Goal: Task Accomplishment & Management: Manage account settings

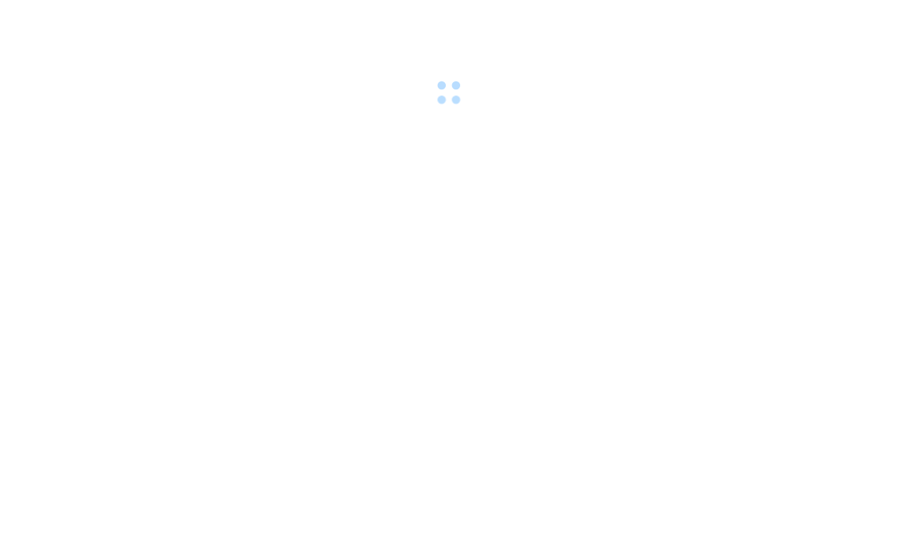
click at [235, 188] on body at bounding box center [449, 274] width 898 height 549
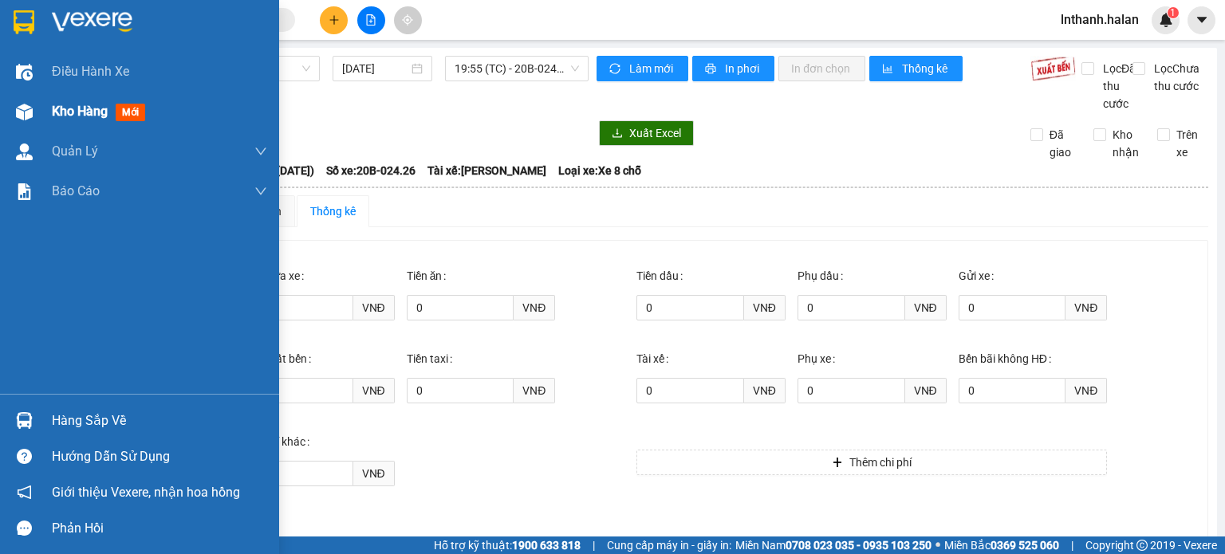
click at [37, 127] on div "Kho hàng mới" at bounding box center [139, 112] width 279 height 40
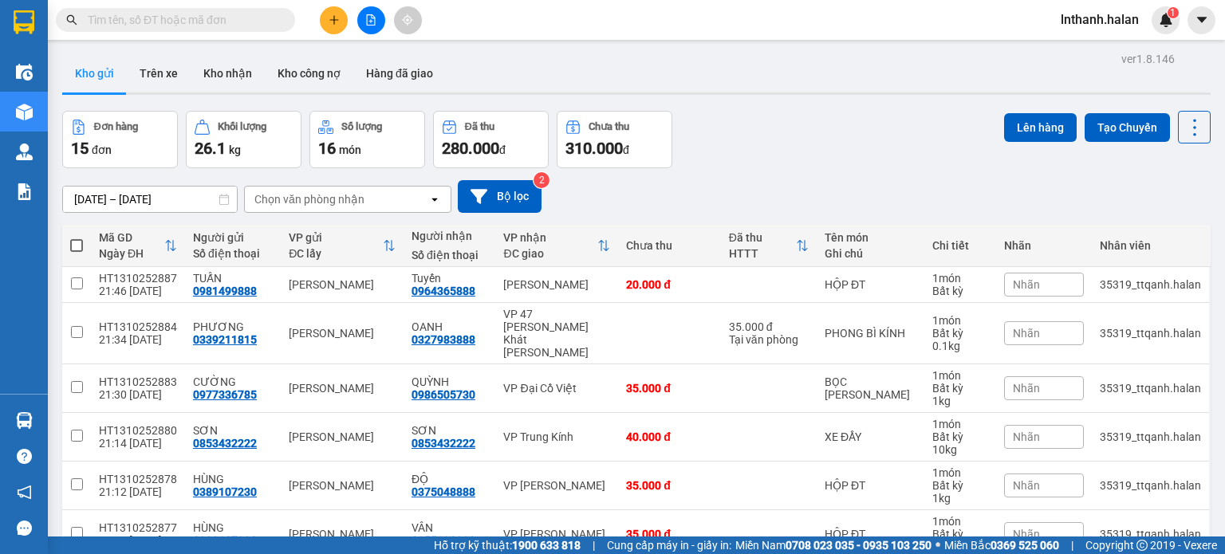
click at [210, 24] on input "text" at bounding box center [182, 20] width 188 height 18
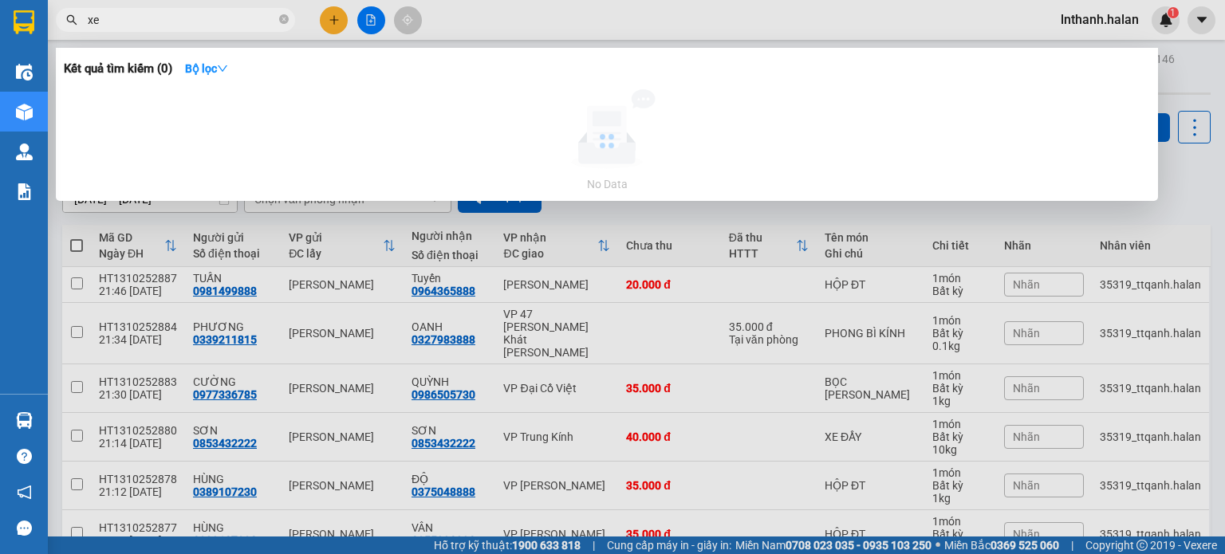
type input "x"
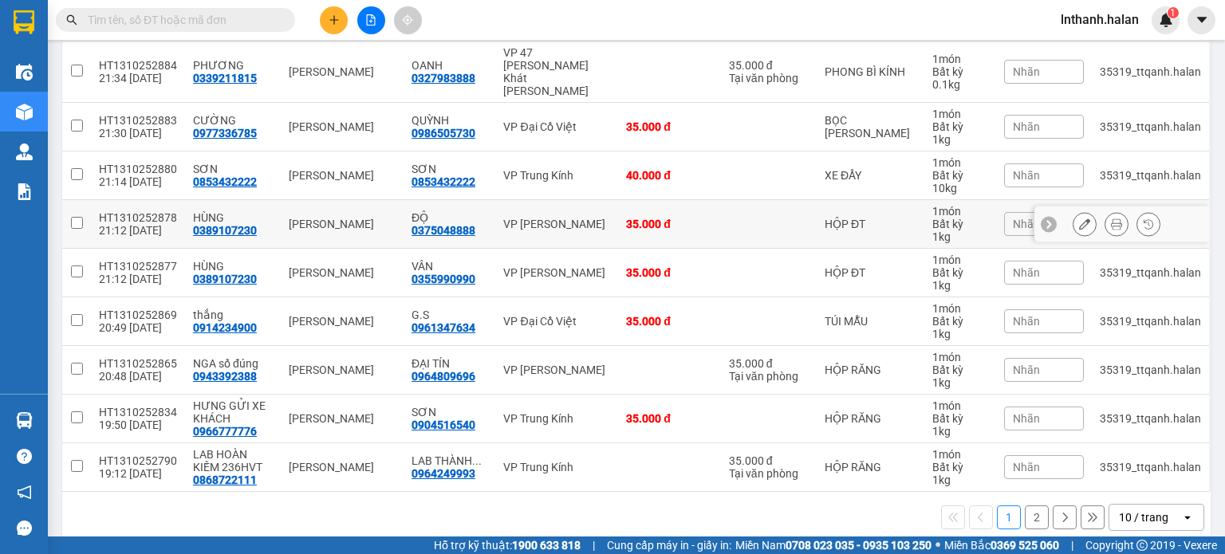
scroll to position [266, 0]
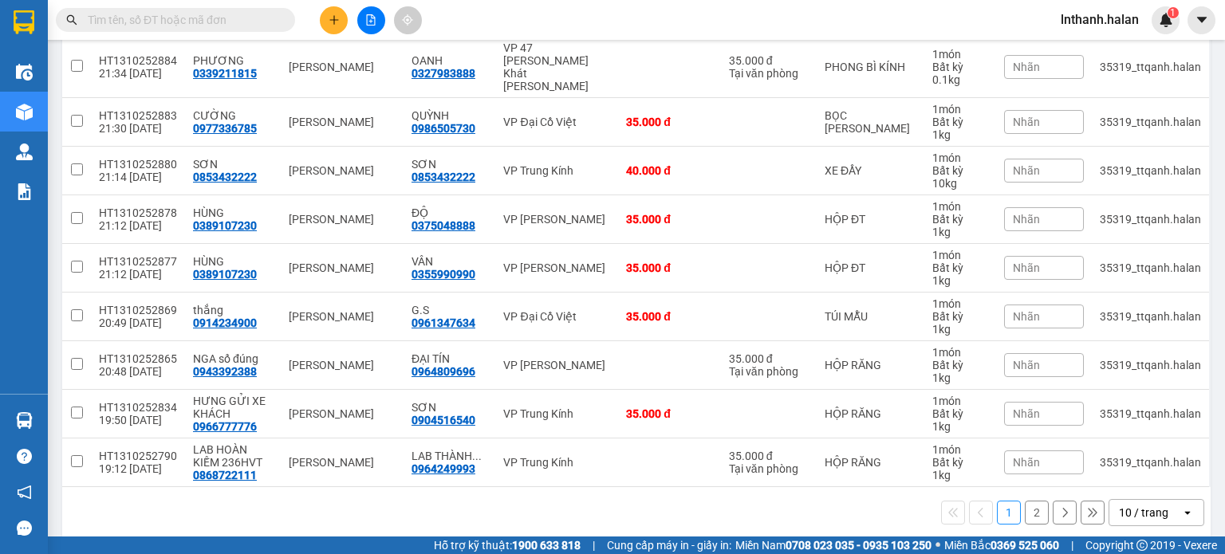
click at [897, 505] on div "10 / trang" at bounding box center [1143, 513] width 49 height 16
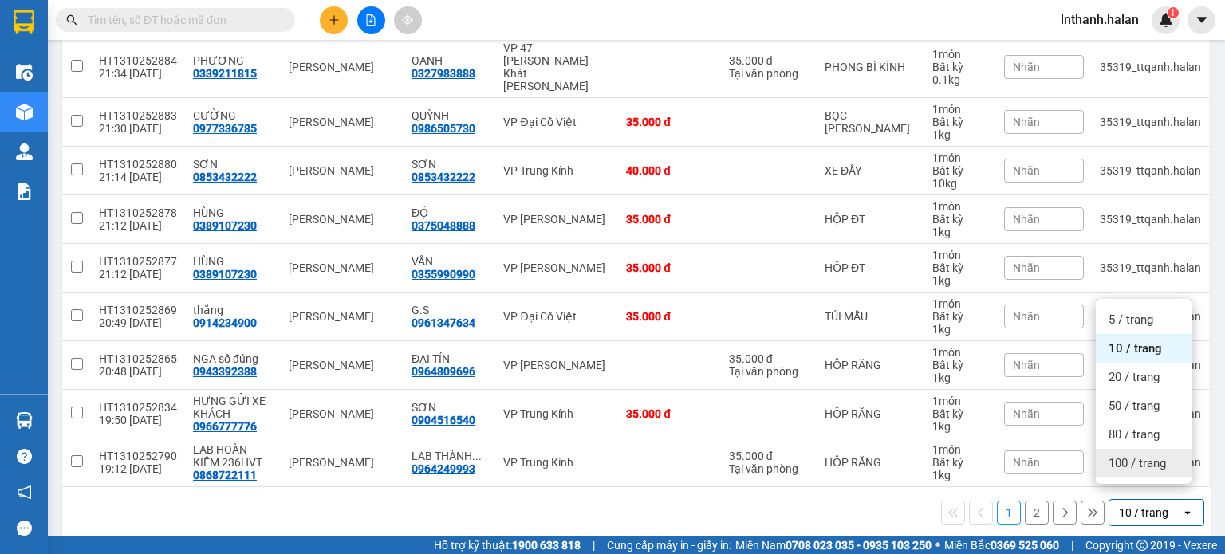
click at [897, 467] on span "100 / trang" at bounding box center [1137, 463] width 57 height 16
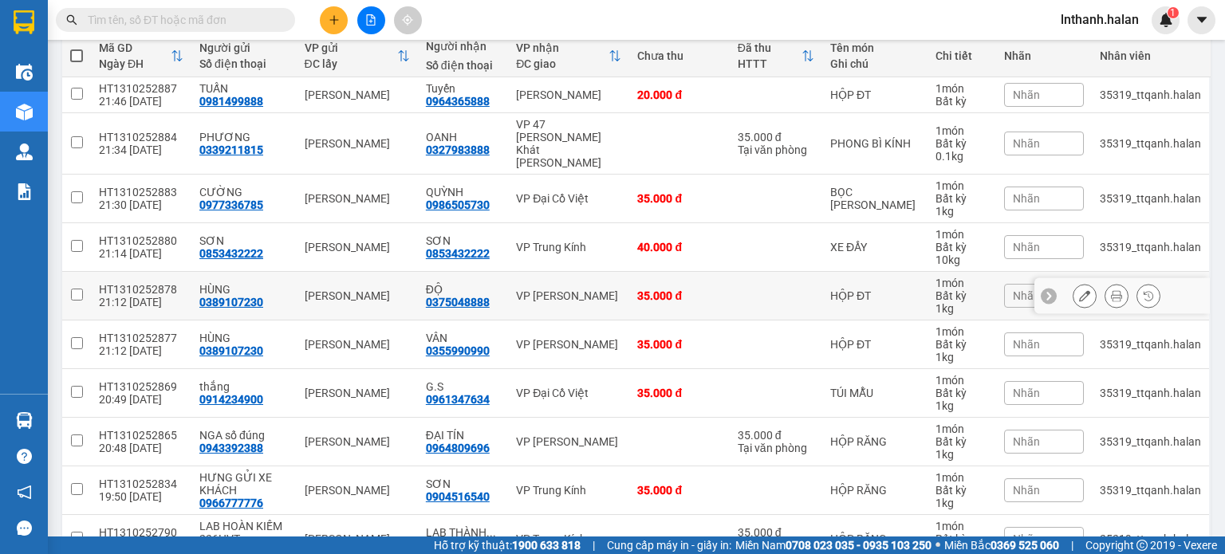
scroll to position [0, 0]
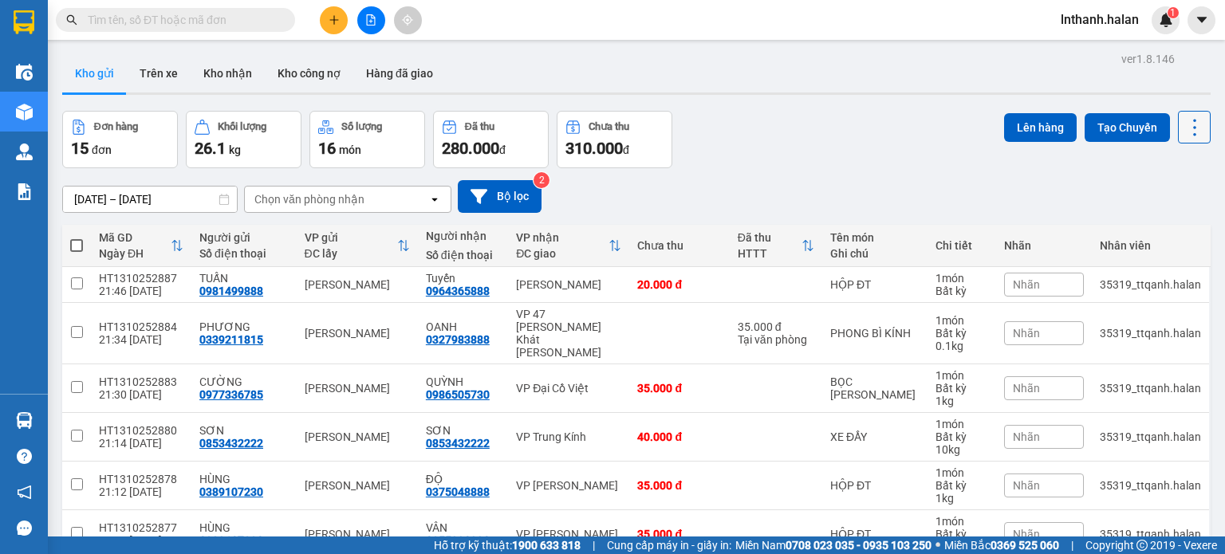
click at [897, 123] on icon at bounding box center [1195, 127] width 22 height 22
click at [897, 231] on span "Làm mới" at bounding box center [1160, 227] width 44 height 16
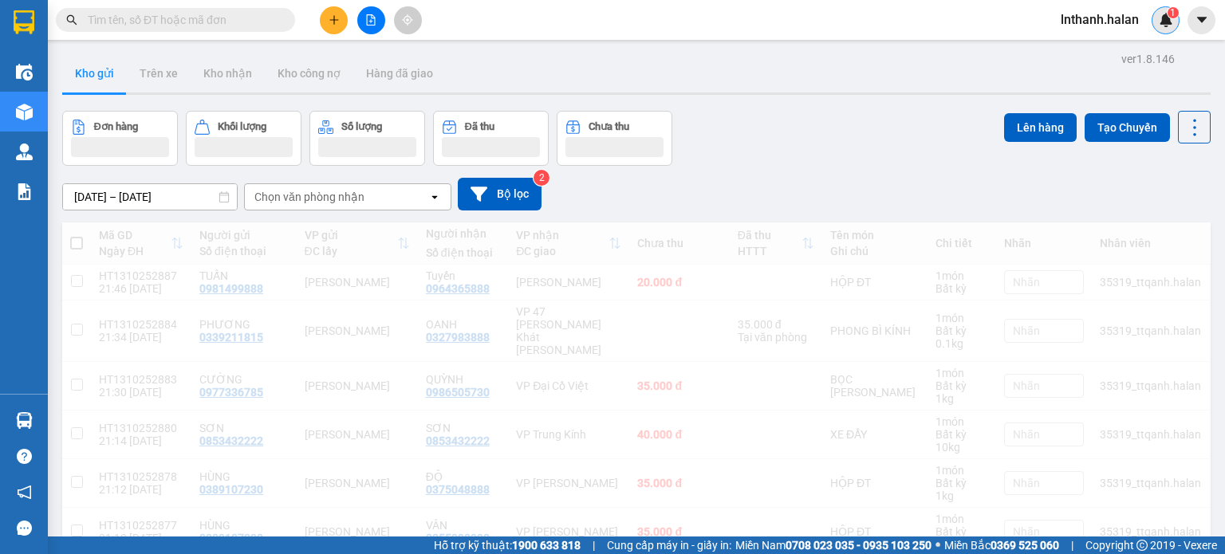
click at [897, 20] on img at bounding box center [1166, 20] width 14 height 14
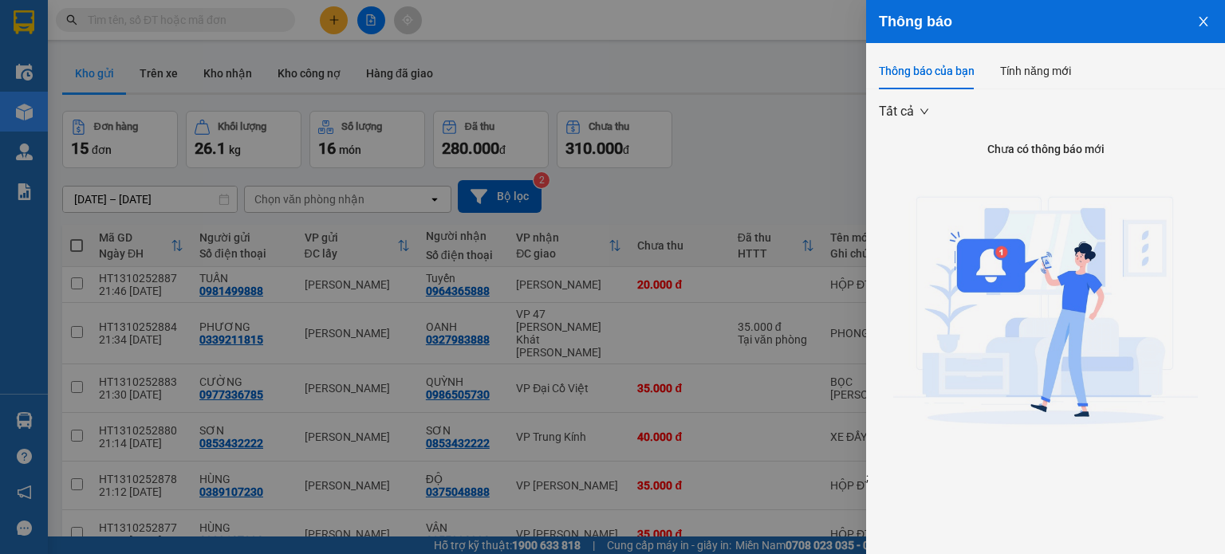
click at [897, 23] on icon "close" at bounding box center [1203, 21] width 13 height 13
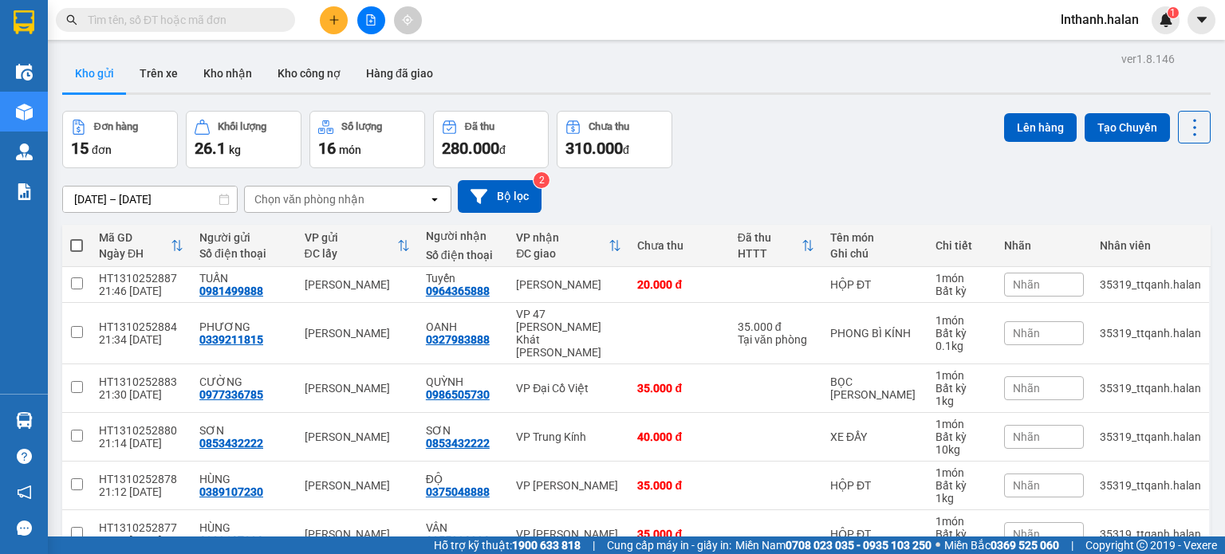
drag, startPoint x: 878, startPoint y: 152, endPoint x: 885, endPoint y: 120, distance: 32.7
click at [879, 152] on div "Đơn hàng 15 đơn Khối lượng 26.1 kg Số lượng 16 món Đã thu 280.000 đ Chưa thu 31…" at bounding box center [636, 139] width 1149 height 57
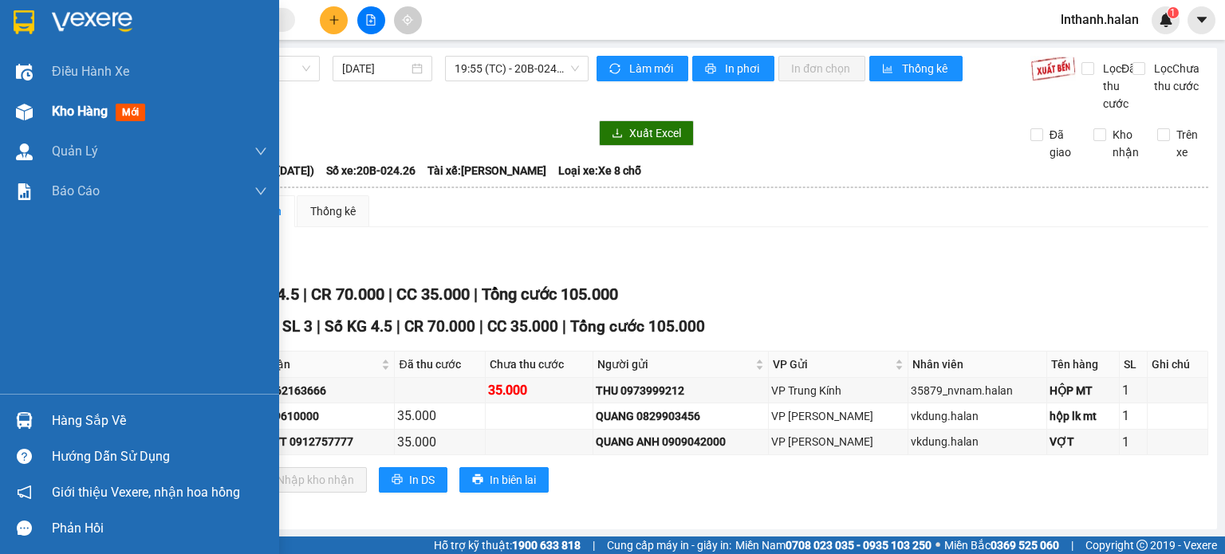
click at [107, 124] on div "Kho hàng mới" at bounding box center [159, 112] width 215 height 40
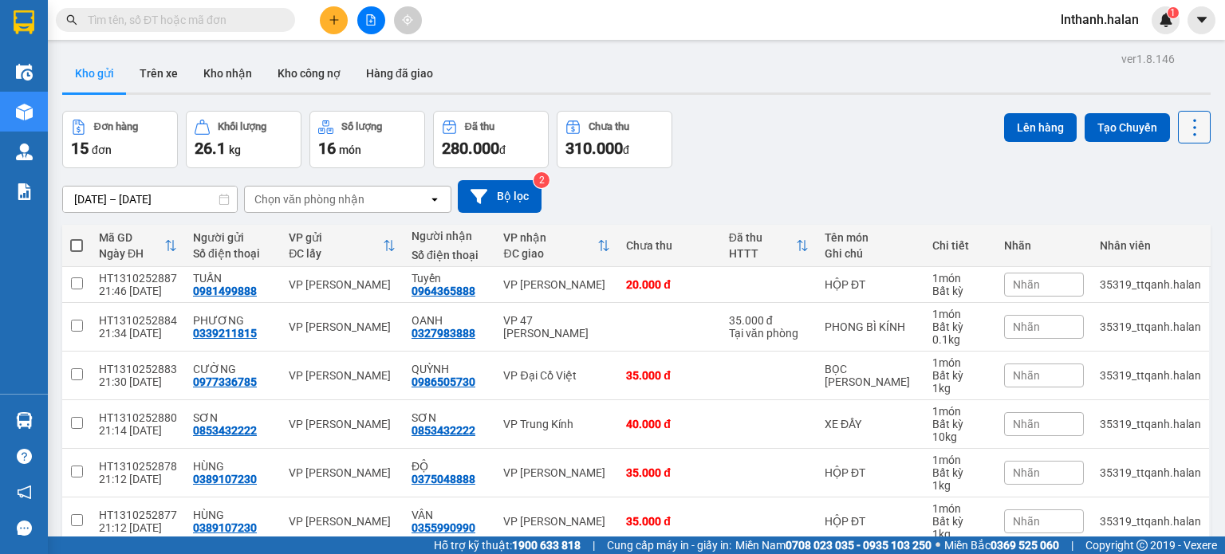
click at [1193, 127] on icon at bounding box center [1194, 127] width 3 height 17
click at [1165, 223] on span "Làm mới" at bounding box center [1160, 227] width 44 height 16
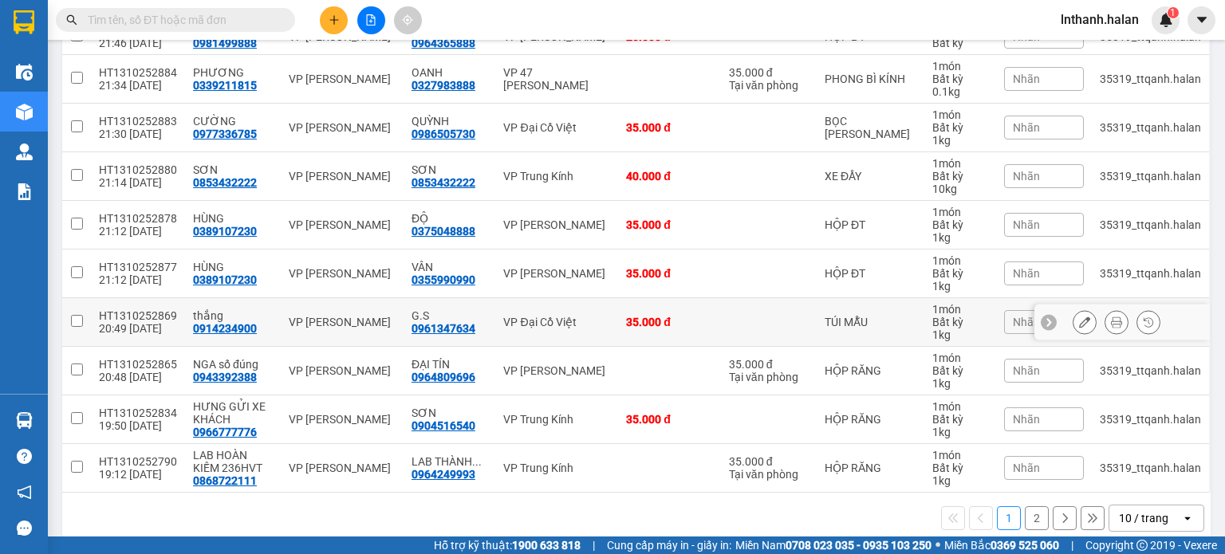
scroll to position [266, 0]
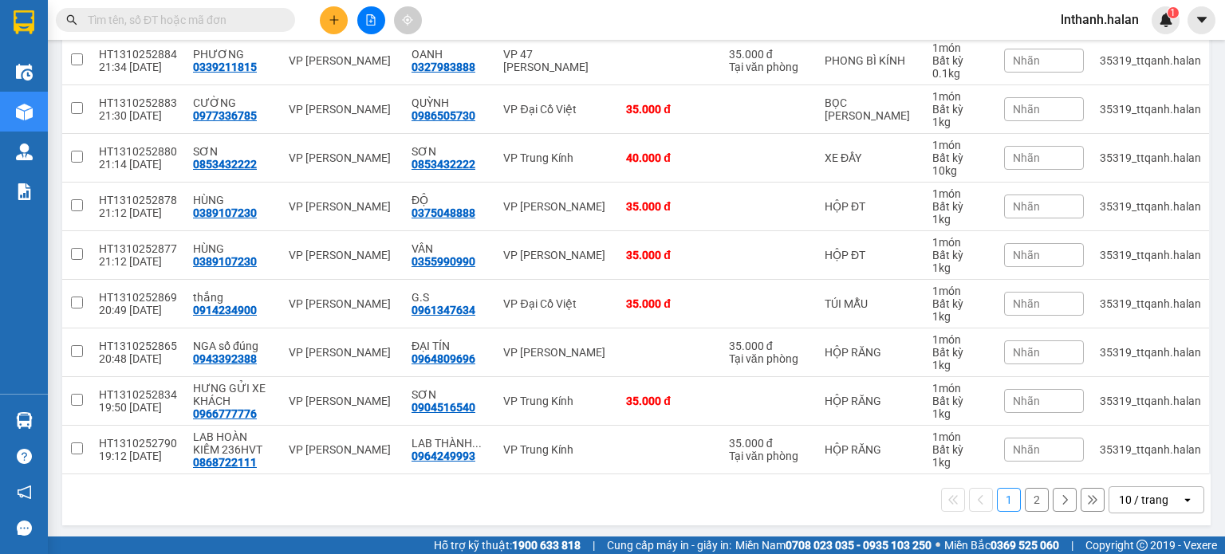
click at [1146, 500] on div "10 / trang" at bounding box center [1143, 500] width 49 height 16
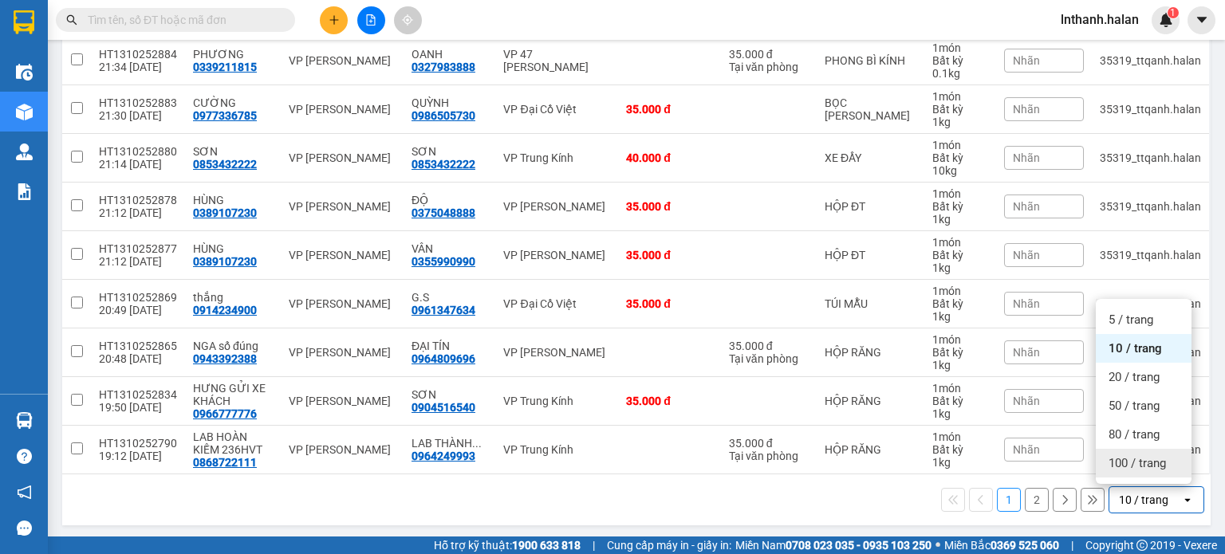
click at [1153, 468] on span "100 / trang" at bounding box center [1137, 463] width 57 height 16
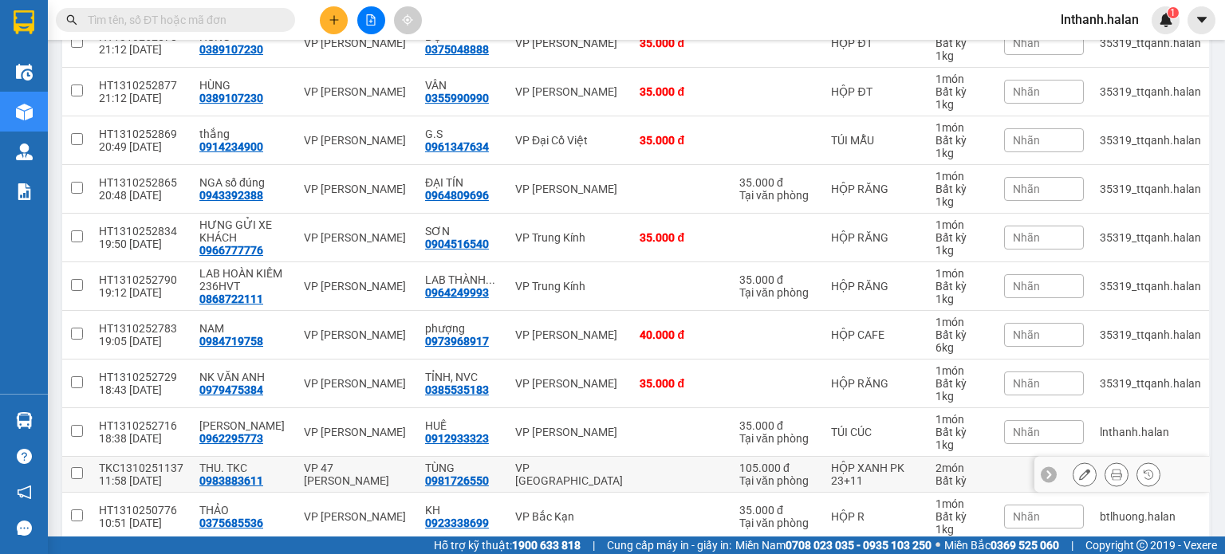
scroll to position [429, 0]
click at [1079, 481] on icon at bounding box center [1084, 475] width 11 height 11
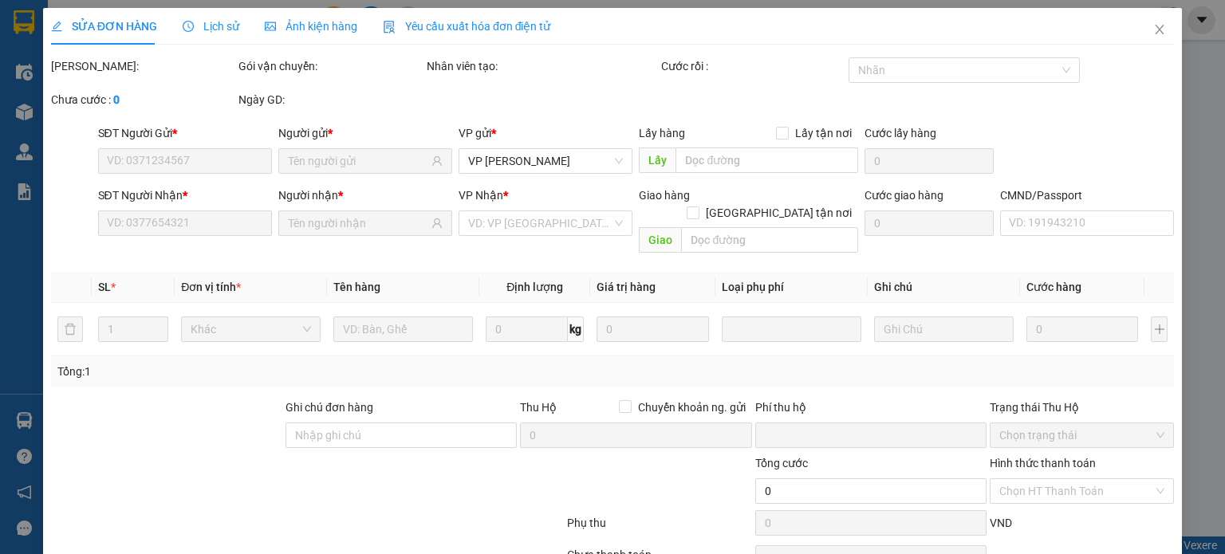
type input "0983883611"
type input "THU. TKC"
type input "0981726550"
type input "TÙNG"
type input "0"
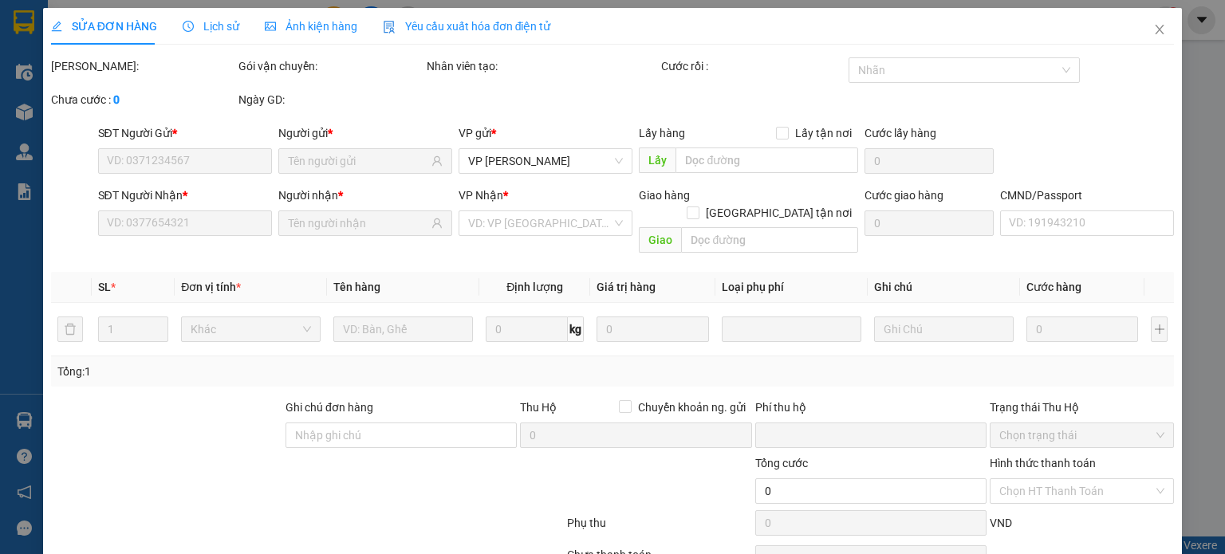
type input "105.000"
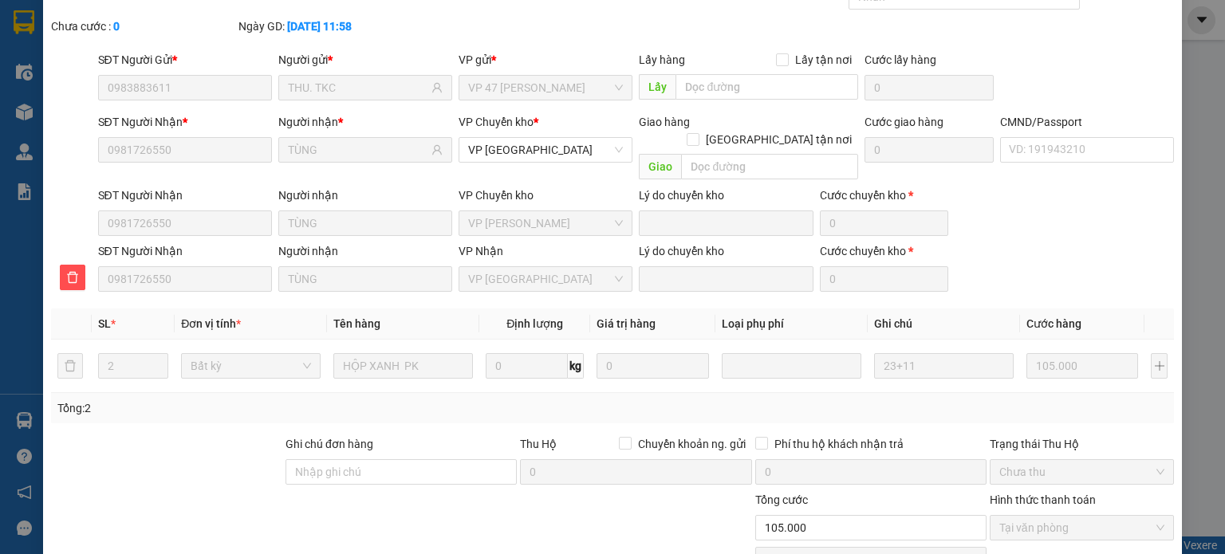
scroll to position [80, 0]
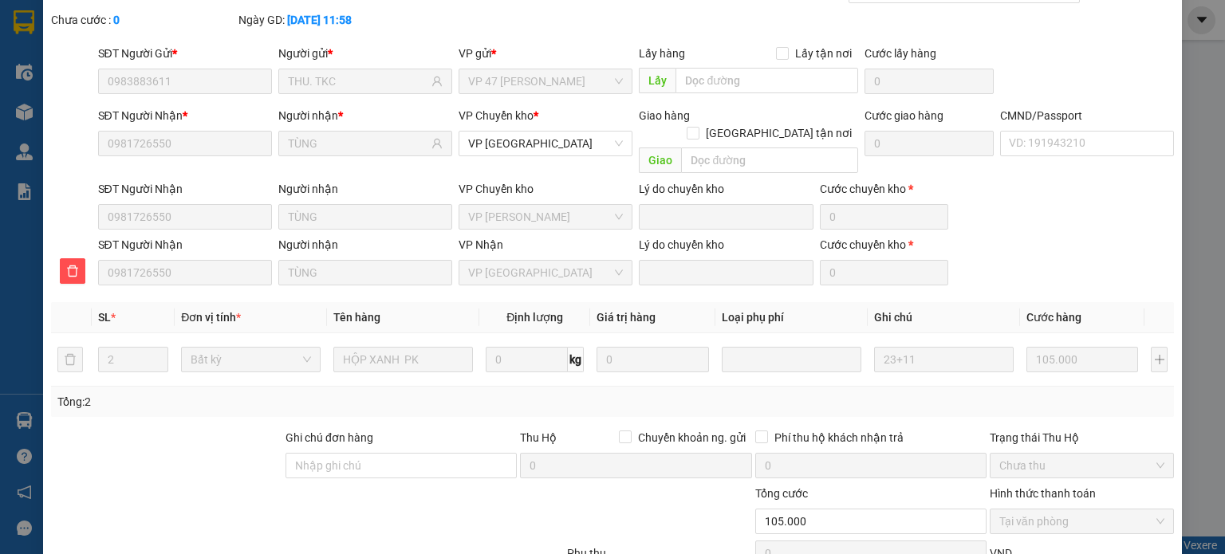
drag, startPoint x: 472, startPoint y: 261, endPoint x: 551, endPoint y: 262, distance: 79.0
click at [551, 262] on span "VP [GEOGRAPHIC_DATA]" at bounding box center [545, 273] width 155 height 24
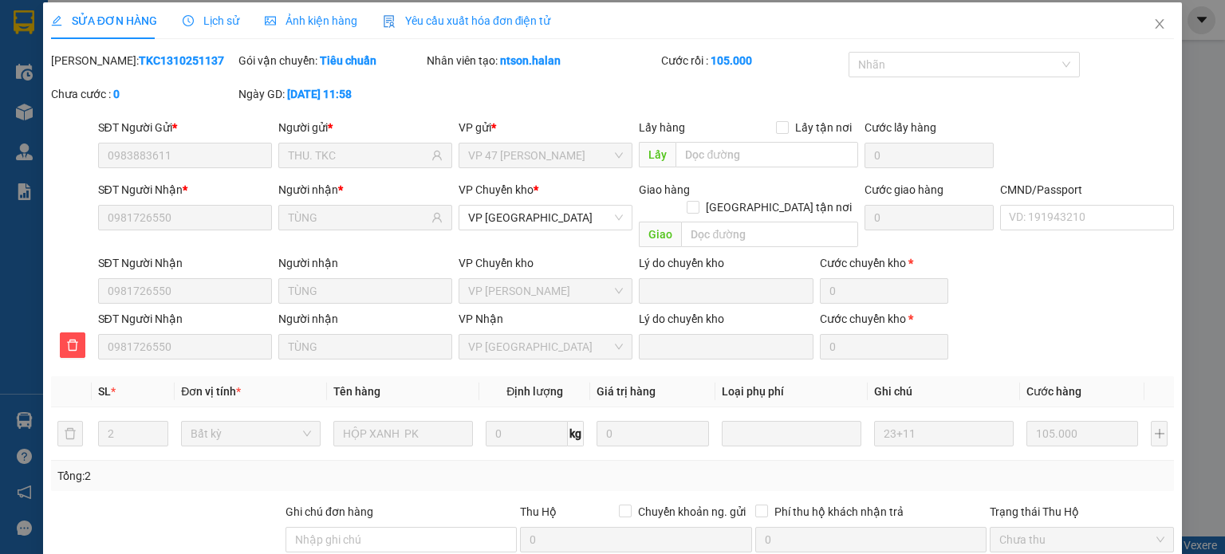
scroll to position [0, 0]
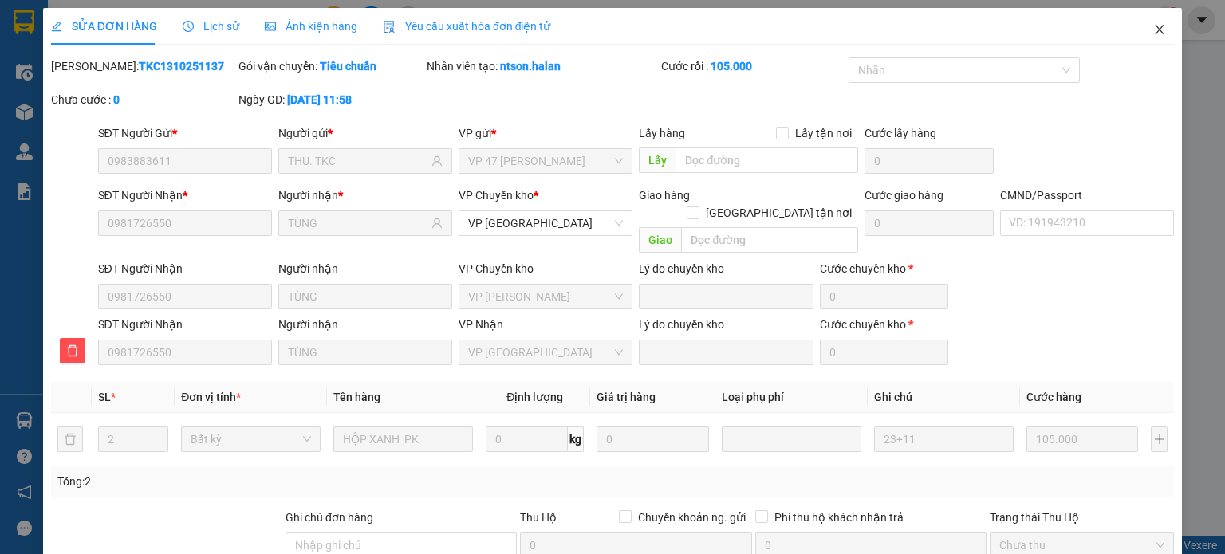
click at [1157, 32] on span "Close" at bounding box center [1160, 30] width 45 height 45
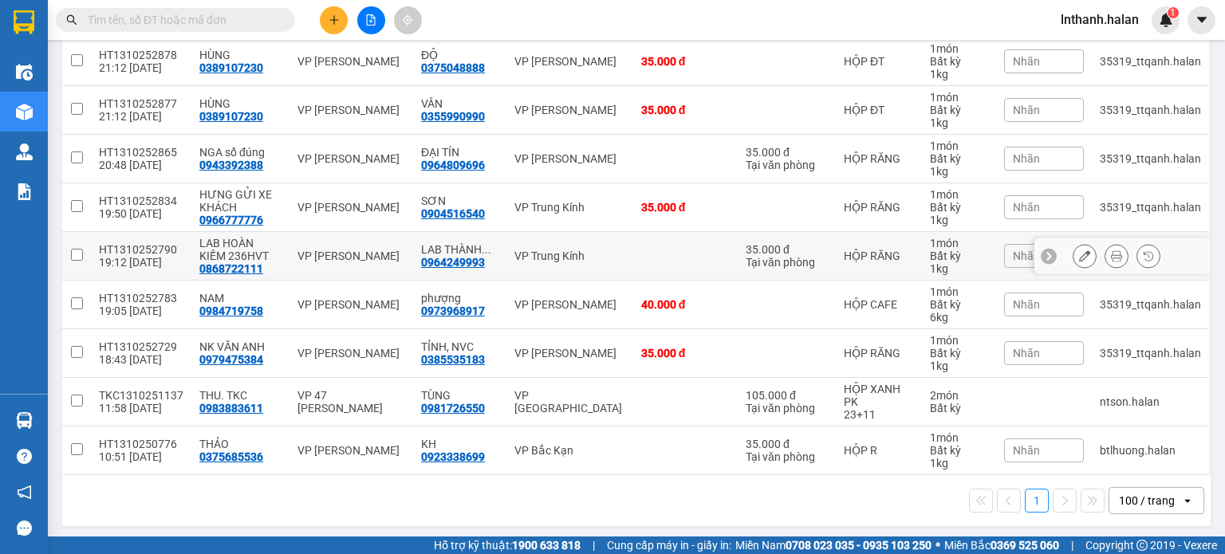
scroll to position [279, 0]
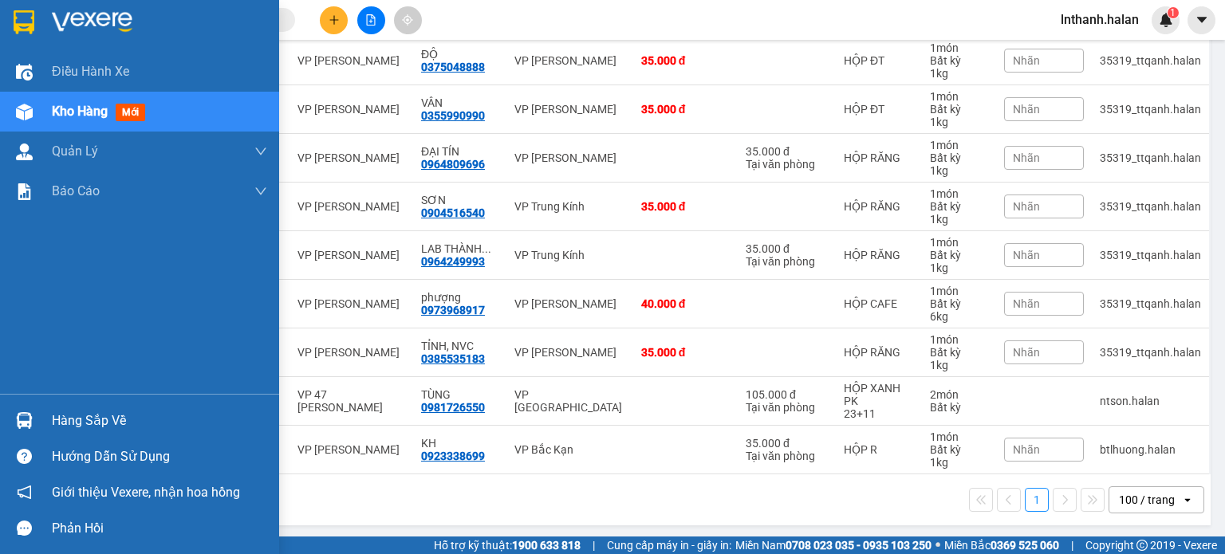
click at [81, 421] on div "Hàng sắp về" at bounding box center [159, 421] width 215 height 24
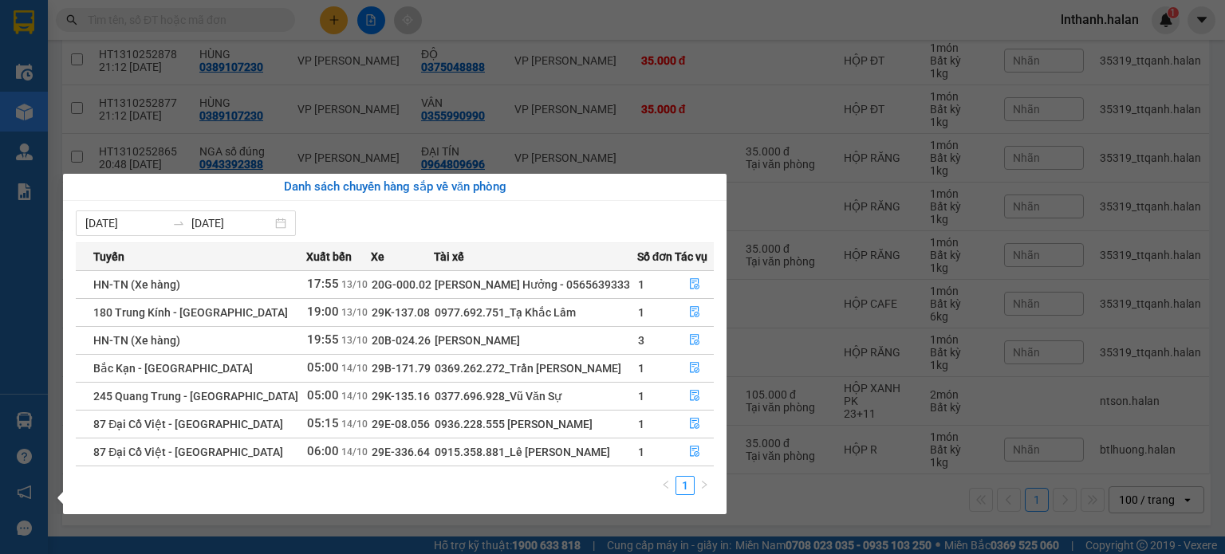
click at [0, 423] on div "Điều hành xe Kho hàng mới Quản Lý Quản lý chuyến Quản lý kiểm kho Báo cáo 12. T…" at bounding box center [24, 277] width 48 height 554
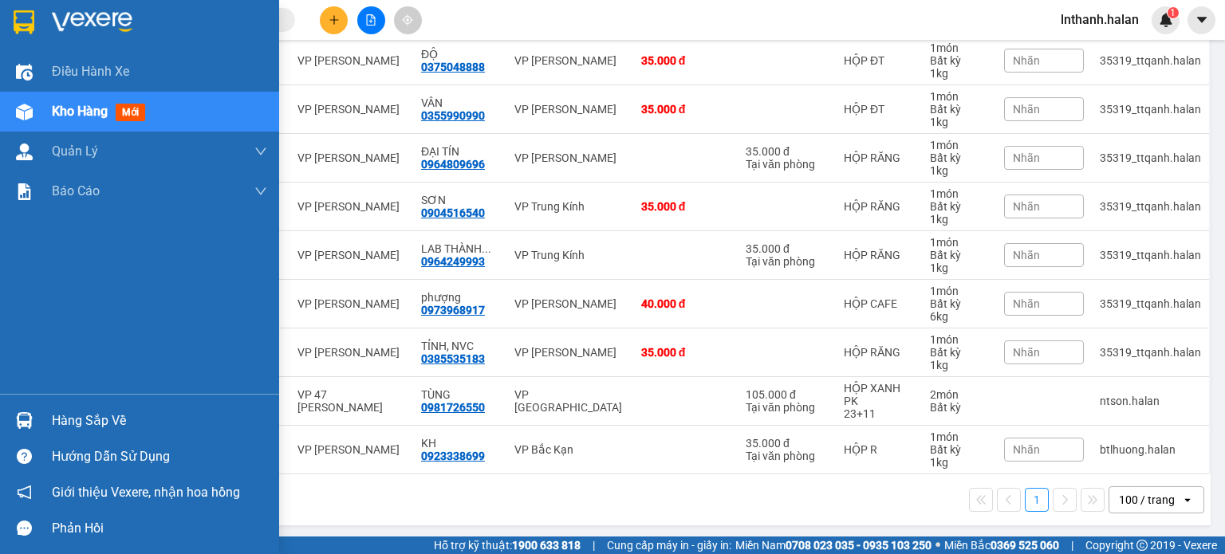
click at [26, 424] on img at bounding box center [24, 420] width 17 height 17
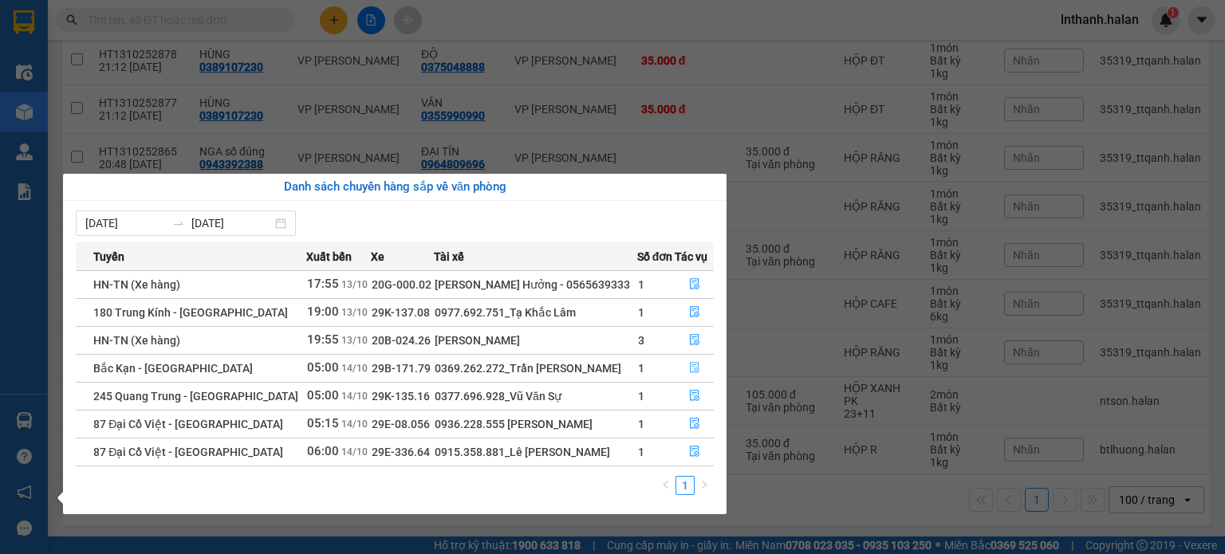
click at [696, 366] on icon "file-done" at bounding box center [694, 367] width 11 height 11
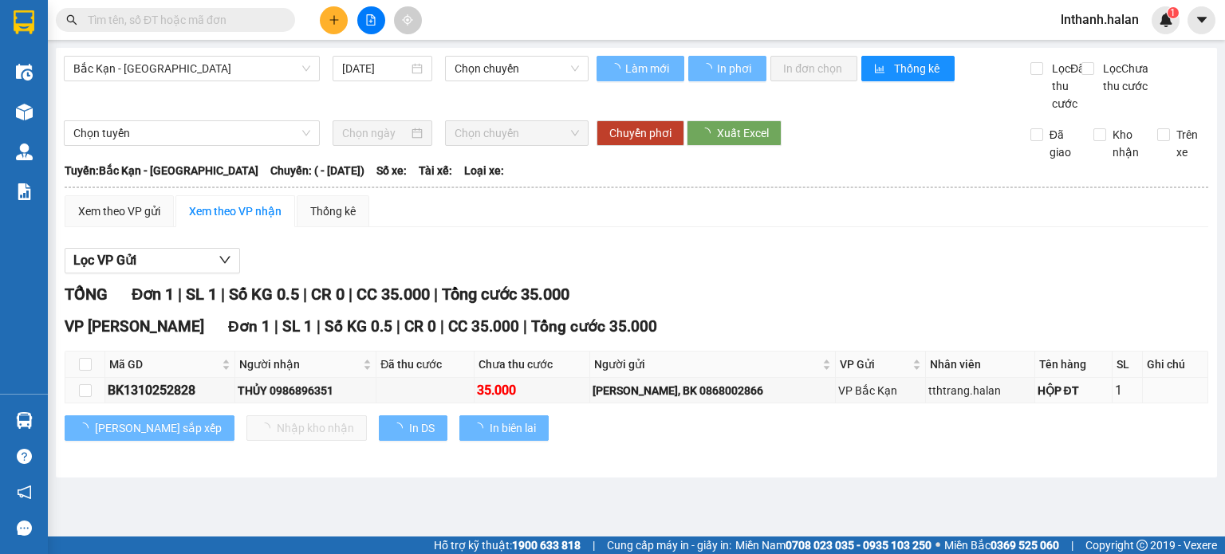
type input "[DATE]"
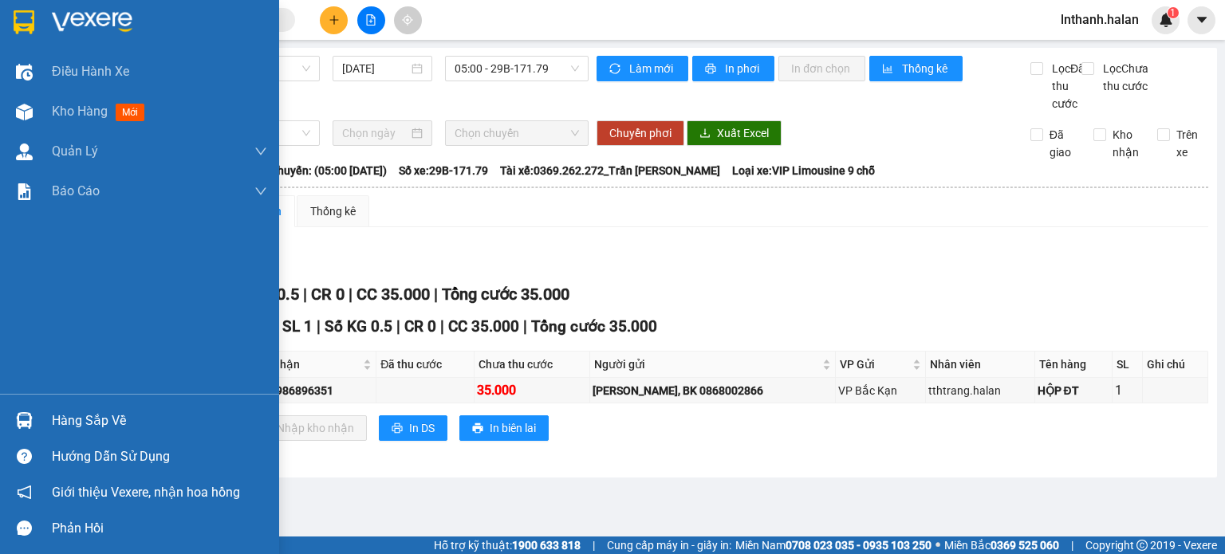
click at [33, 417] on div at bounding box center [24, 421] width 28 height 28
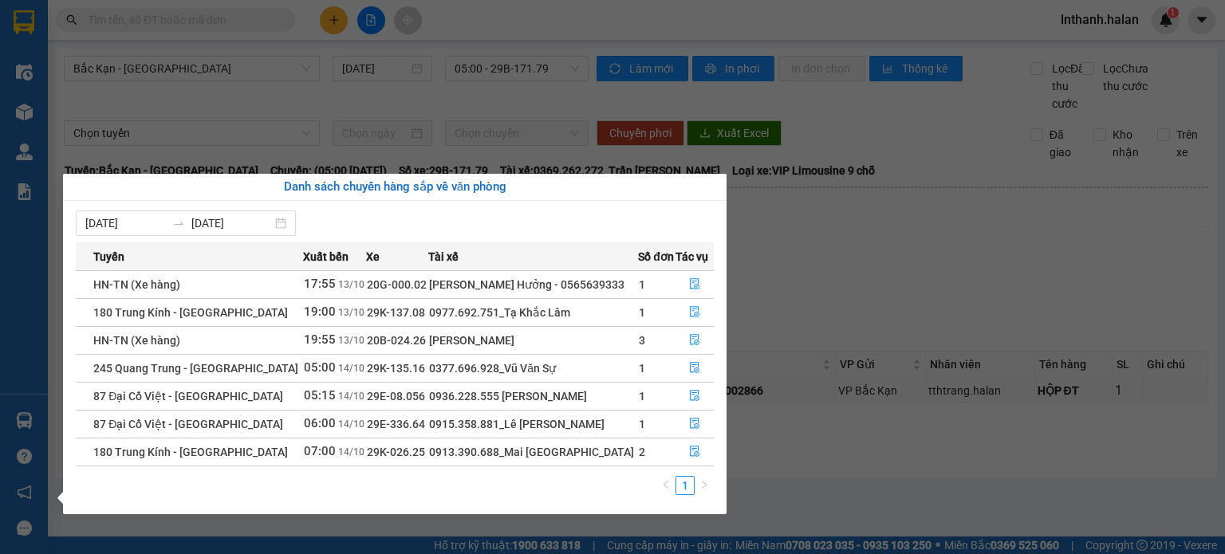
drag, startPoint x: 951, startPoint y: 226, endPoint x: 843, endPoint y: 111, distance: 157.5
click at [952, 225] on section "Kết quả tìm kiếm ( 0 ) Bộ lọc No Data lnthanh.halan 1 Điều hành xe Kho hàng mới…" at bounding box center [612, 277] width 1225 height 554
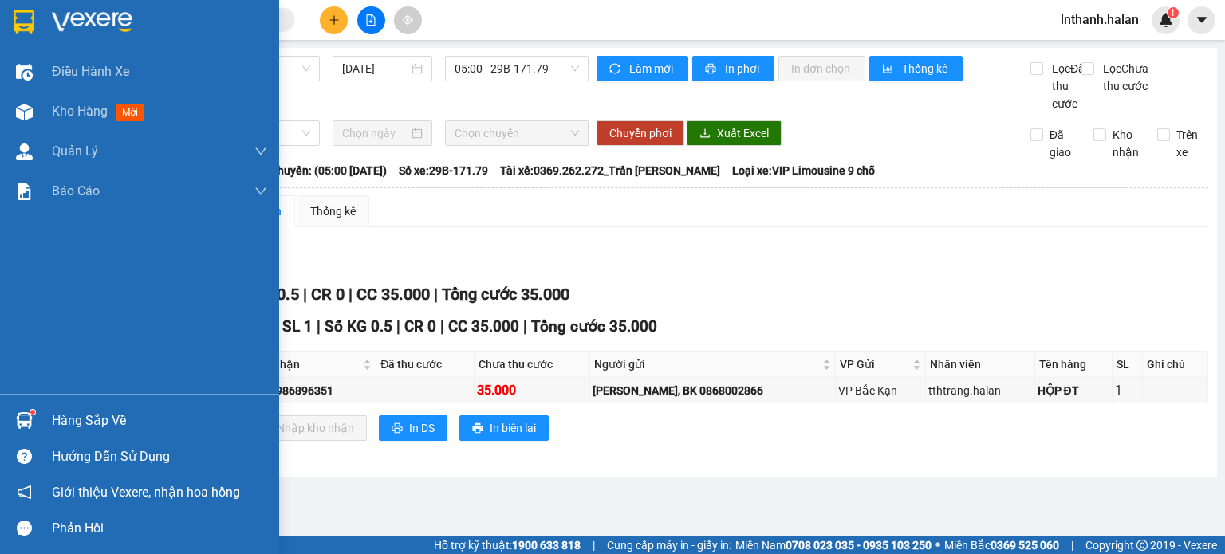
drag, startPoint x: 45, startPoint y: 414, endPoint x: 60, endPoint y: 420, distance: 15.7
click at [46, 415] on div "Hàng sắp về" at bounding box center [139, 421] width 279 height 36
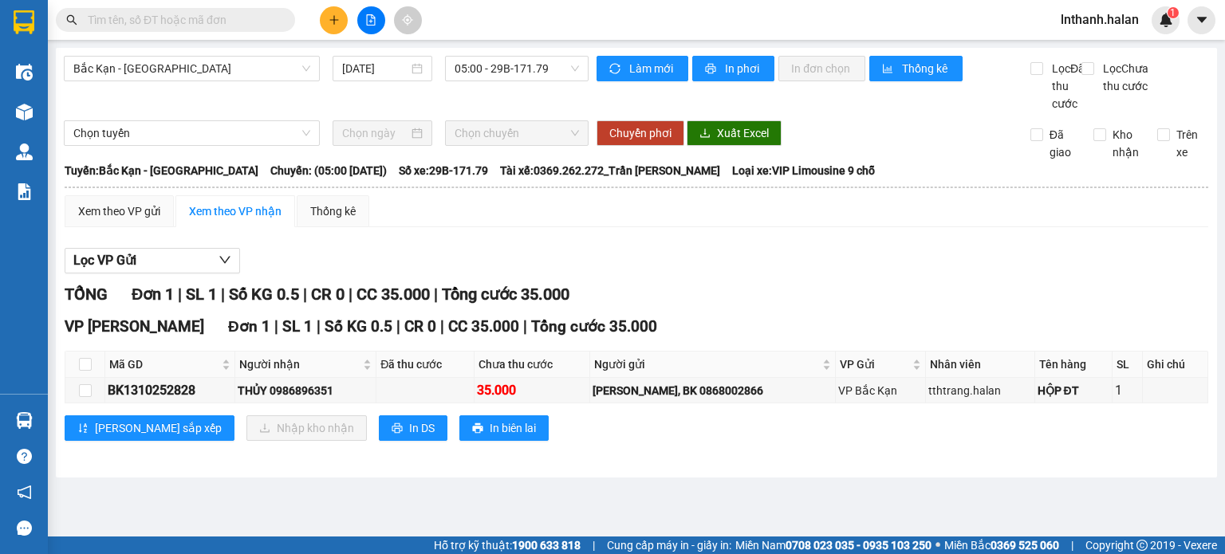
click at [849, 302] on section "Kết quả tìm kiếm ( 0 ) Bộ lọc No Data lnthanh.halan 1 Điều hành xe Kho hàng mới…" at bounding box center [612, 277] width 1225 height 554
click at [236, 22] on input "text" at bounding box center [182, 20] width 188 height 18
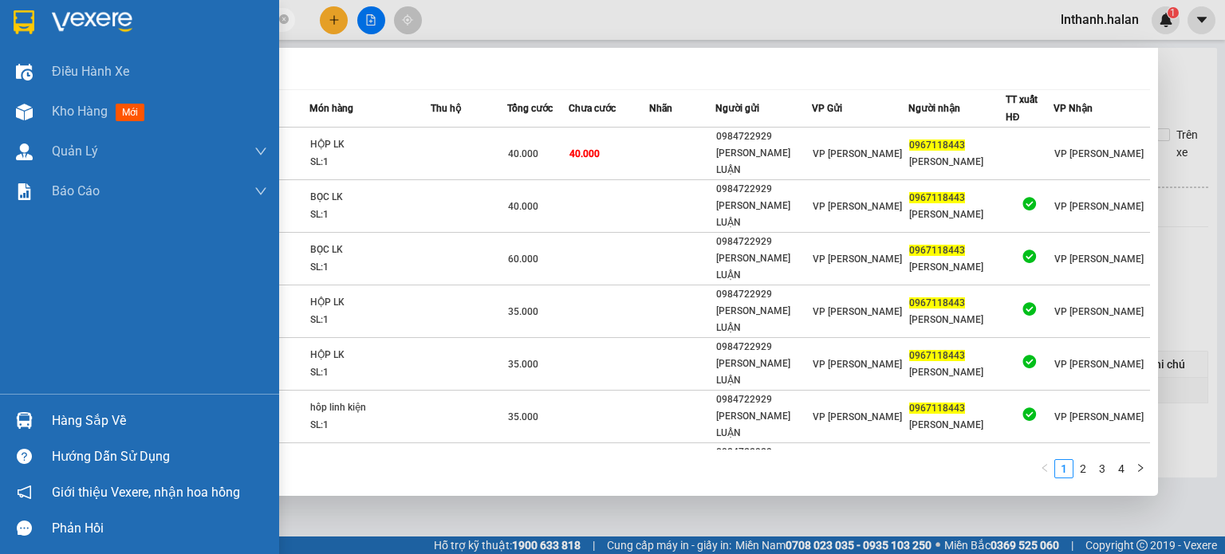
drag, startPoint x: 51, startPoint y: 427, endPoint x: 73, endPoint y: 432, distance: 22.8
click at [52, 427] on div "Hàng sắp về" at bounding box center [159, 421] width 215 height 24
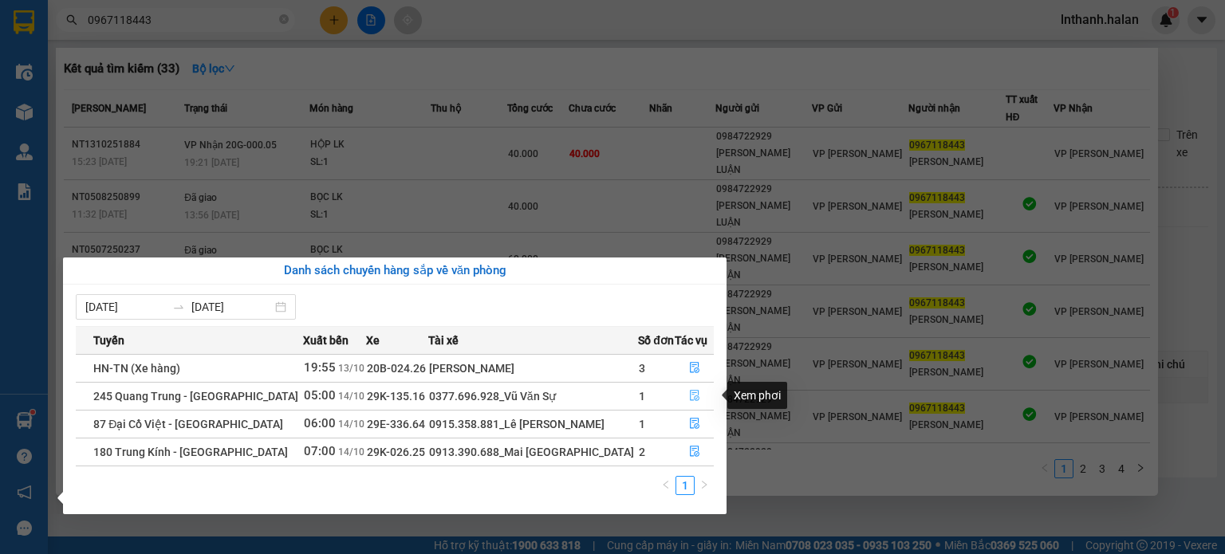
click at [697, 393] on button "button" at bounding box center [694, 397] width 37 height 26
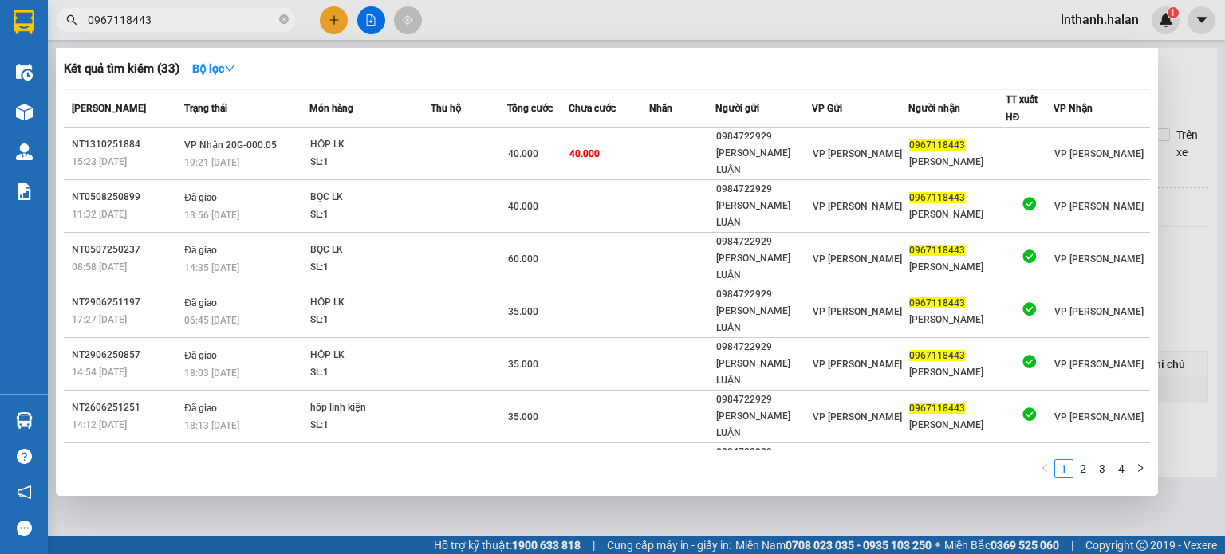
click at [1220, 293] on div at bounding box center [612, 277] width 1225 height 554
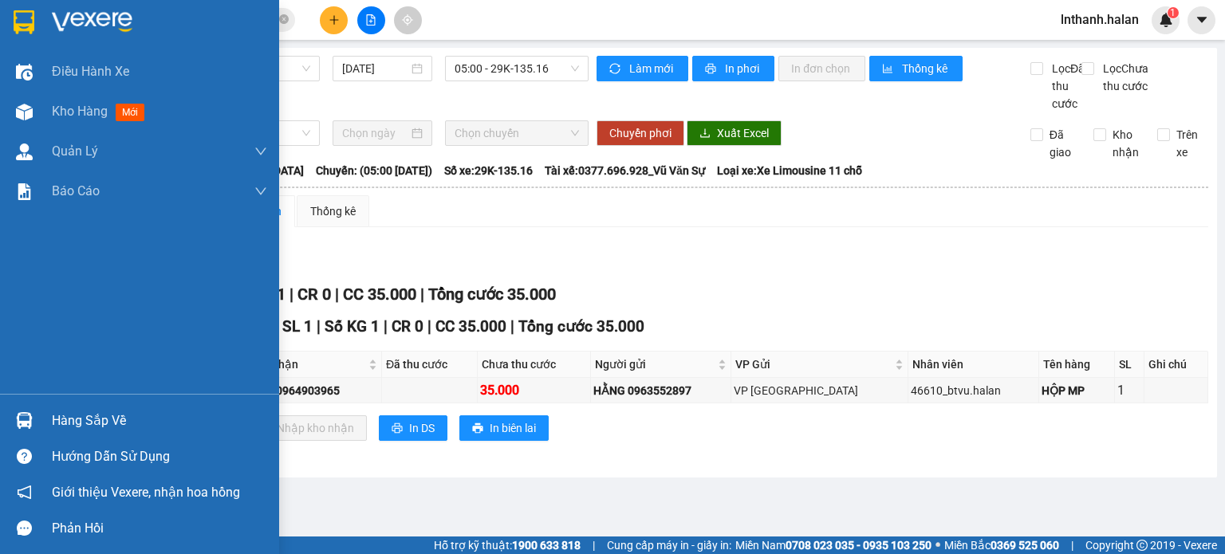
click at [98, 426] on div "Hàng sắp về" at bounding box center [159, 421] width 215 height 24
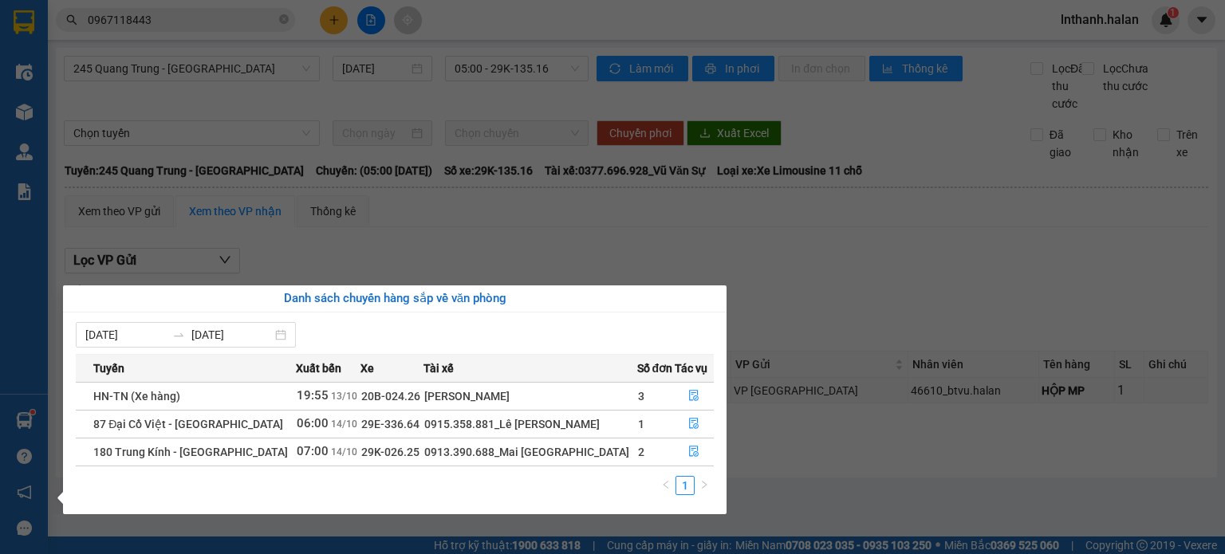
click at [209, 26] on section "Kết quả tìm kiếm ( 33 ) Bộ lọc Mã ĐH Trạng thái Món hàng Thu hộ Tổng cước Chưa …" at bounding box center [612, 277] width 1225 height 554
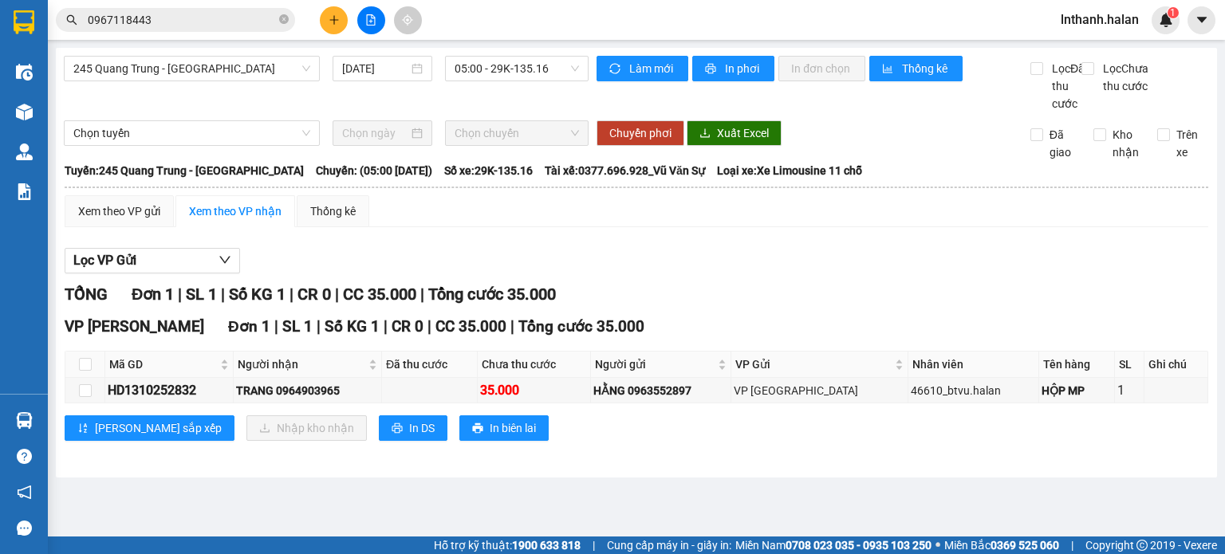
click at [209, 26] on input "0967118443" at bounding box center [182, 20] width 188 height 18
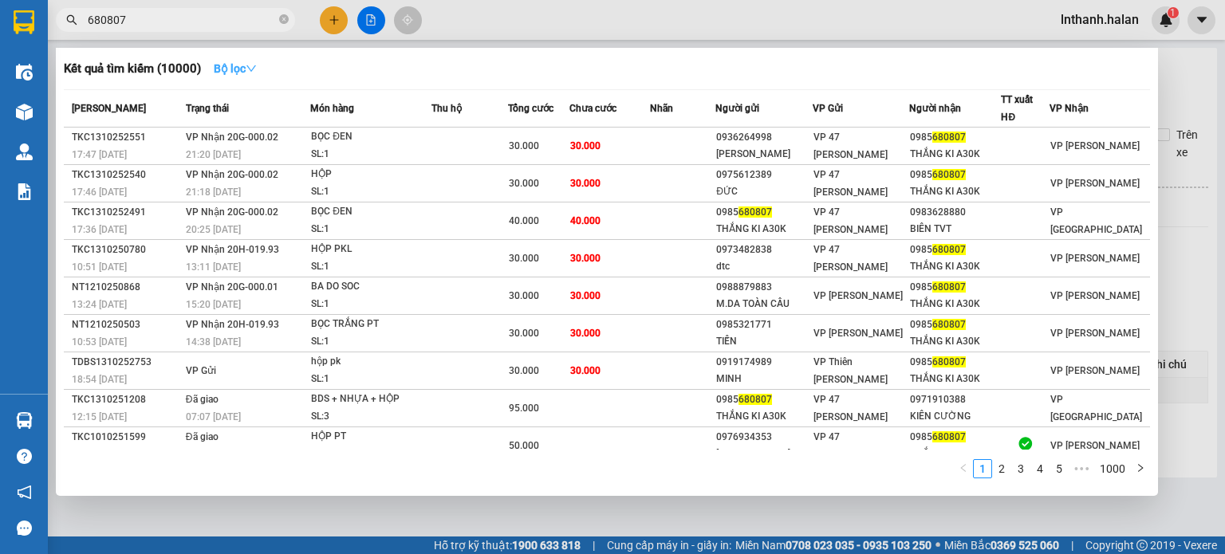
type input "680807"
click at [227, 73] on strong "Bộ lọc" at bounding box center [235, 68] width 43 height 13
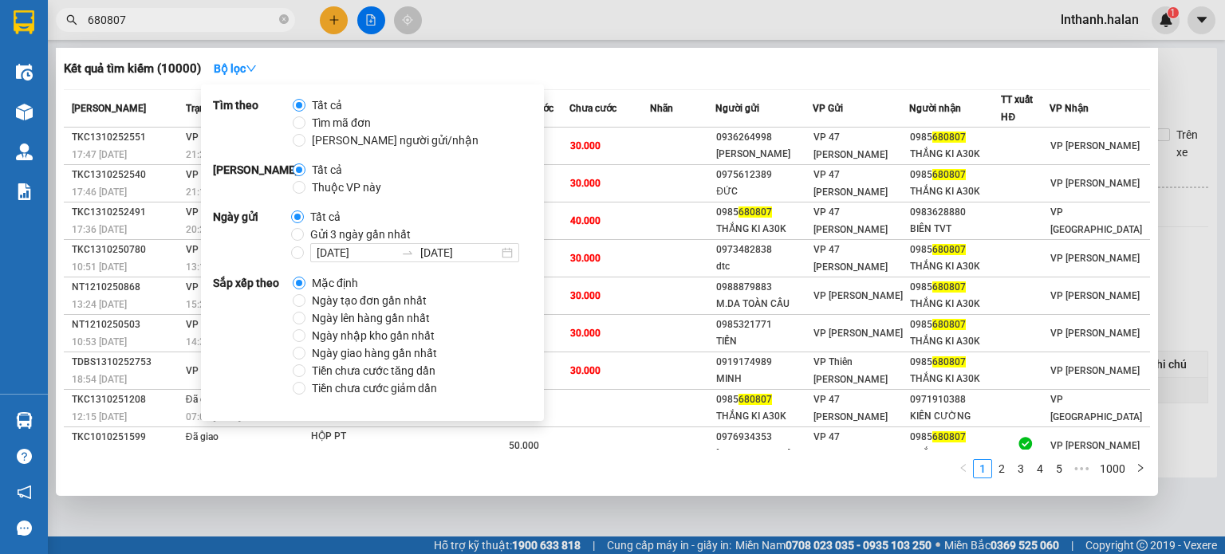
click at [298, 194] on label "Thuộc VP này" at bounding box center [340, 188] width 95 height 18
click at [298, 194] on input "Thuộc VP này" at bounding box center [299, 187] width 13 height 13
radio input "true"
radio input "false"
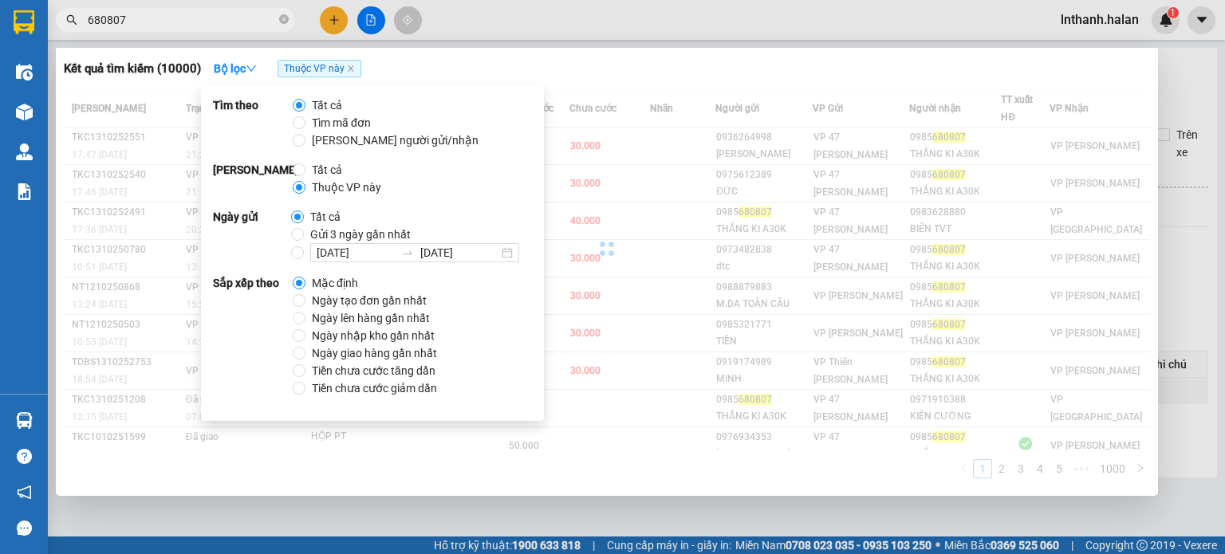
click at [587, 76] on div "Kết quả tìm kiếm ( 10000 ) Bộ lọc Thuộc VP này" at bounding box center [607, 69] width 1086 height 26
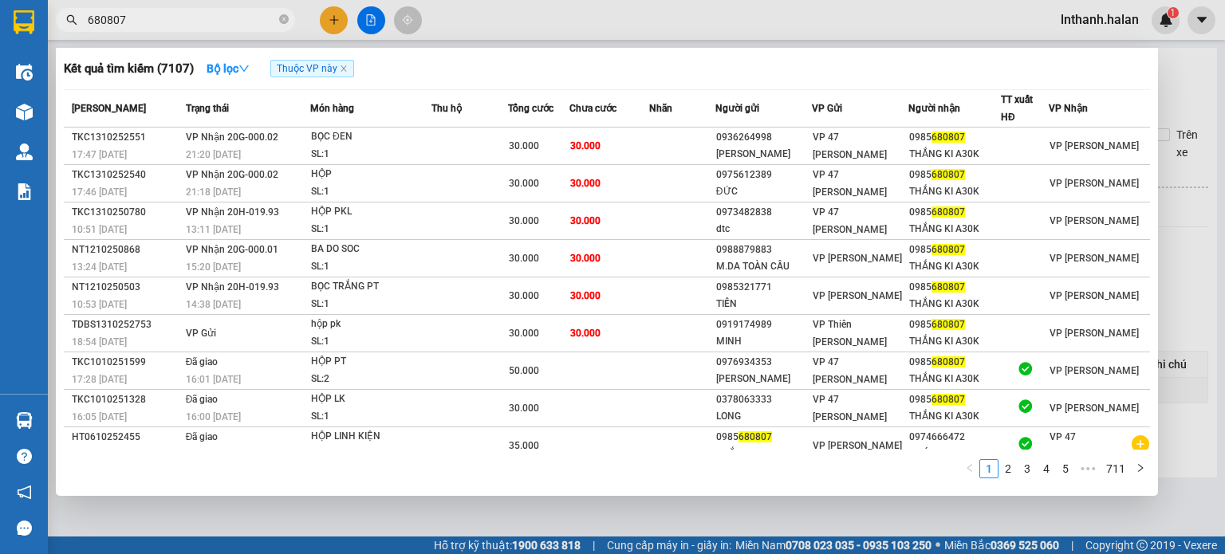
click at [1161, 216] on div at bounding box center [612, 277] width 1225 height 554
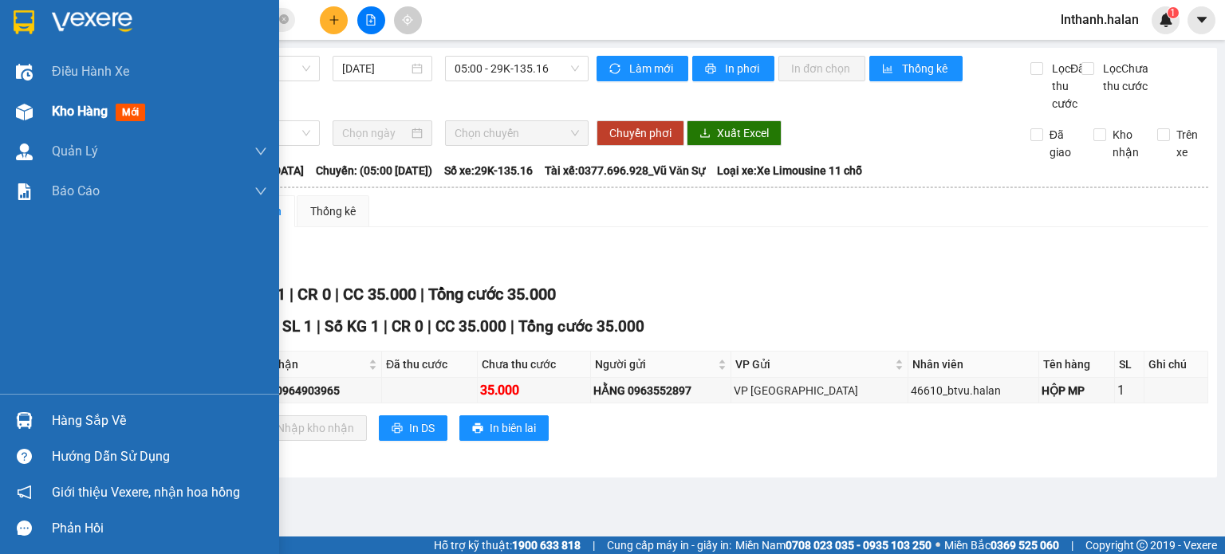
click at [104, 129] on div "Kho hàng mới" at bounding box center [159, 112] width 215 height 40
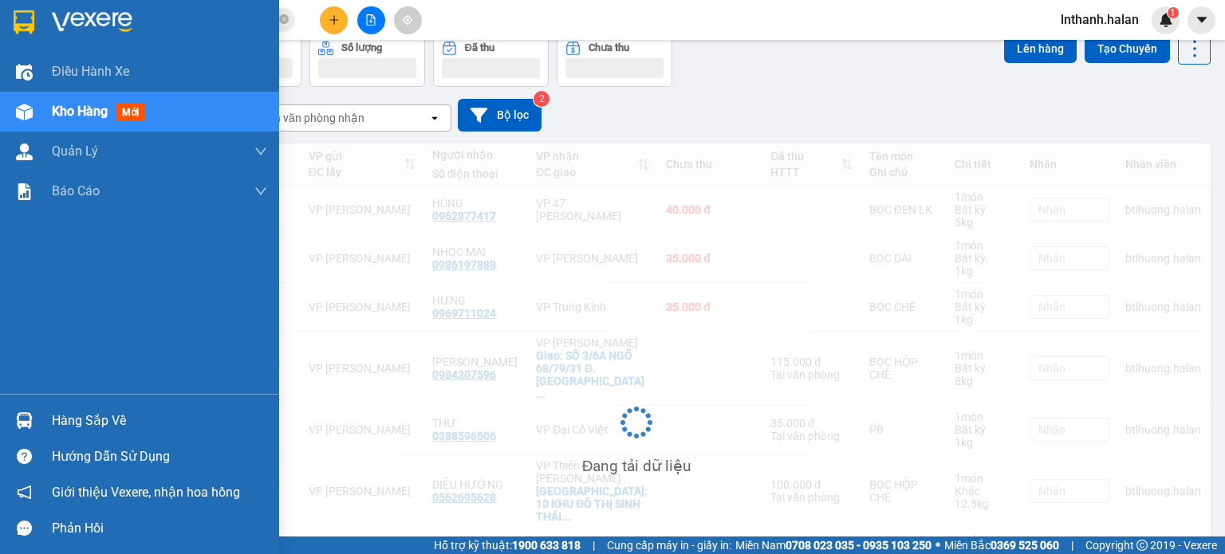
scroll to position [80, 0]
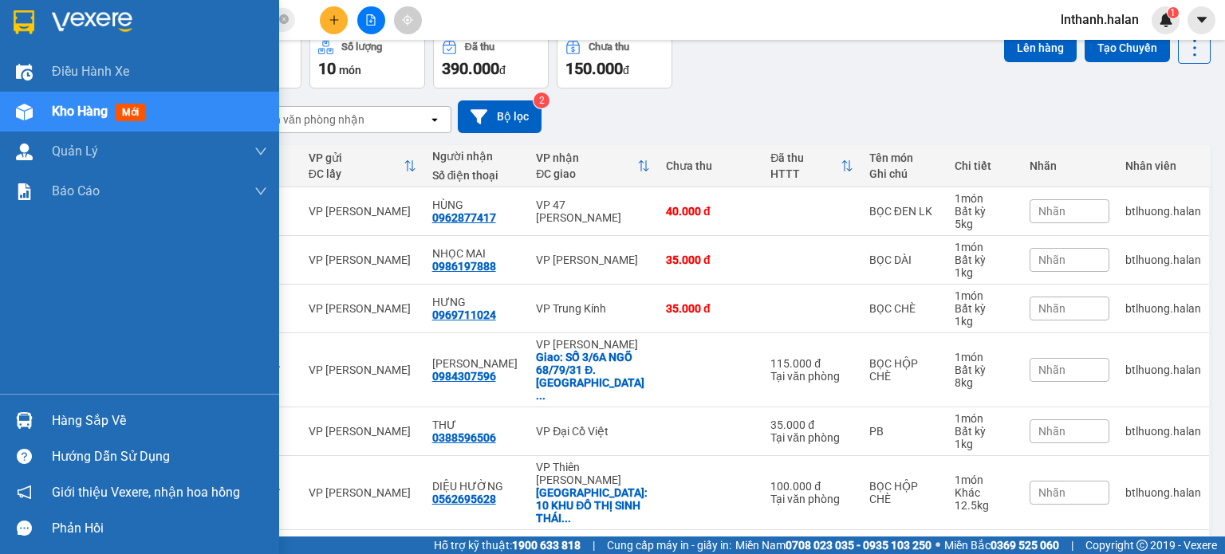
click at [27, 419] on img at bounding box center [24, 420] width 17 height 17
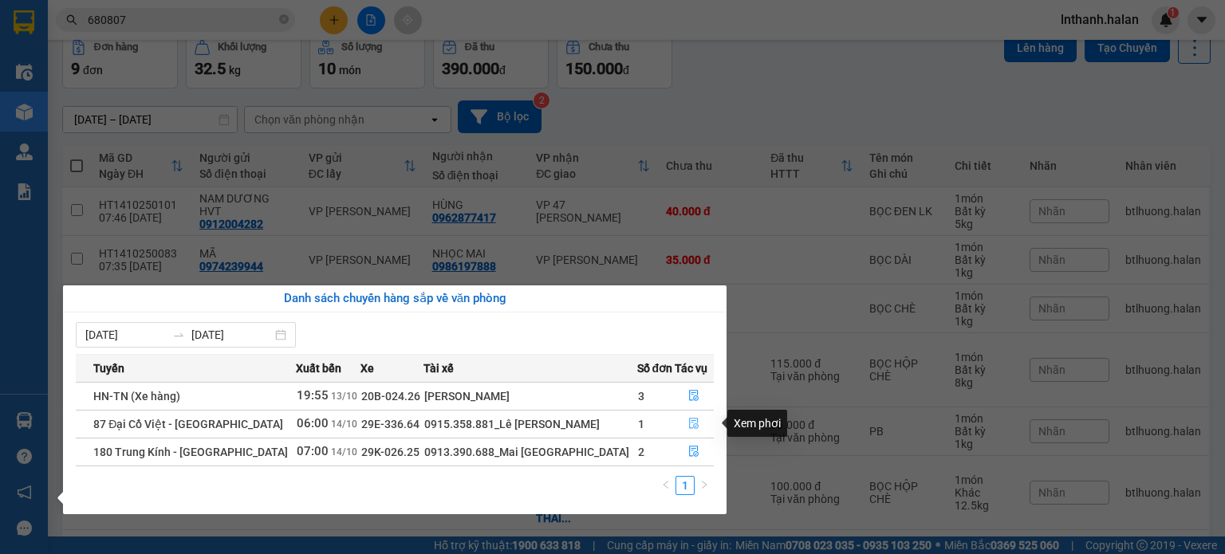
click at [696, 418] on button "button" at bounding box center [695, 425] width 38 height 26
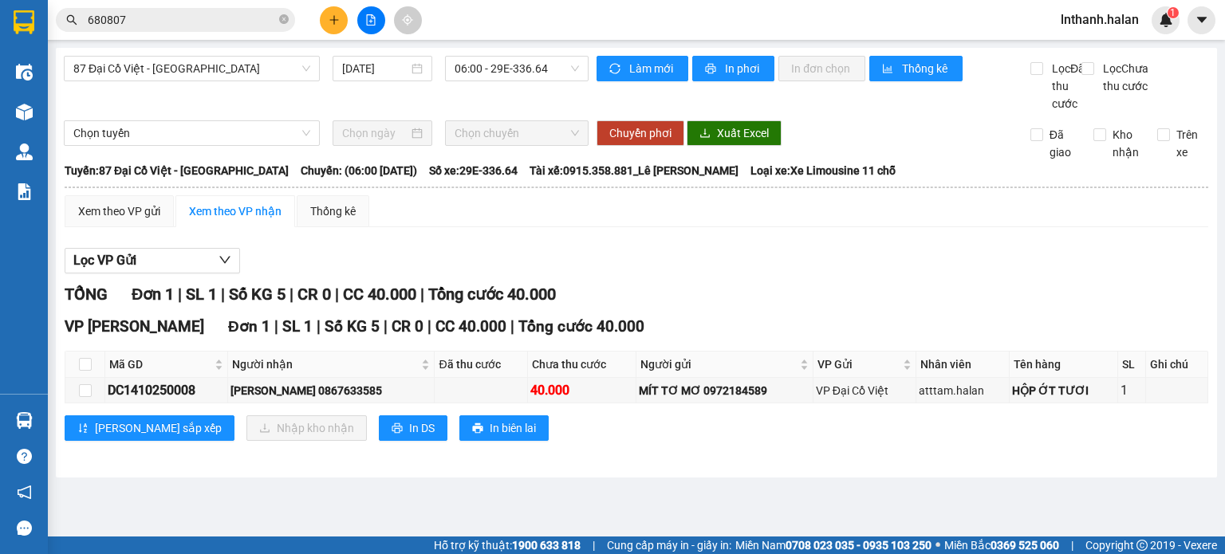
click at [732, 301] on div "TỔNG Đơn 1 | SL 1 | Số KG 5 | CR 0 | CC 40.000 | Tổng cước 40.000" at bounding box center [637, 294] width 1144 height 25
click at [88, 397] on input "checkbox" at bounding box center [85, 390] width 13 height 13
checkbox input "true"
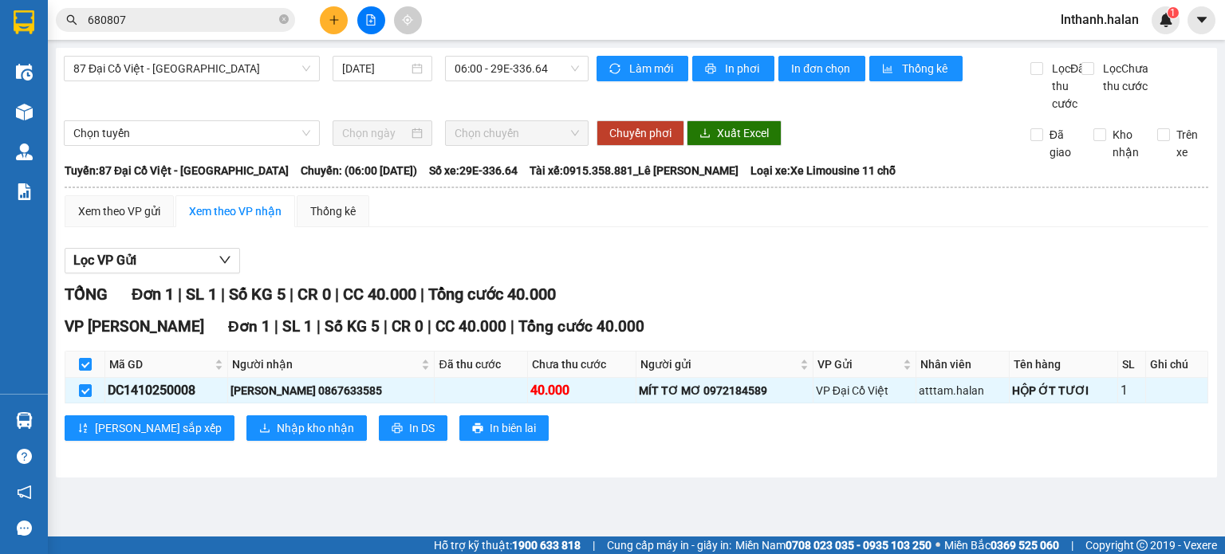
click at [689, 265] on div "Lọc VP Gửi" at bounding box center [637, 261] width 1144 height 26
click at [221, 19] on input "680807" at bounding box center [182, 20] width 188 height 18
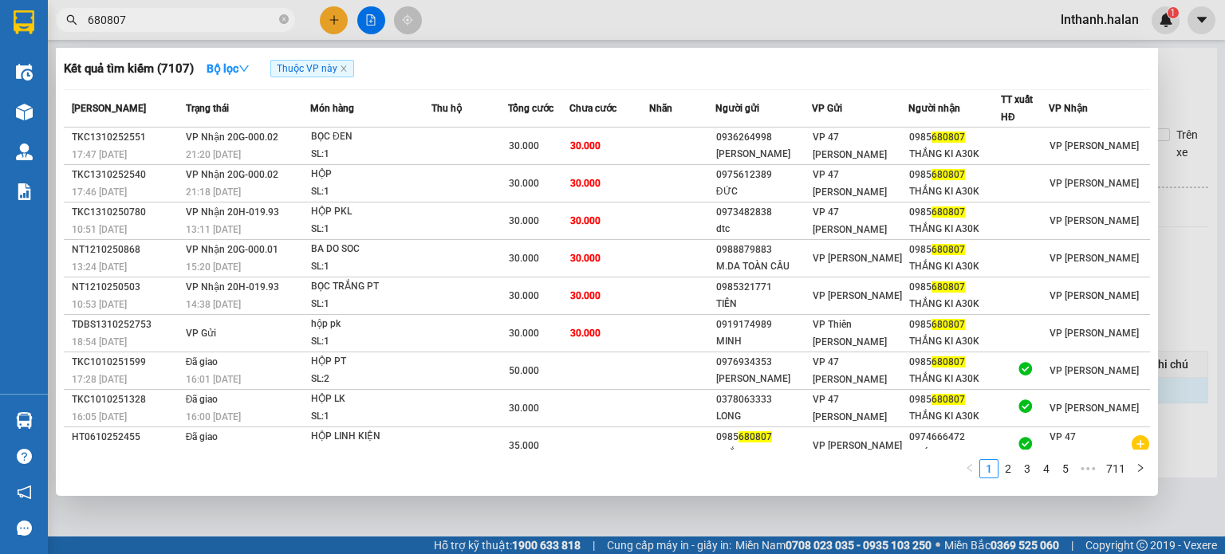
click at [221, 19] on input "680807" at bounding box center [182, 20] width 188 height 18
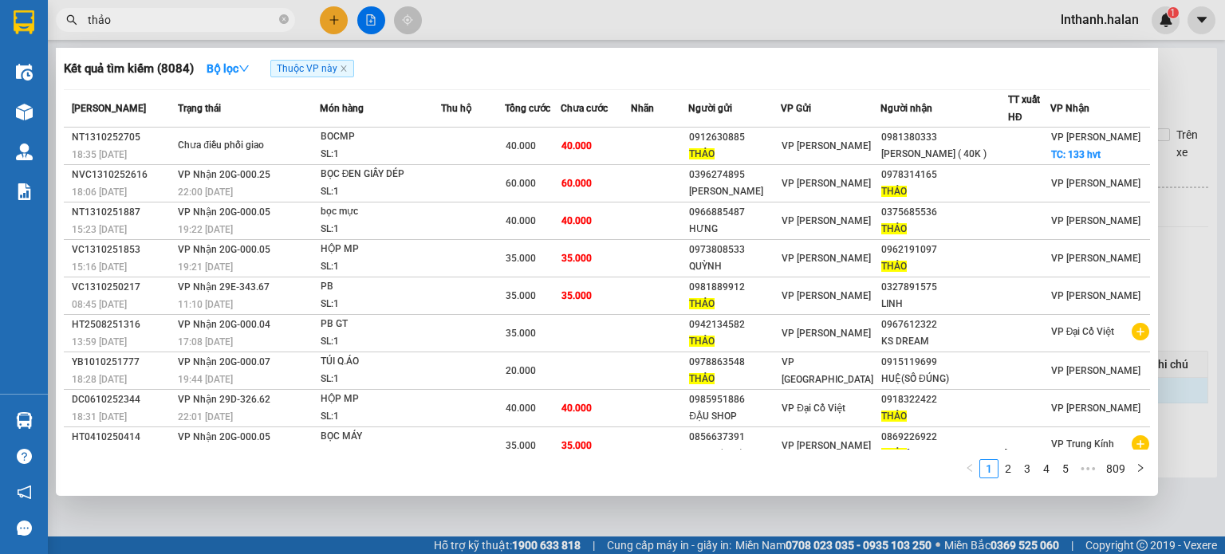
click at [207, 14] on input "thảo" at bounding box center [182, 20] width 188 height 18
click at [207, 15] on input "thảo" at bounding box center [182, 20] width 188 height 18
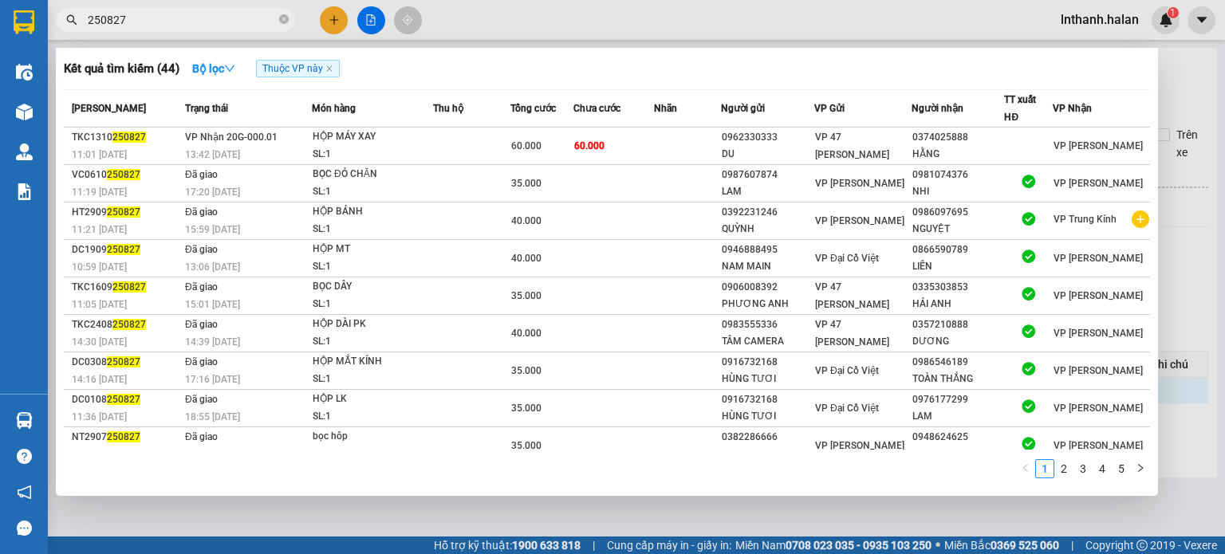
click at [177, 26] on input "250827" at bounding box center [182, 20] width 188 height 18
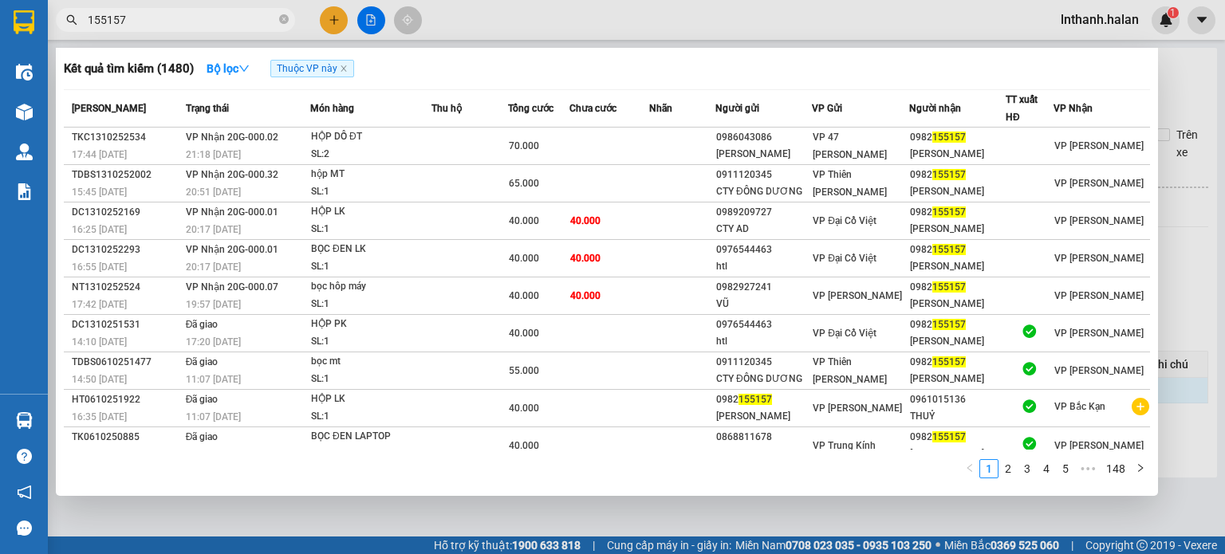
type input "155157"
click at [587, 85] on div "Kết quả tìm kiếm ( 1480 ) Bộ lọc Thuộc VP này Mã ĐH Trạng thái Món hàng Thu hộ …" at bounding box center [607, 272] width 1102 height 448
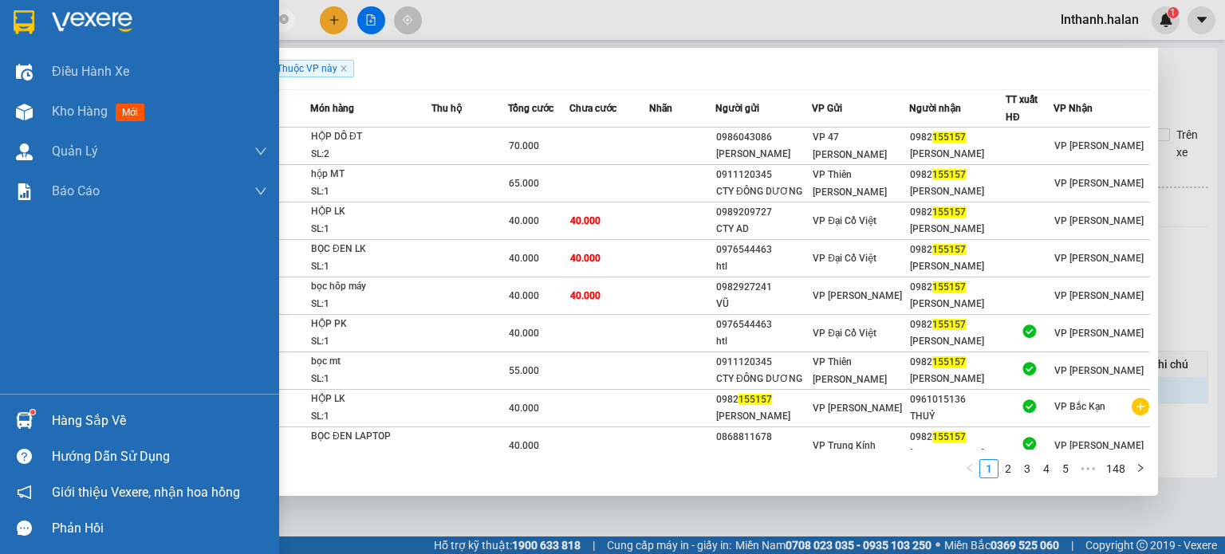
click at [52, 421] on div "Hàng sắp về" at bounding box center [159, 421] width 215 height 24
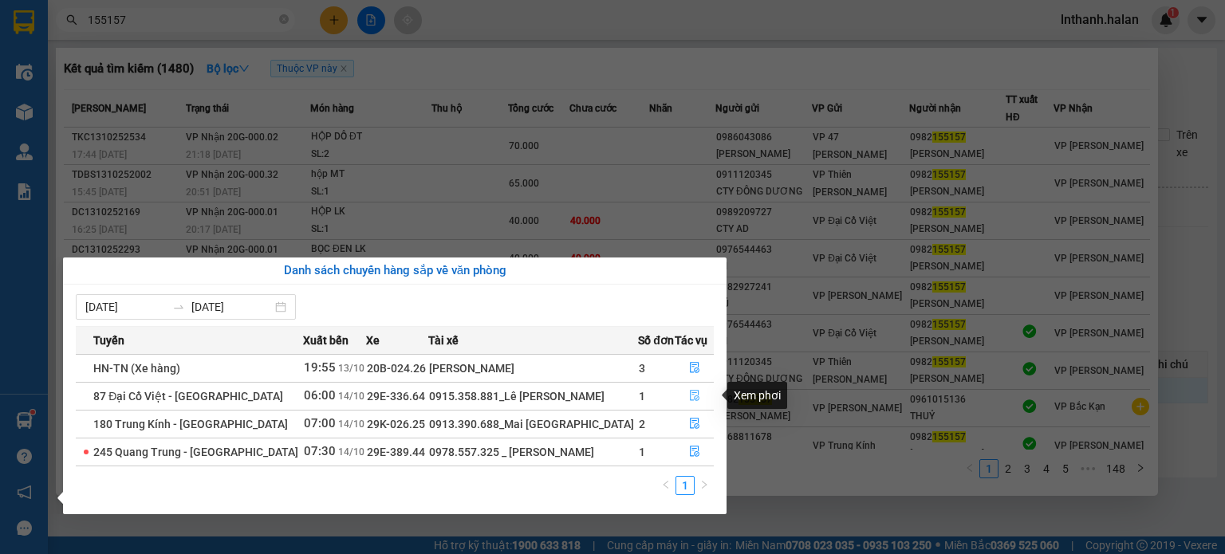
click at [690, 396] on icon "file-done" at bounding box center [695, 396] width 10 height 11
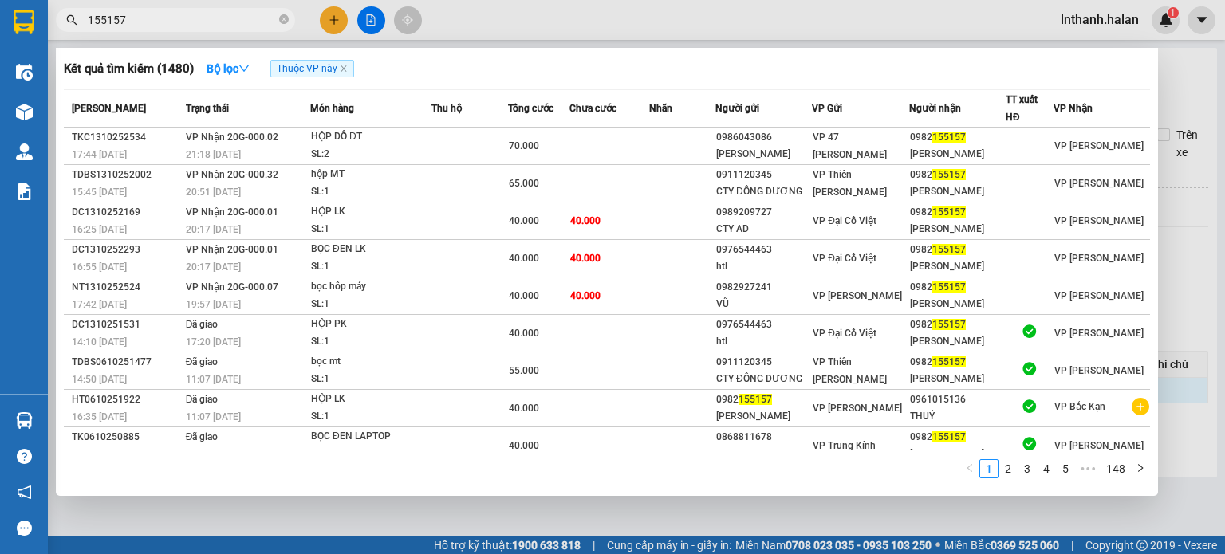
drag, startPoint x: 1224, startPoint y: 226, endPoint x: 1217, endPoint y: 235, distance: 12.5
click at [1223, 228] on div at bounding box center [612, 277] width 1225 height 554
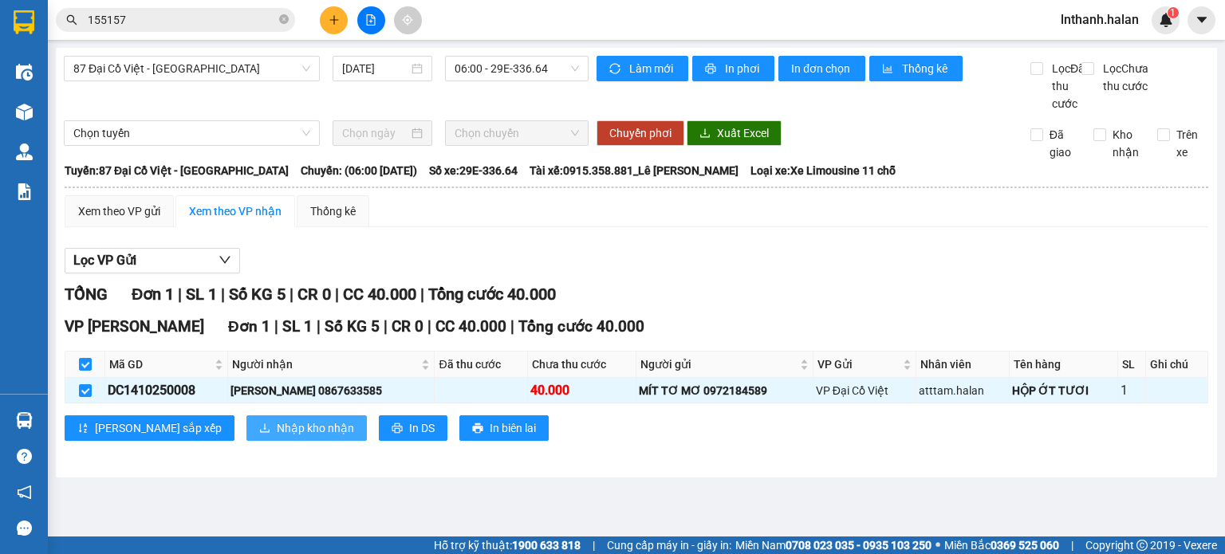
click at [277, 437] on span "Nhập kho nhận" at bounding box center [315, 429] width 77 height 18
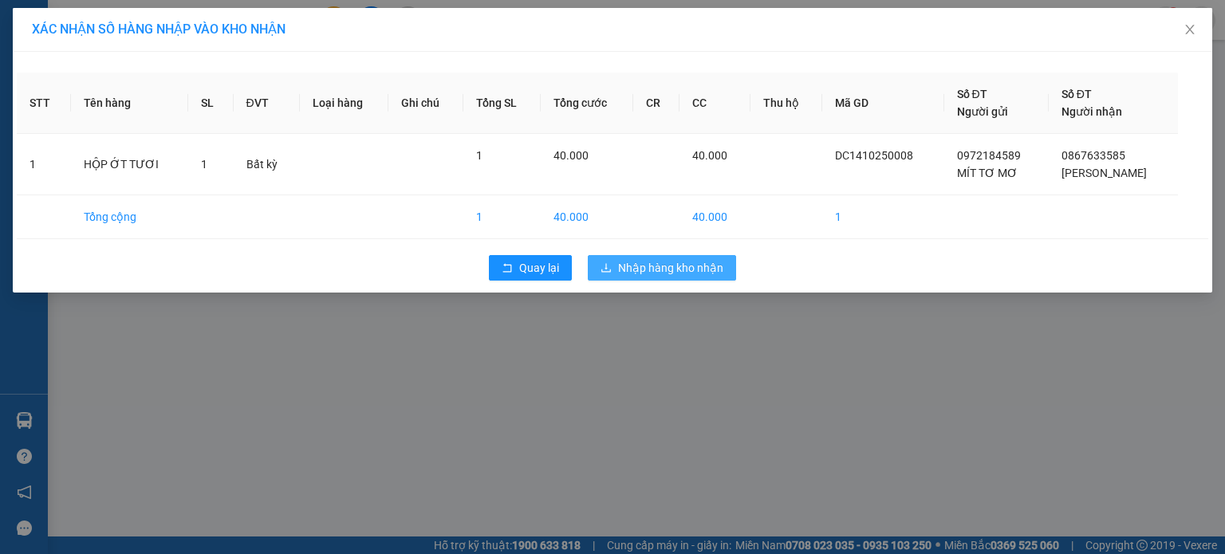
click at [689, 268] on span "Nhập hàng kho nhận" at bounding box center [670, 268] width 105 height 18
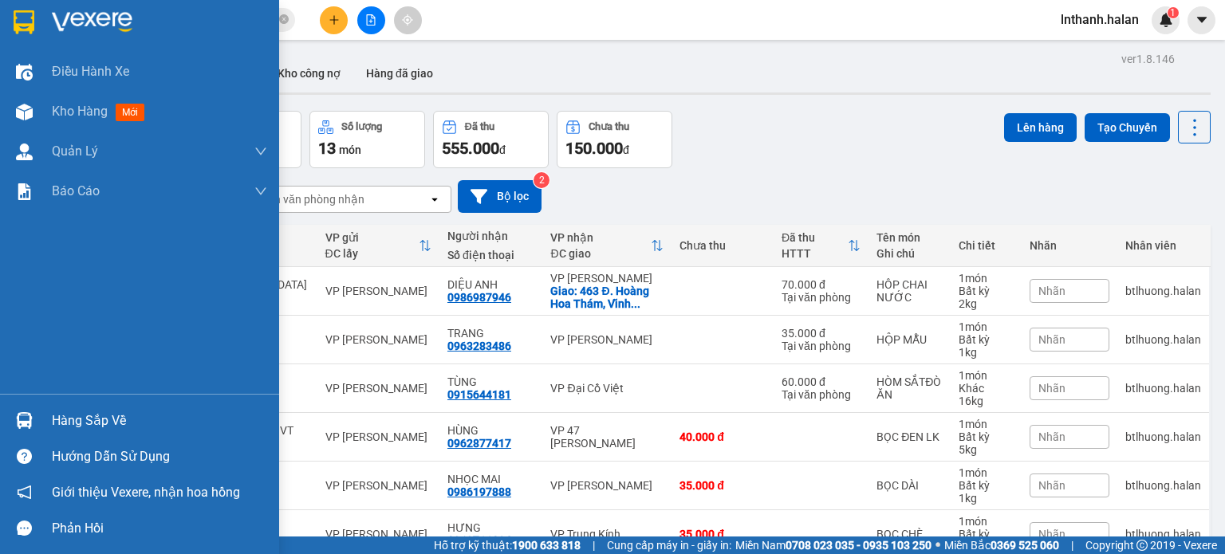
click at [6, 425] on div "Hàng sắp về" at bounding box center [139, 421] width 279 height 36
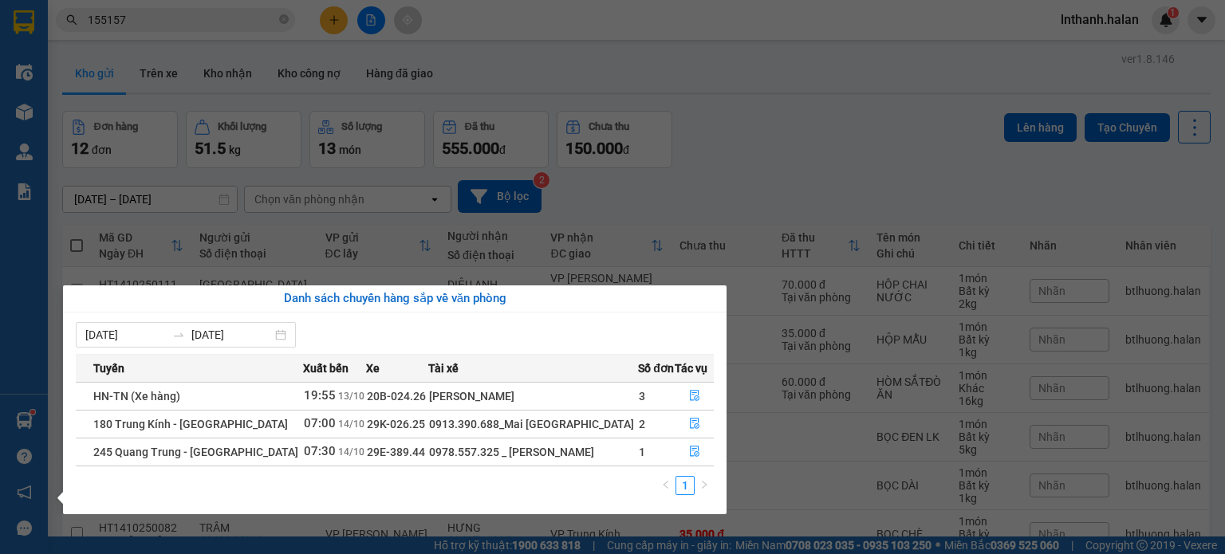
drag, startPoint x: 708, startPoint y: 148, endPoint x: 764, endPoint y: 531, distance: 387.0
click at [709, 148] on section "Kết quả tìm kiếm ( 1480 ) Bộ lọc Thuộc VP này Mã ĐH Trạng thái Món hàng Thu hộ …" at bounding box center [612, 277] width 1225 height 554
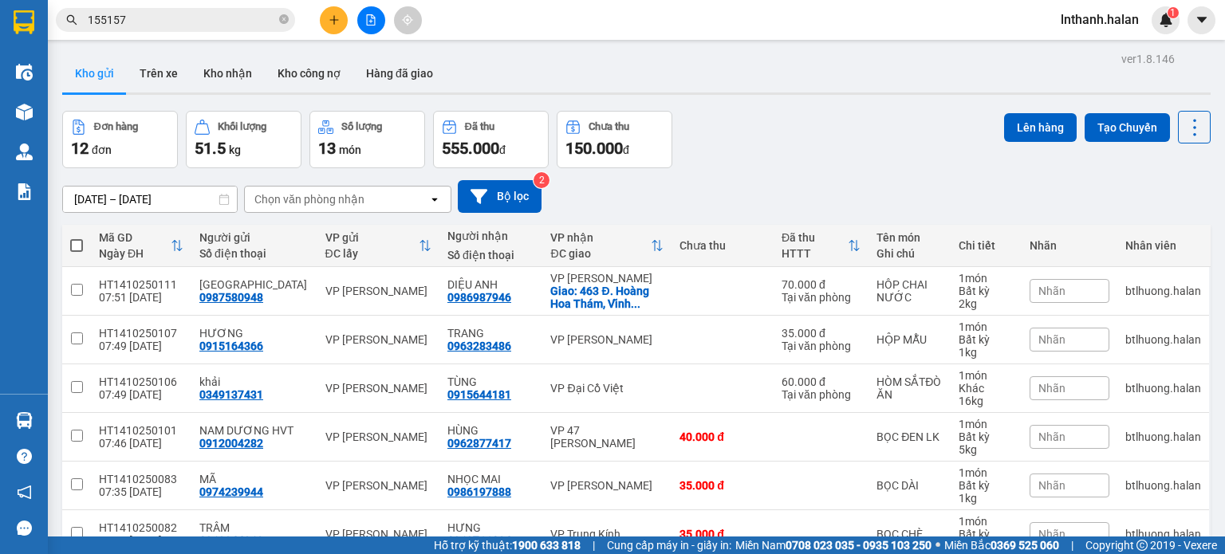
click at [207, 10] on span "155157" at bounding box center [175, 20] width 239 height 24
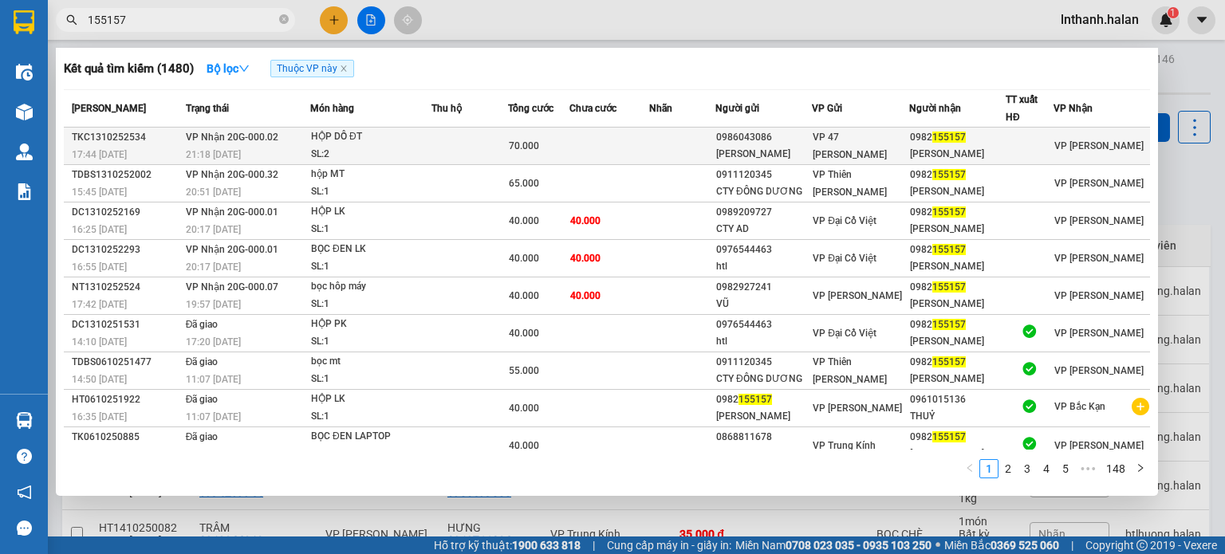
click at [340, 136] on div "HỘP DỒ ĐT" at bounding box center [371, 137] width 120 height 18
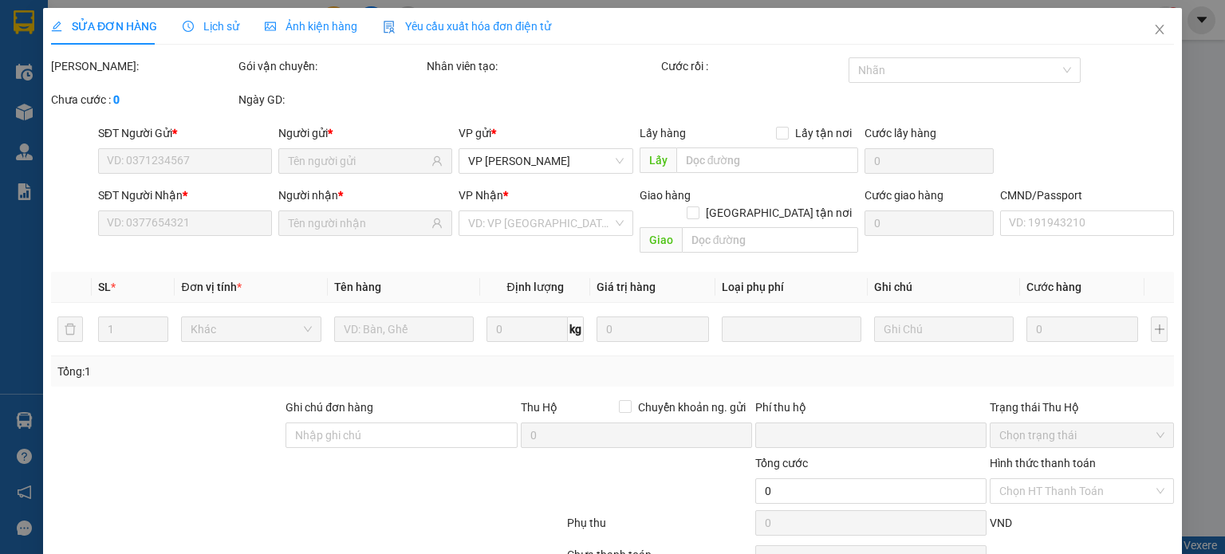
type input "0986043086"
type input "[PERSON_NAME]"
type input "0982155157"
type input "[PERSON_NAME]"
type input "0"
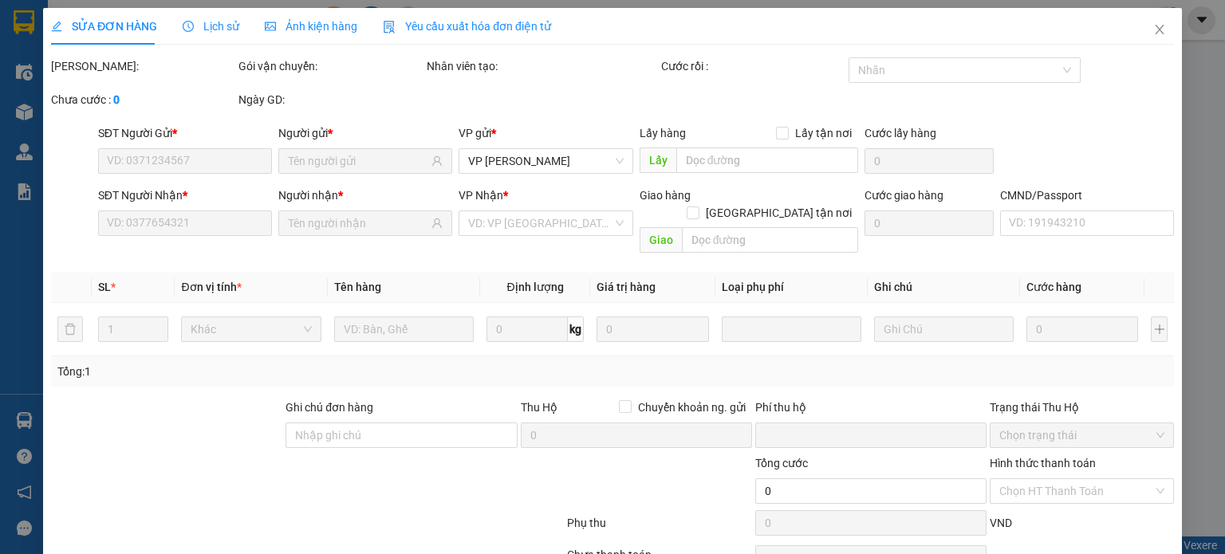
type input "70.000"
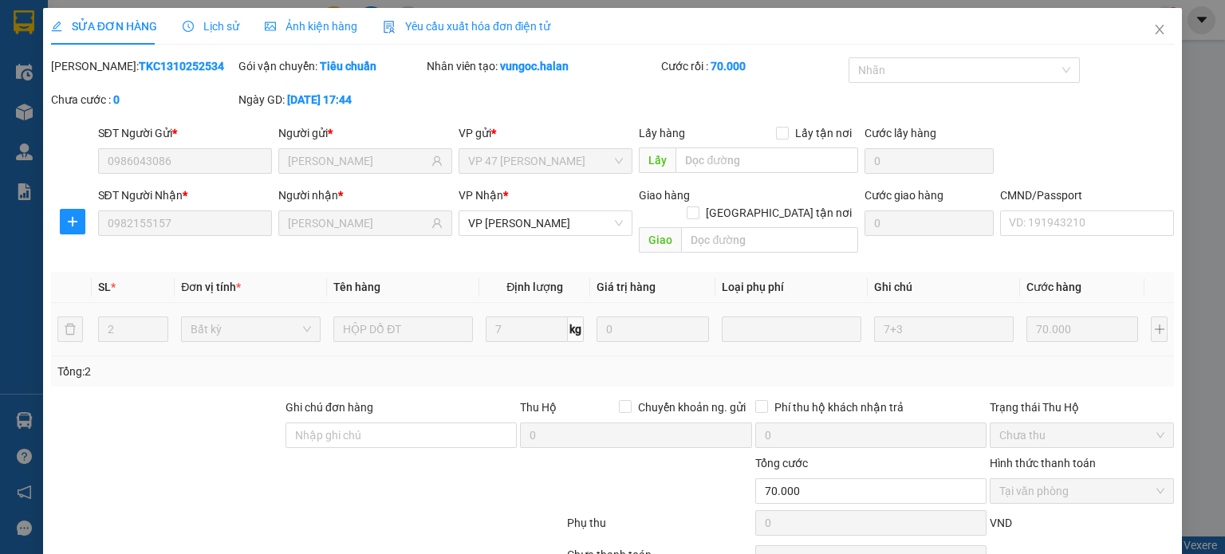
scroll to position [69, 0]
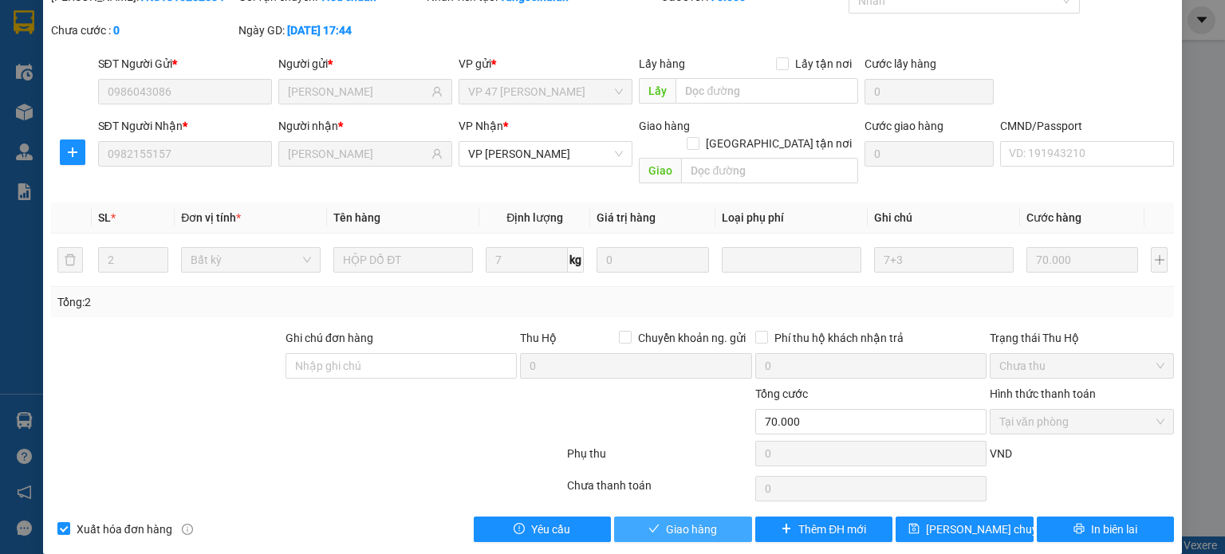
click at [717, 517] on button "Giao hàng" at bounding box center [683, 530] width 138 height 26
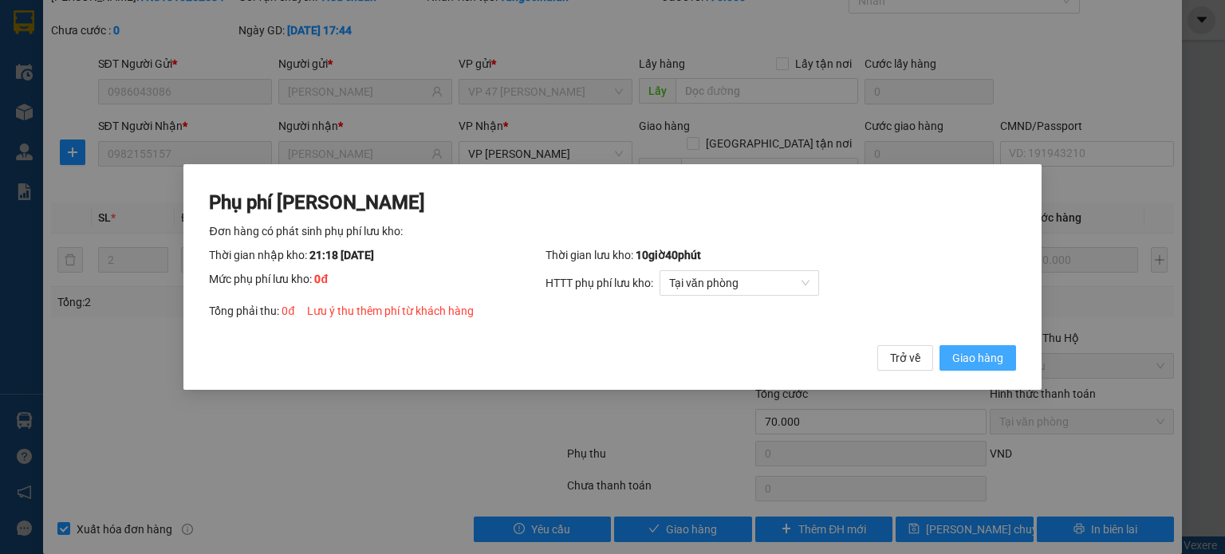
click at [964, 360] on span "Giao hàng" at bounding box center [977, 358] width 51 height 18
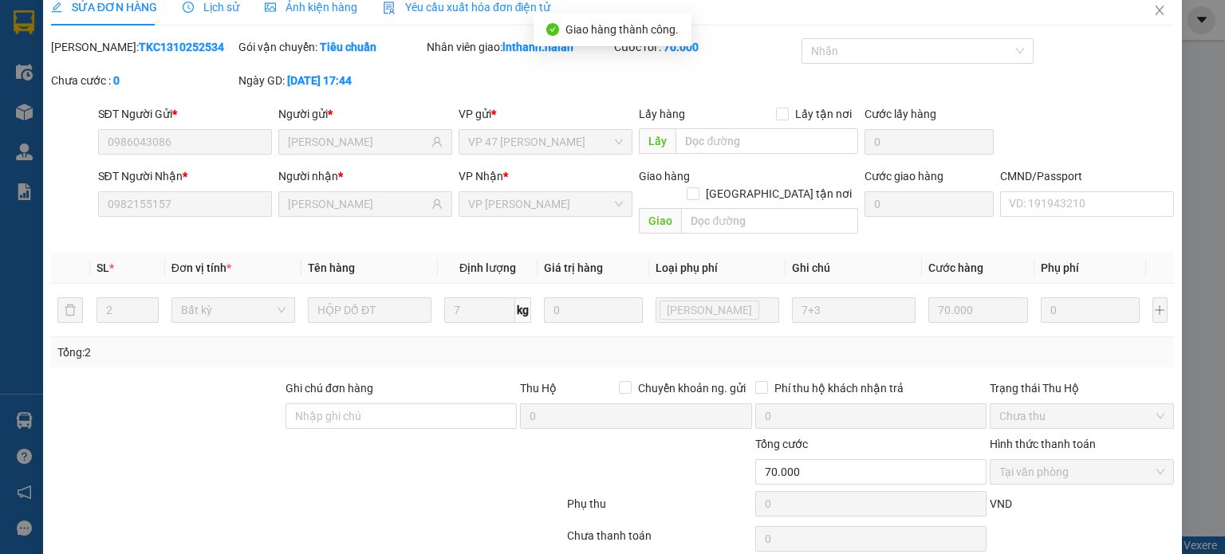
scroll to position [0, 0]
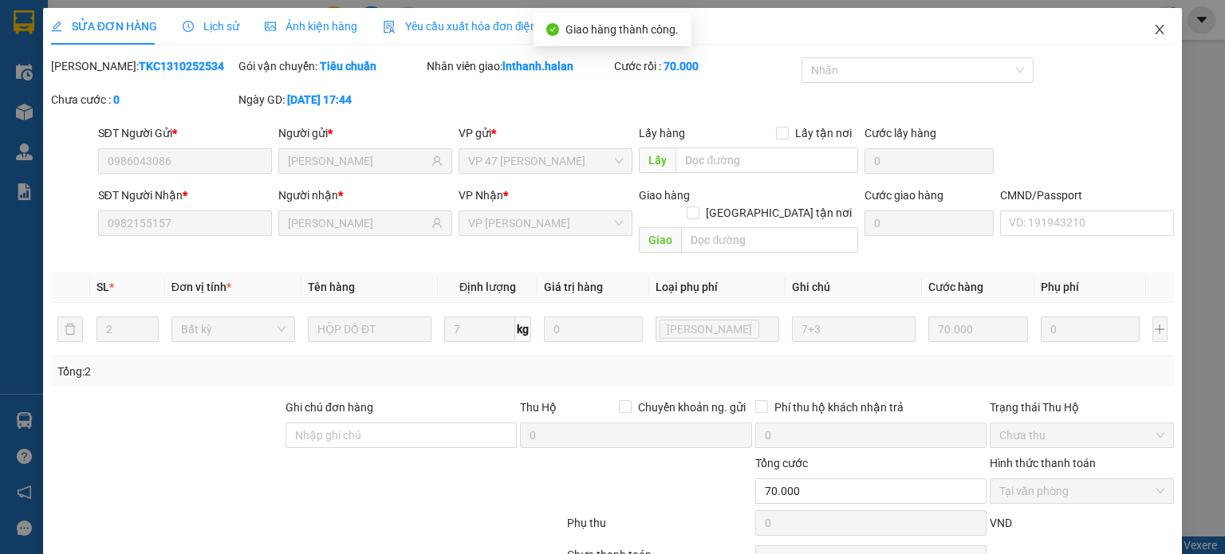
click at [1153, 31] on icon "close" at bounding box center [1159, 29] width 13 height 13
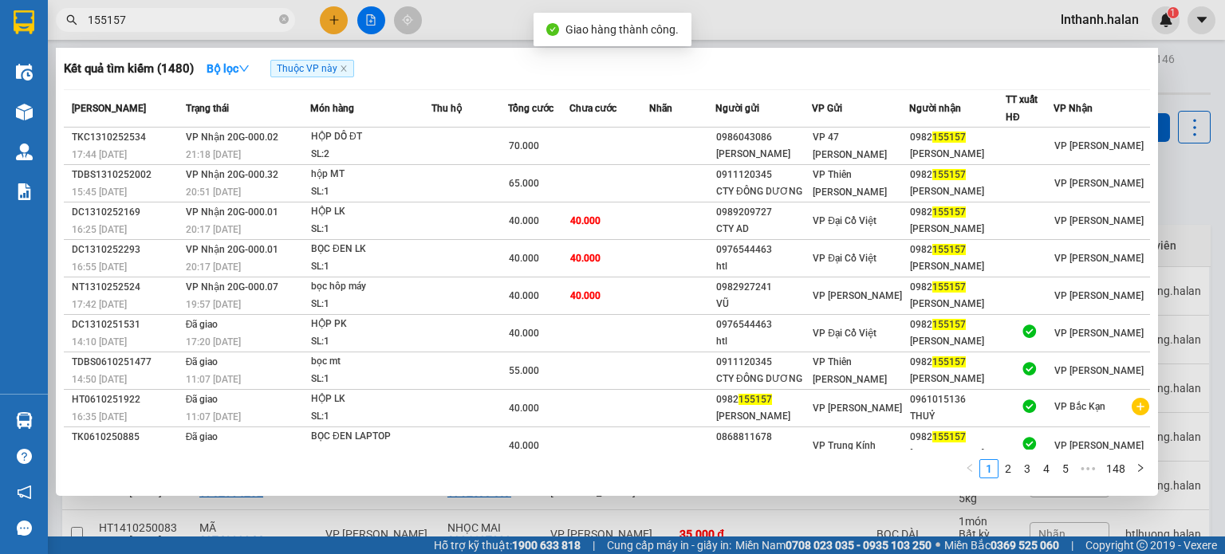
click at [191, 15] on input "155157" at bounding box center [182, 20] width 188 height 18
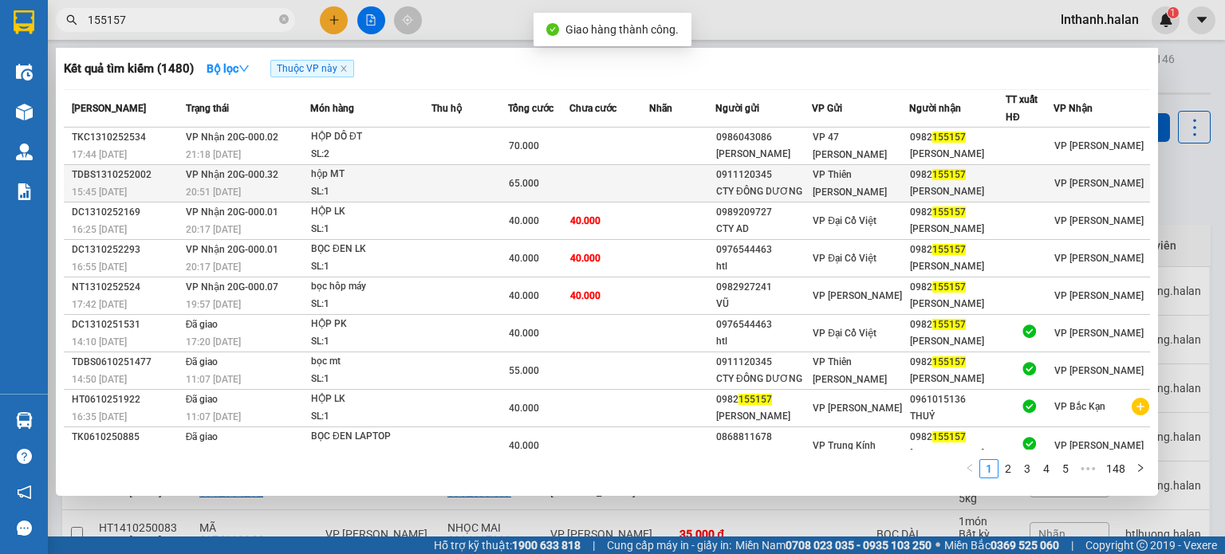
click at [377, 191] on div "SL: 1" at bounding box center [371, 192] width 120 height 18
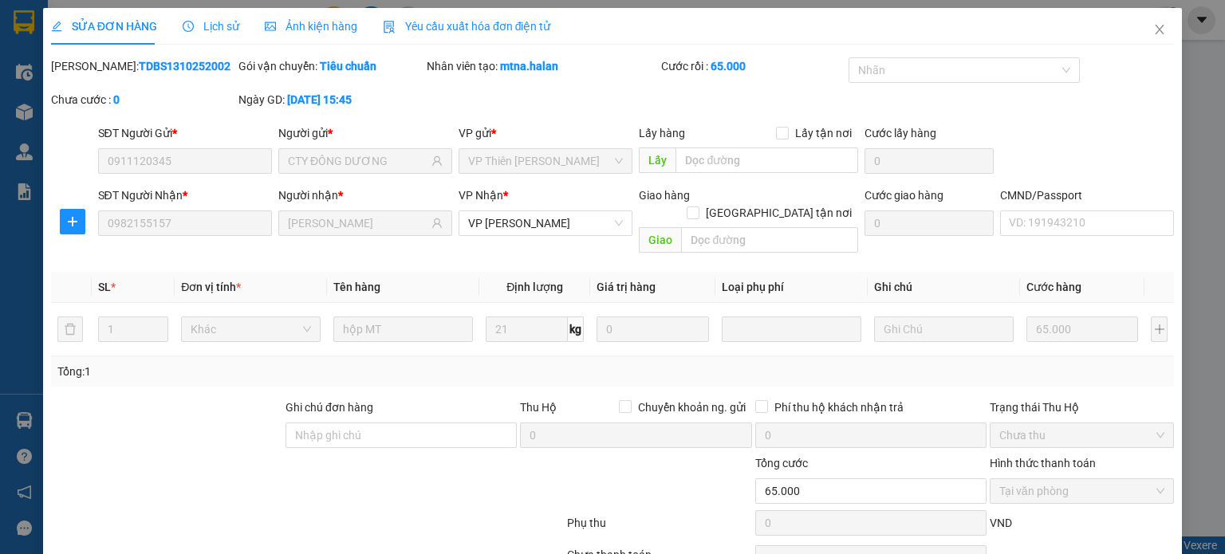
type input "0911120345"
type input "CTY ĐÔNG DƯƠNG"
type input "0982155157"
type input "[PERSON_NAME]"
type input "0"
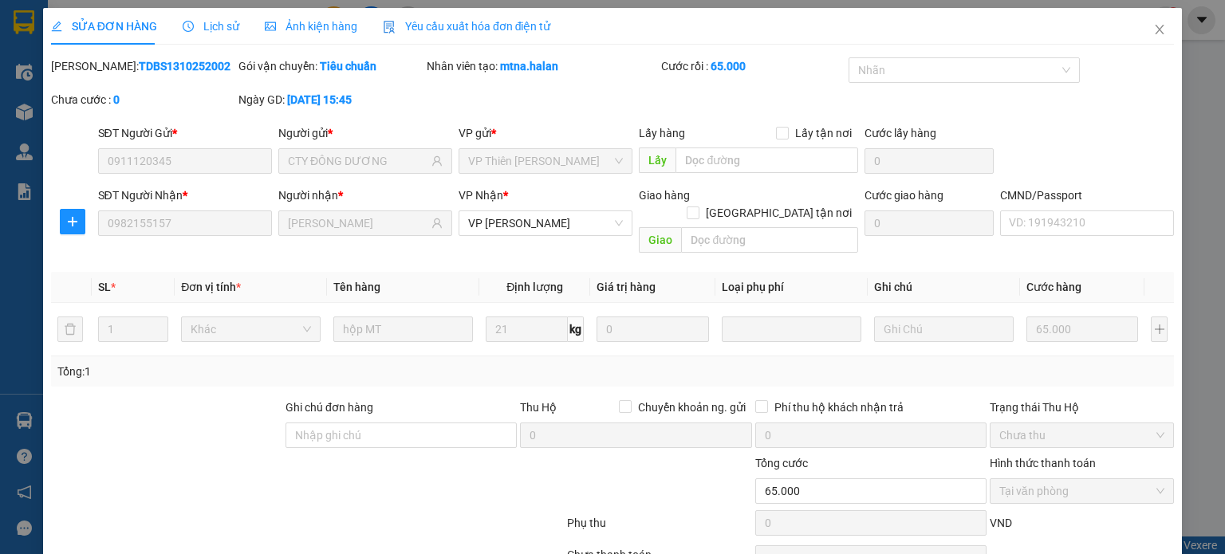
type input "65.000"
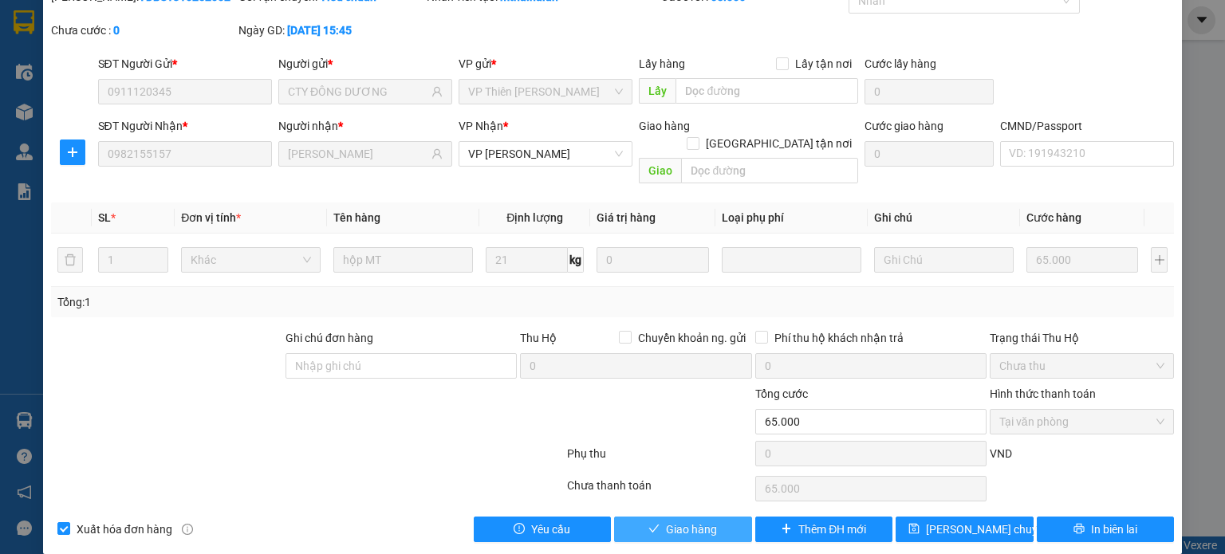
click at [710, 517] on button "Giao hàng" at bounding box center [683, 530] width 138 height 26
type input "0"
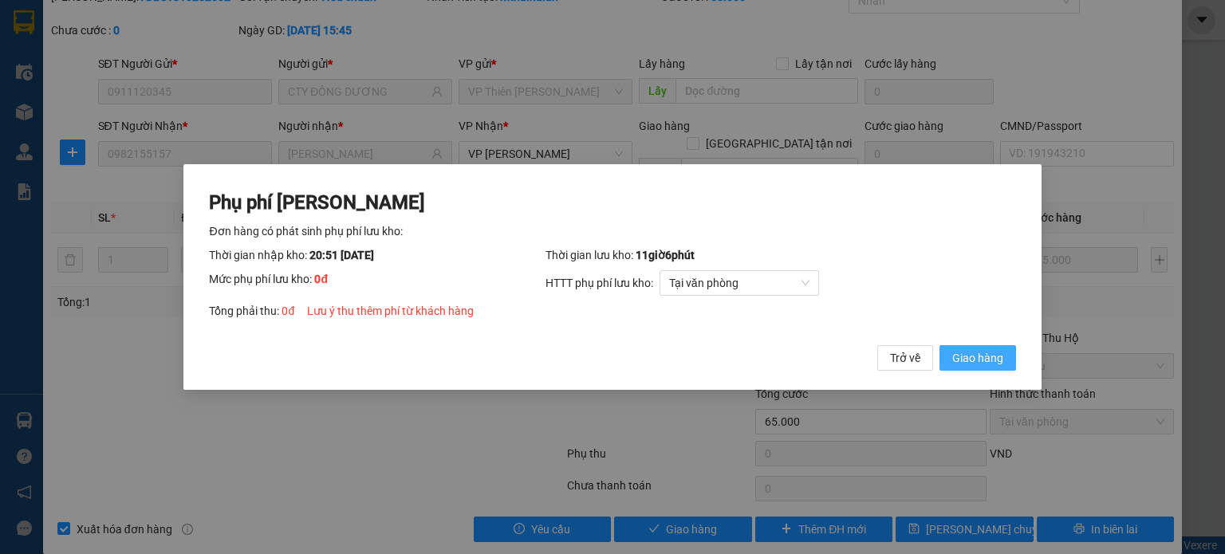
click at [955, 361] on span "Giao hàng" at bounding box center [977, 358] width 51 height 18
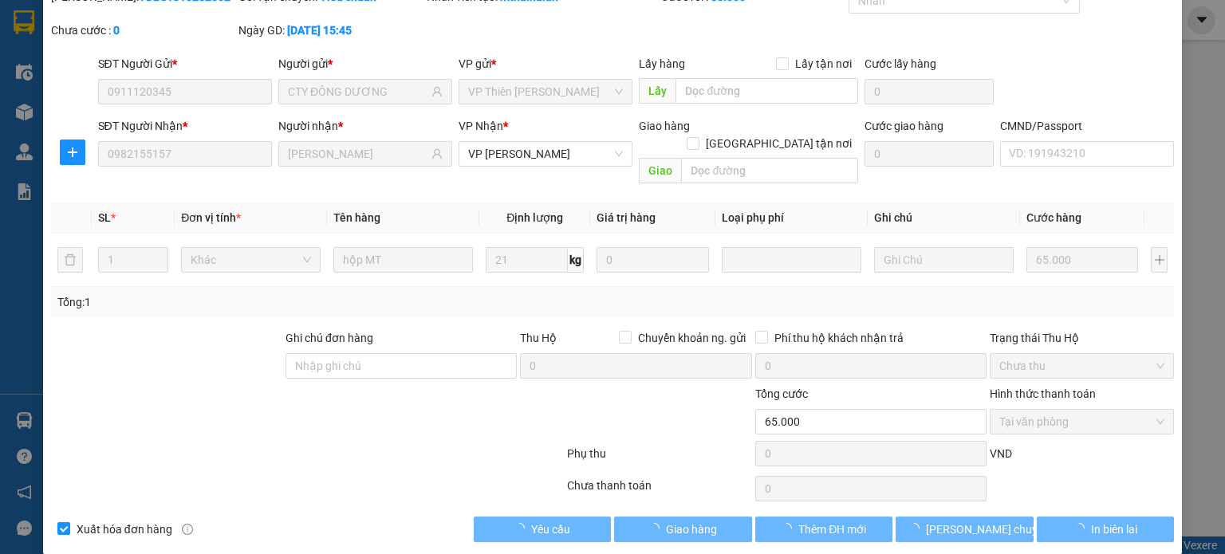
scroll to position [0, 0]
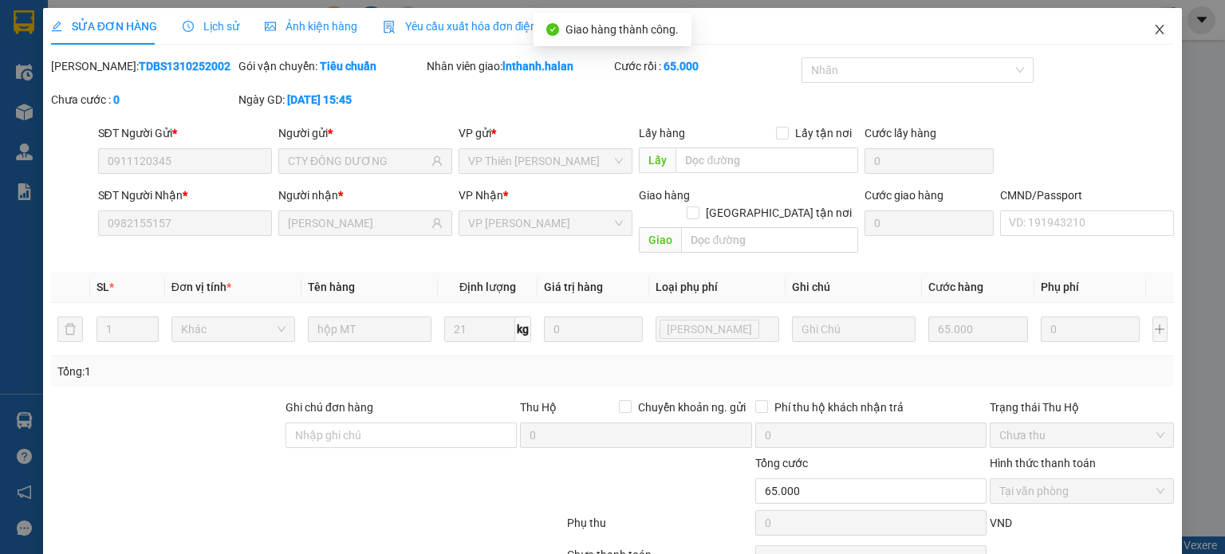
click at [1149, 41] on span "Close" at bounding box center [1160, 30] width 45 height 45
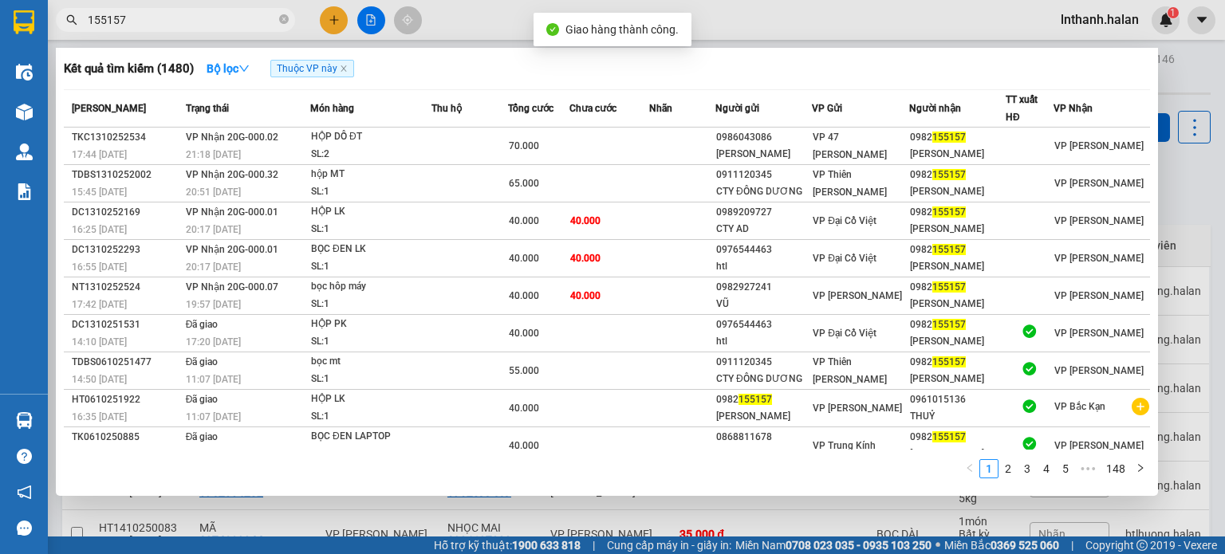
click at [158, 22] on input "155157" at bounding box center [182, 20] width 188 height 18
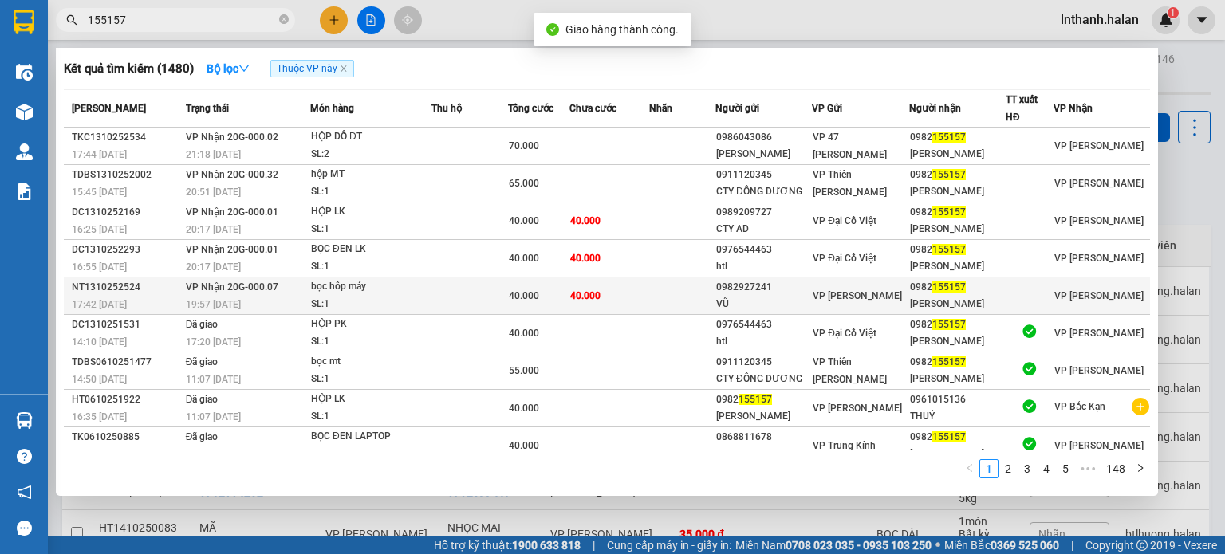
click at [564, 282] on td "40.000" at bounding box center [539, 296] width 62 height 37
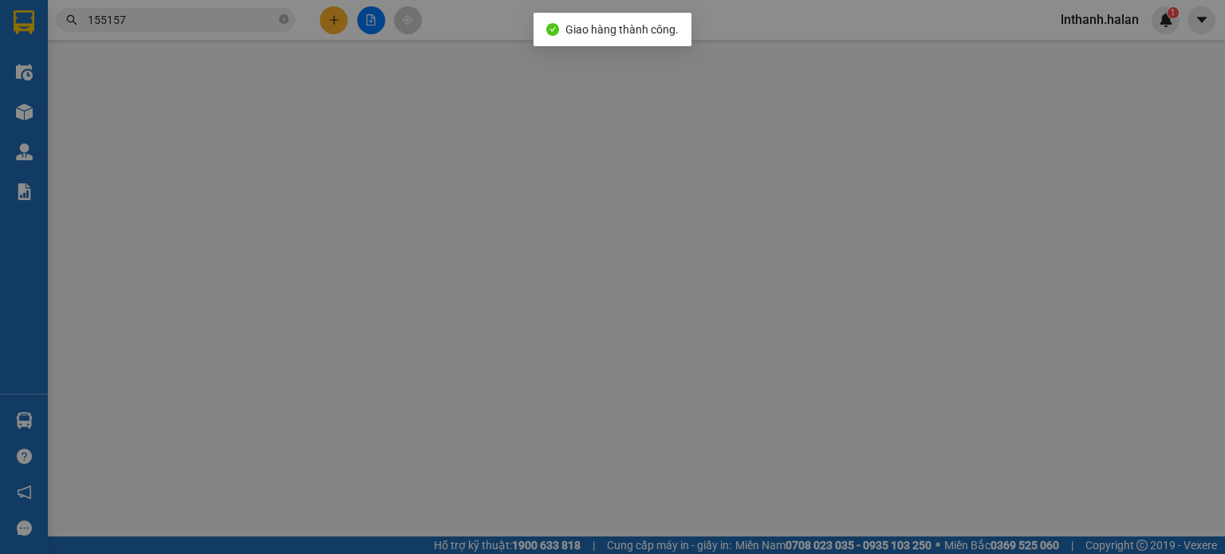
type input "0982927241"
type input "VŨ"
type input "0982155157"
type input "[PERSON_NAME]"
type input "0"
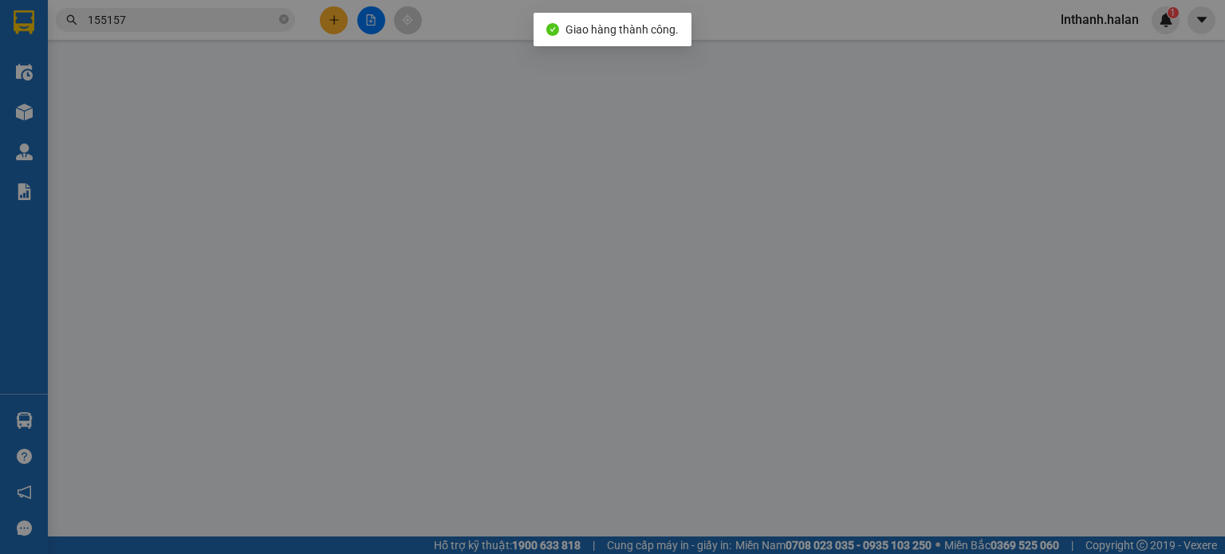
type input "40.000"
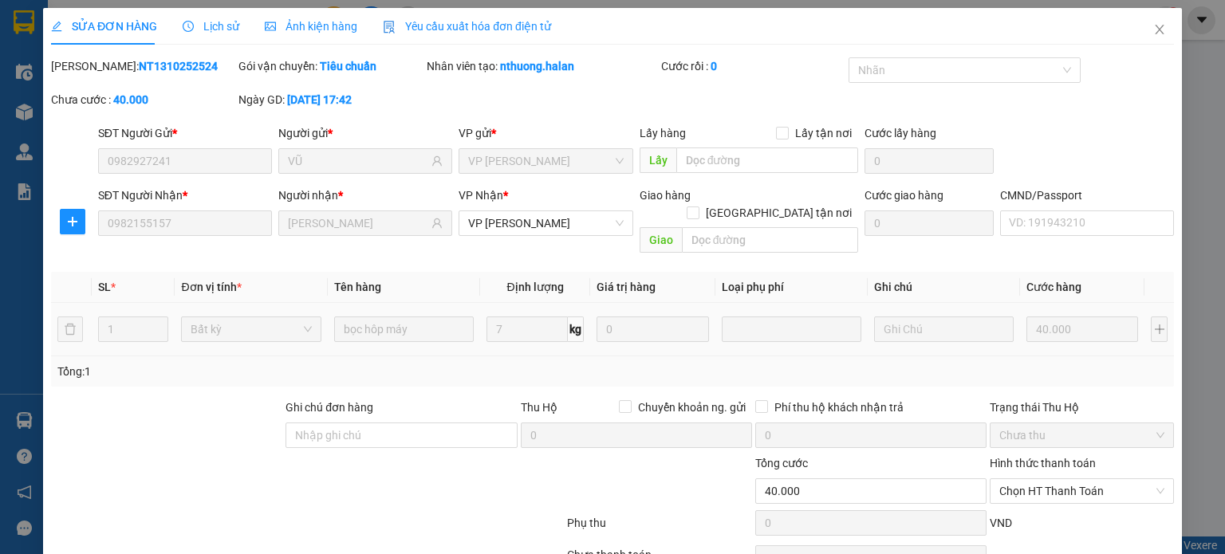
scroll to position [61, 0]
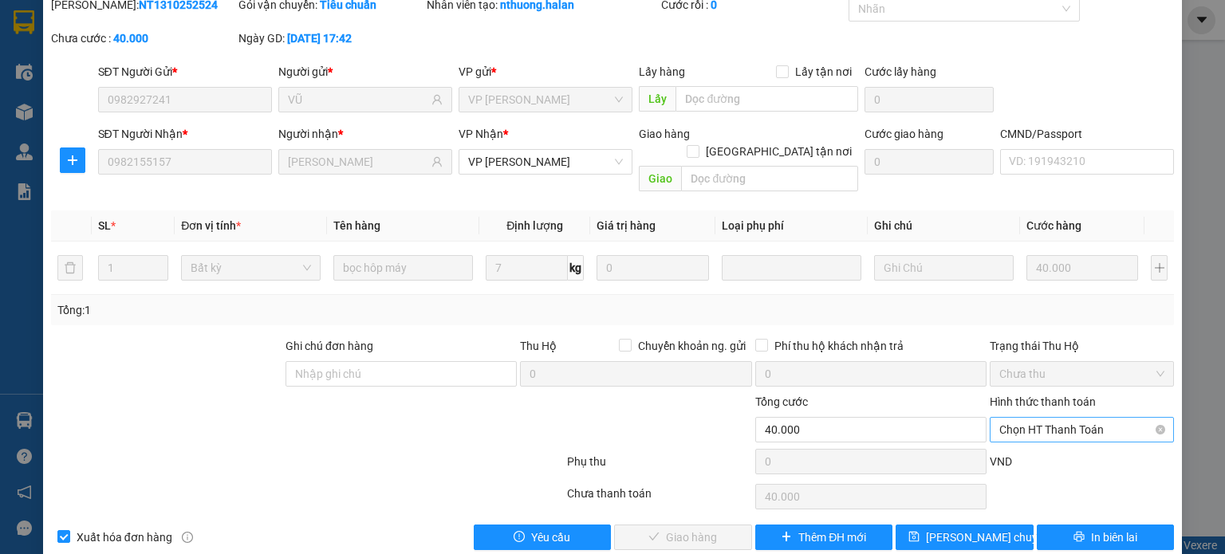
click at [1024, 418] on span "Chọn HT Thanh Toán" at bounding box center [1082, 430] width 165 height 24
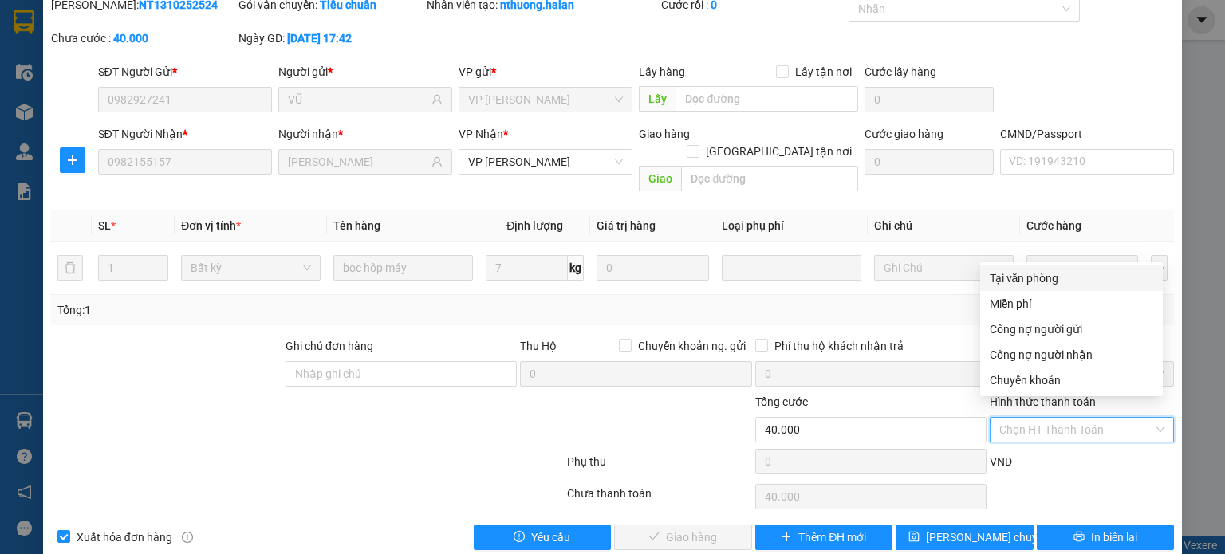
click at [1024, 270] on div "Tại văn phòng" at bounding box center [1072, 279] width 164 height 18
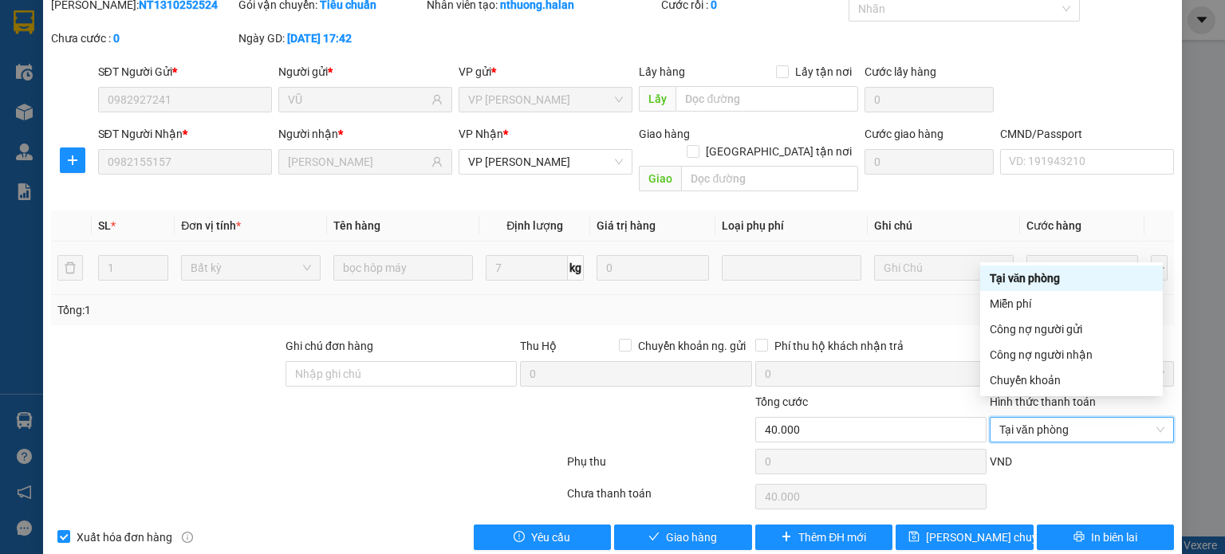
type input "0"
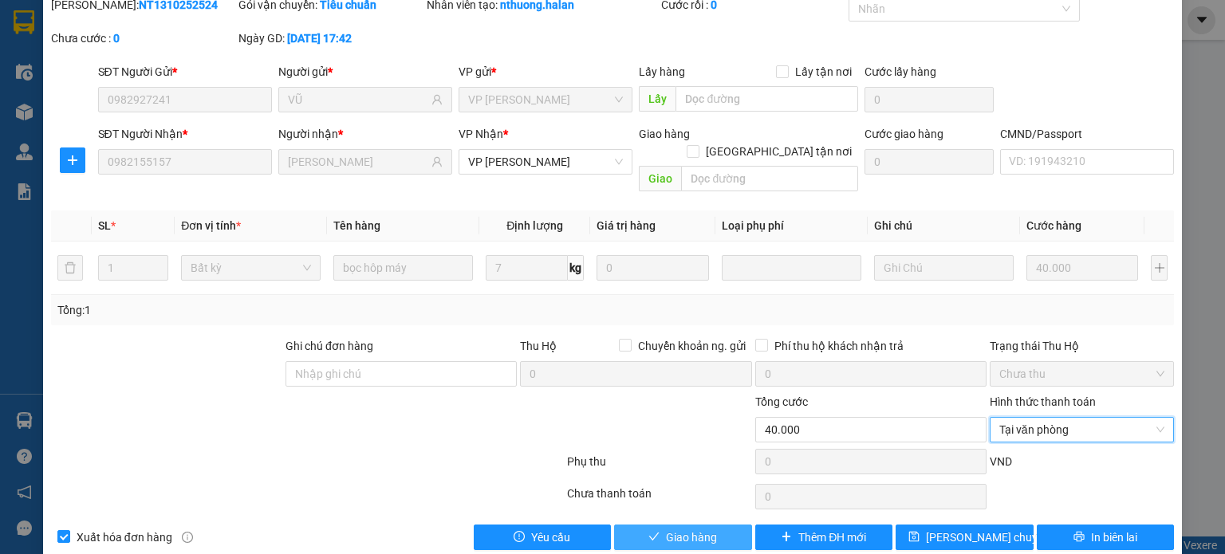
click at [649, 531] on icon "check" at bounding box center [654, 536] width 11 height 11
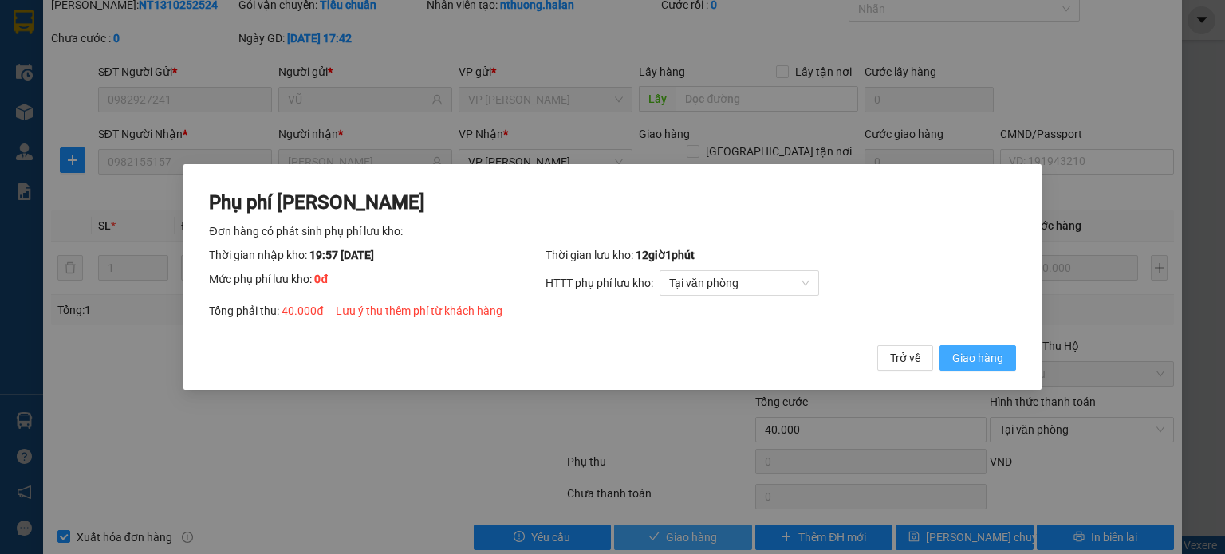
click at [999, 362] on span "Giao hàng" at bounding box center [977, 358] width 51 height 18
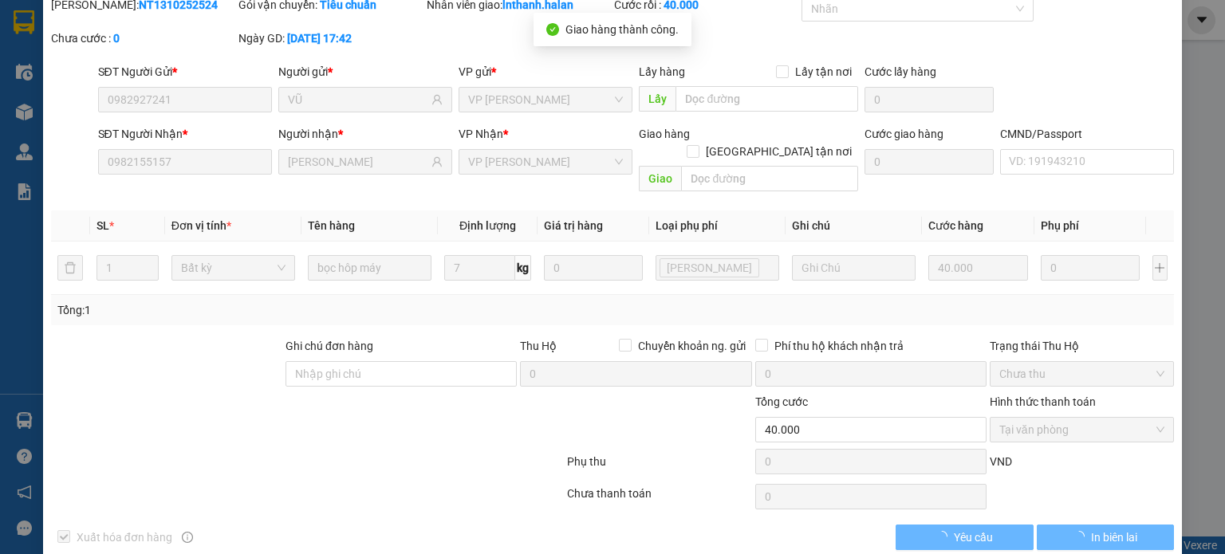
scroll to position [0, 0]
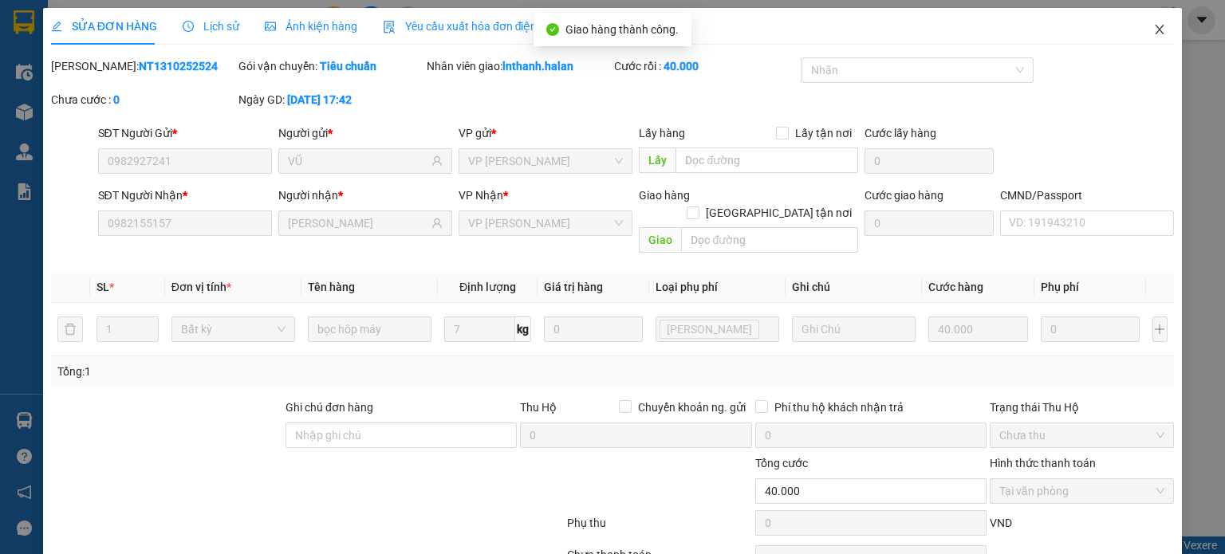
click at [1153, 31] on icon "close" at bounding box center [1159, 29] width 13 height 13
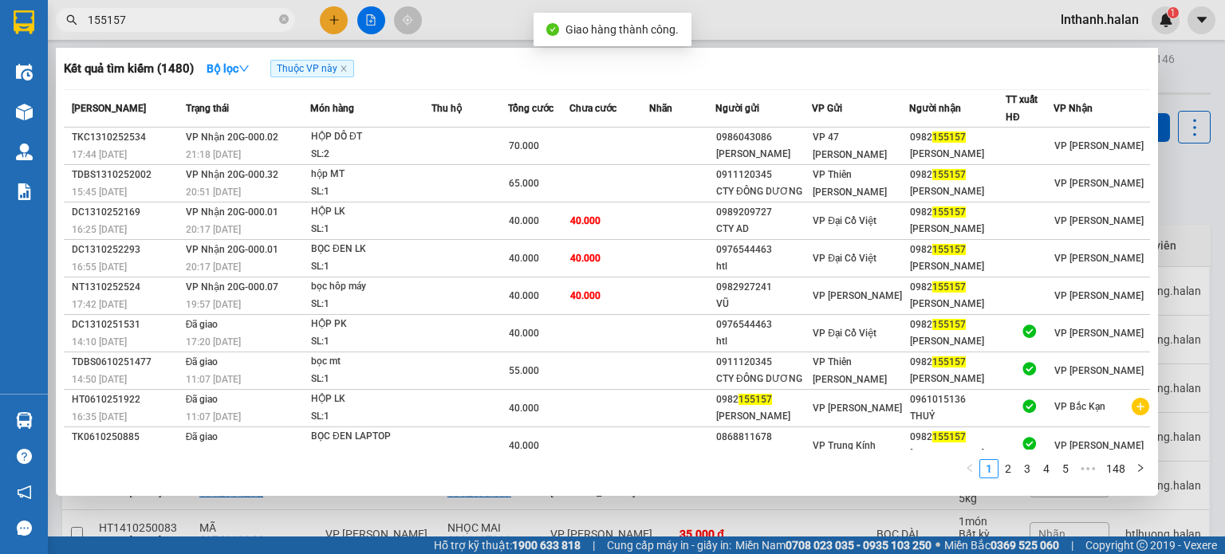
click at [166, 28] on input "155157" at bounding box center [182, 20] width 188 height 18
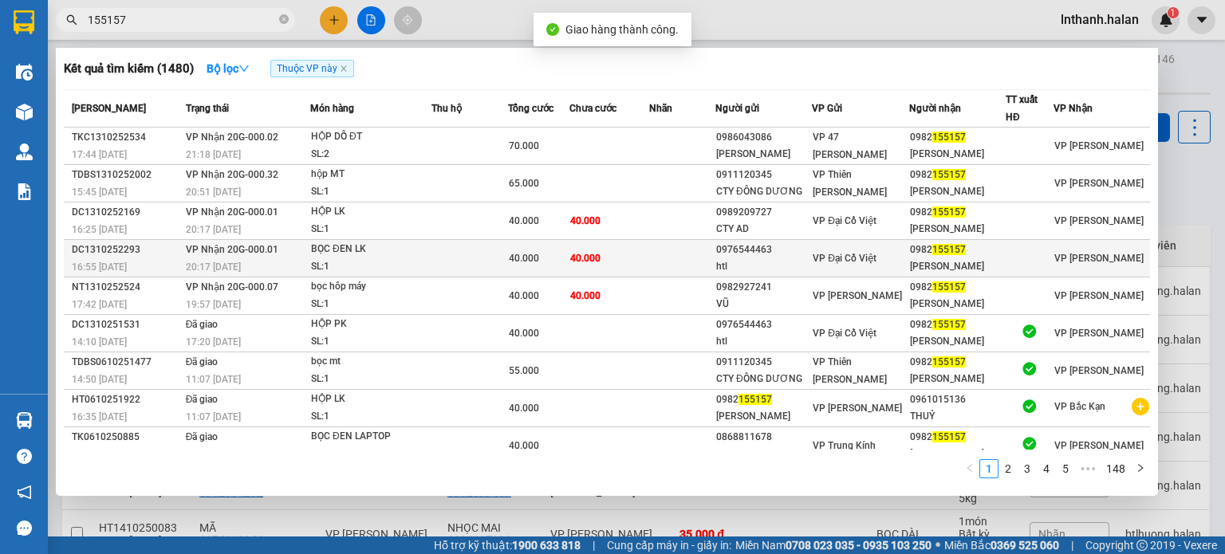
click at [431, 265] on div "SL: 1" at bounding box center [371, 267] width 120 height 18
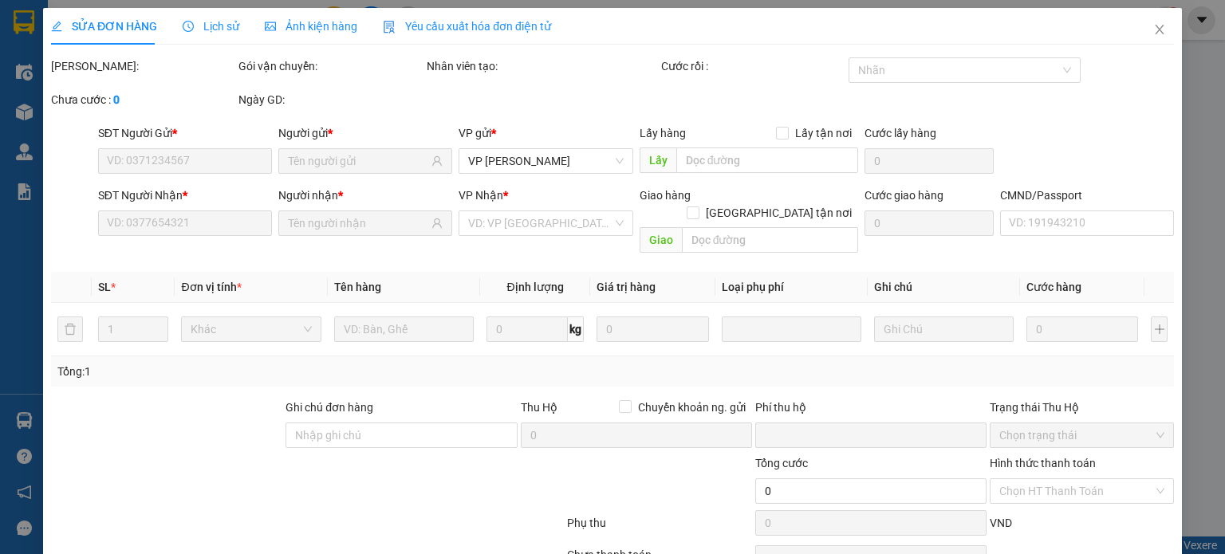
type input "0976544463"
type input "htl"
type input "0982155157"
type input "[PERSON_NAME]"
type input "0"
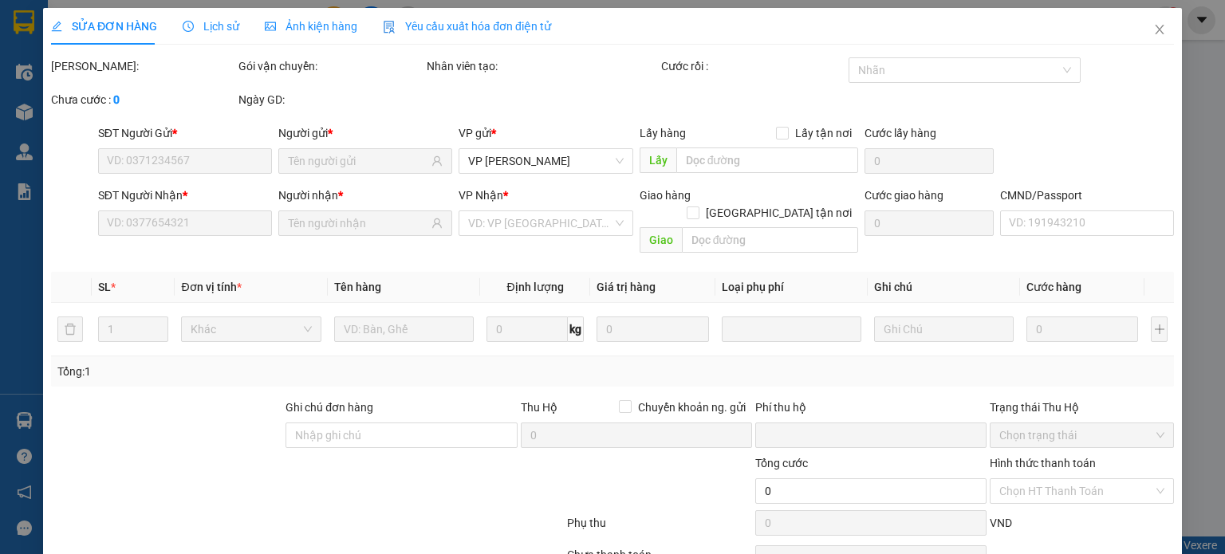
type input "40.000"
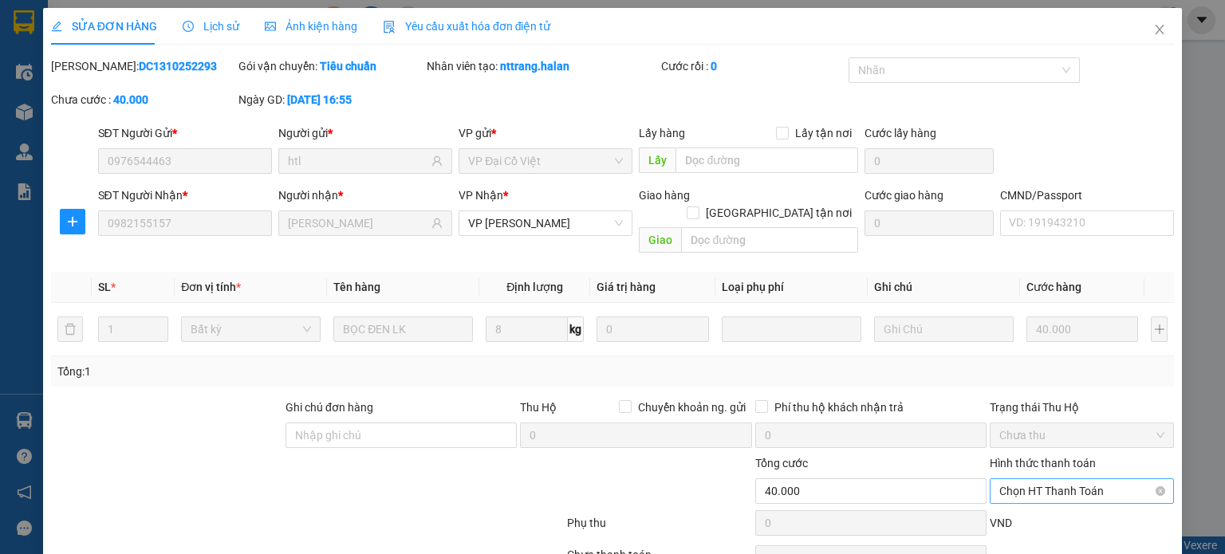
scroll to position [69, 0]
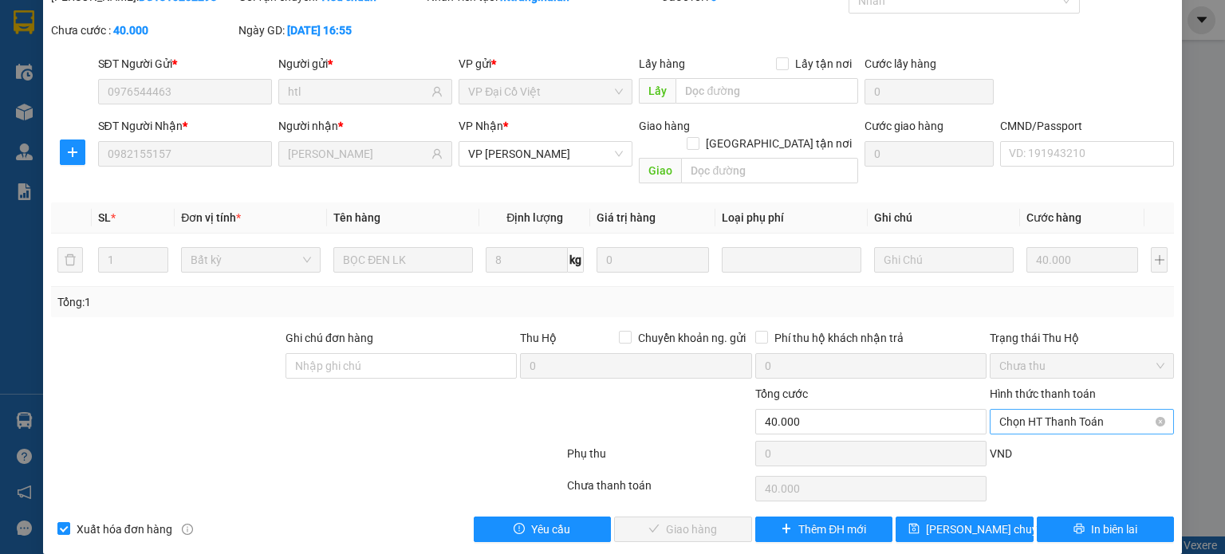
click at [1039, 410] on span "Chọn HT Thanh Toán" at bounding box center [1082, 422] width 165 height 24
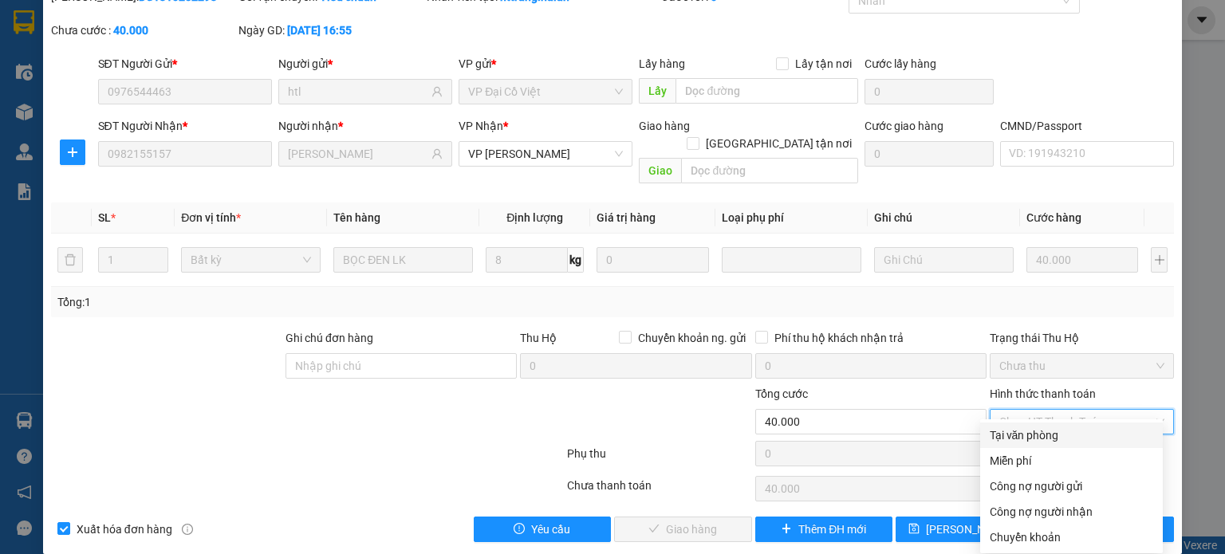
drag, startPoint x: 1028, startPoint y: 433, endPoint x: 854, endPoint y: 475, distance: 178.8
click at [1027, 433] on div "Tại văn phòng" at bounding box center [1072, 436] width 164 height 18
type input "0"
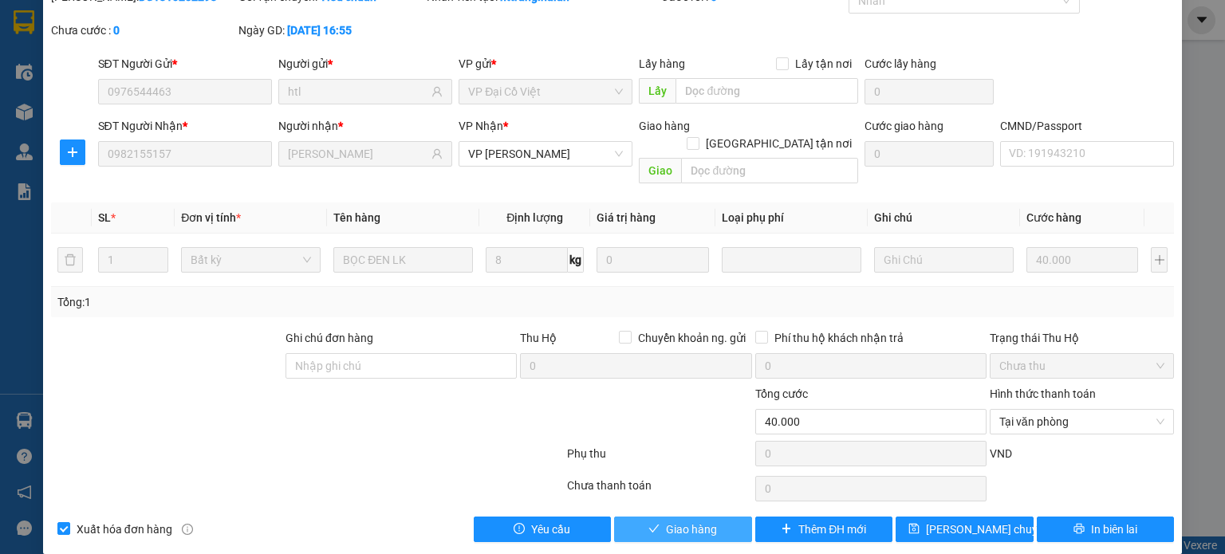
click at [670, 521] on span "Giao hàng" at bounding box center [691, 530] width 51 height 18
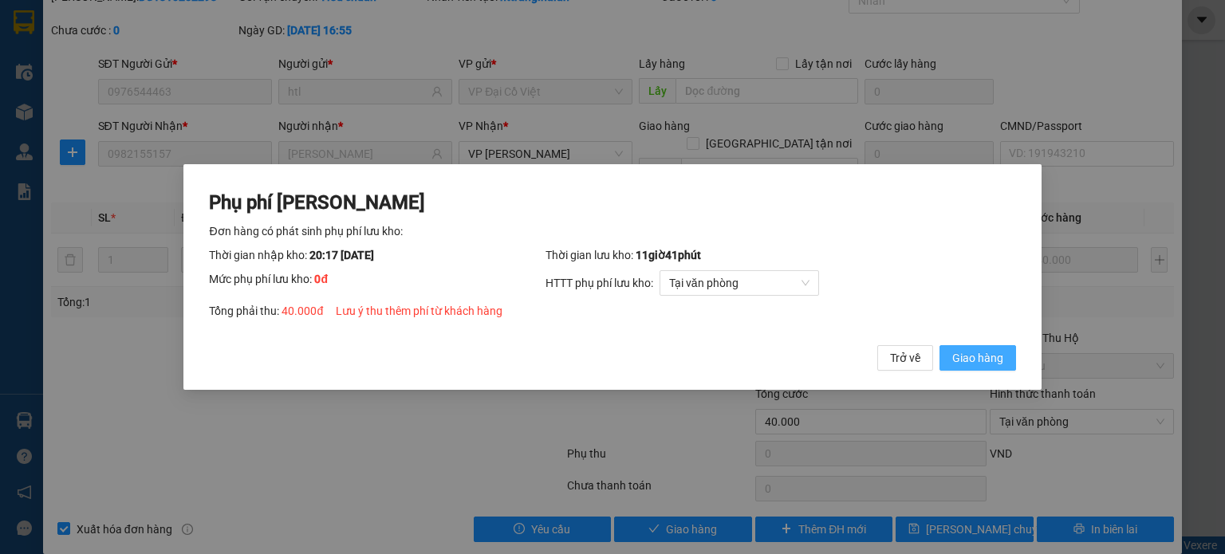
click at [975, 365] on span "Giao hàng" at bounding box center [977, 358] width 51 height 18
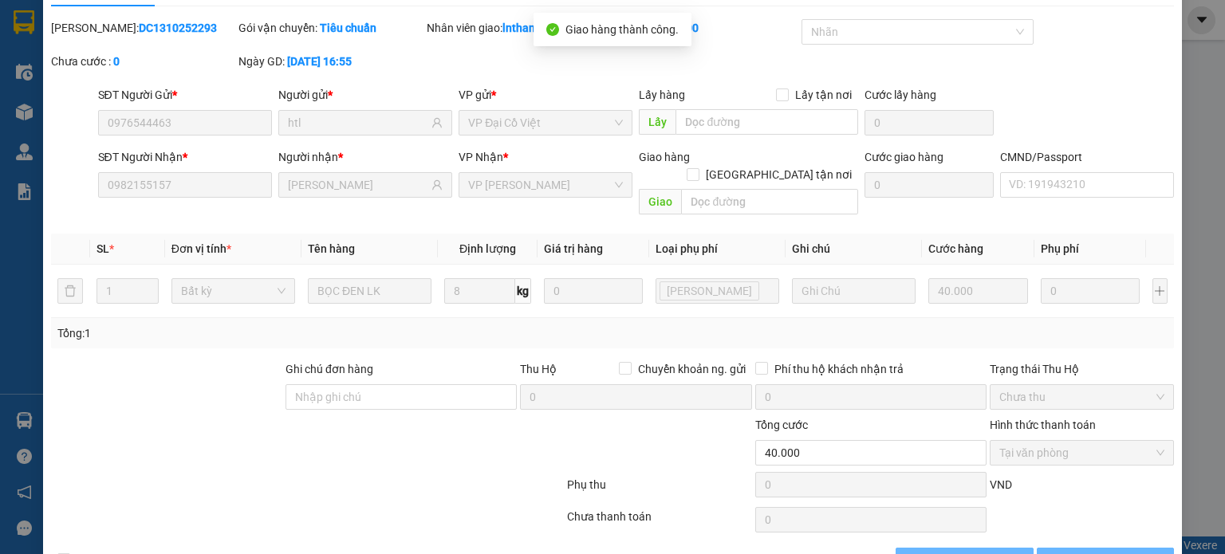
scroll to position [0, 0]
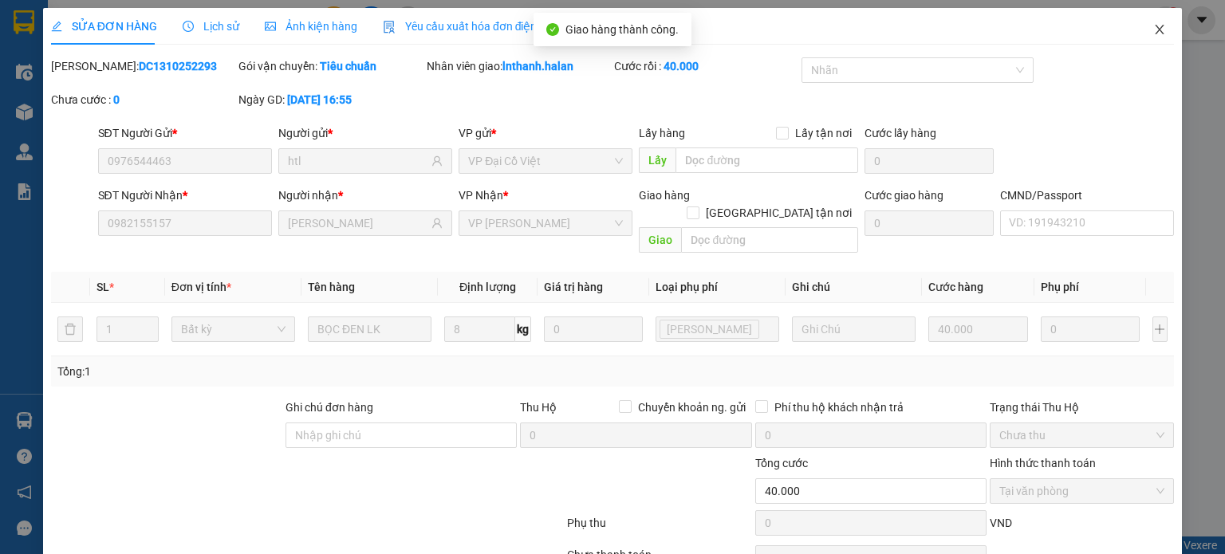
click at [1146, 23] on span "Close" at bounding box center [1160, 30] width 45 height 45
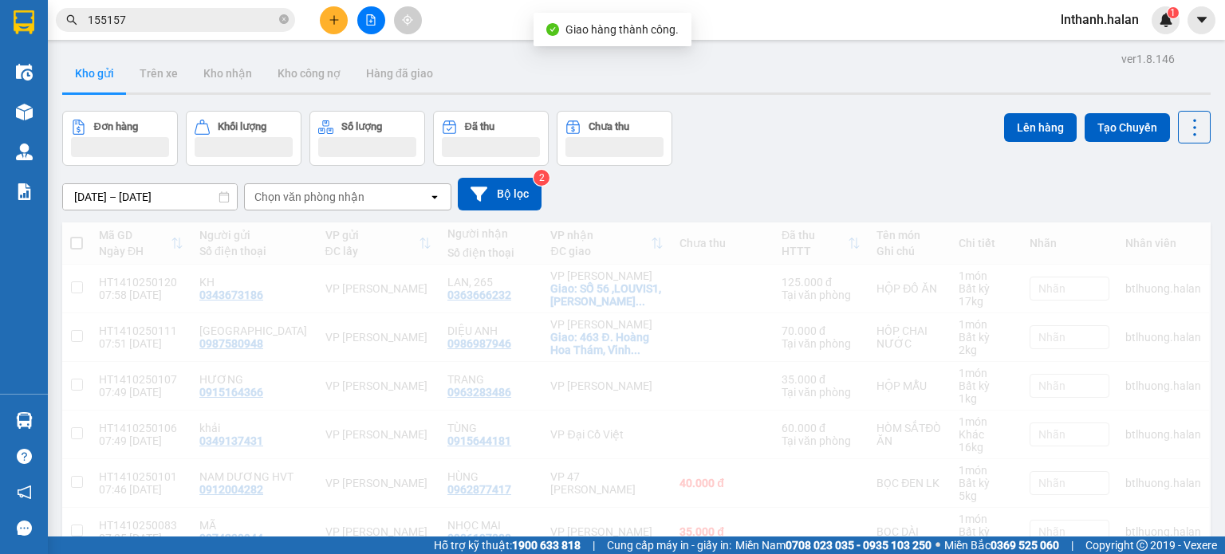
click at [172, 12] on input "155157" at bounding box center [182, 20] width 188 height 18
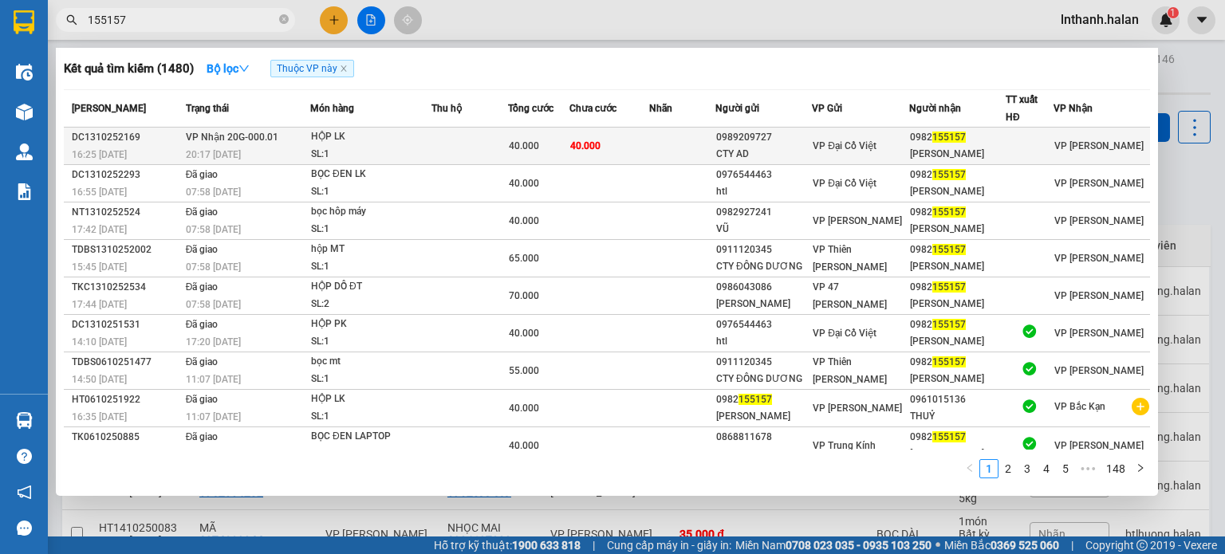
click at [702, 156] on td at bounding box center [682, 146] width 66 height 37
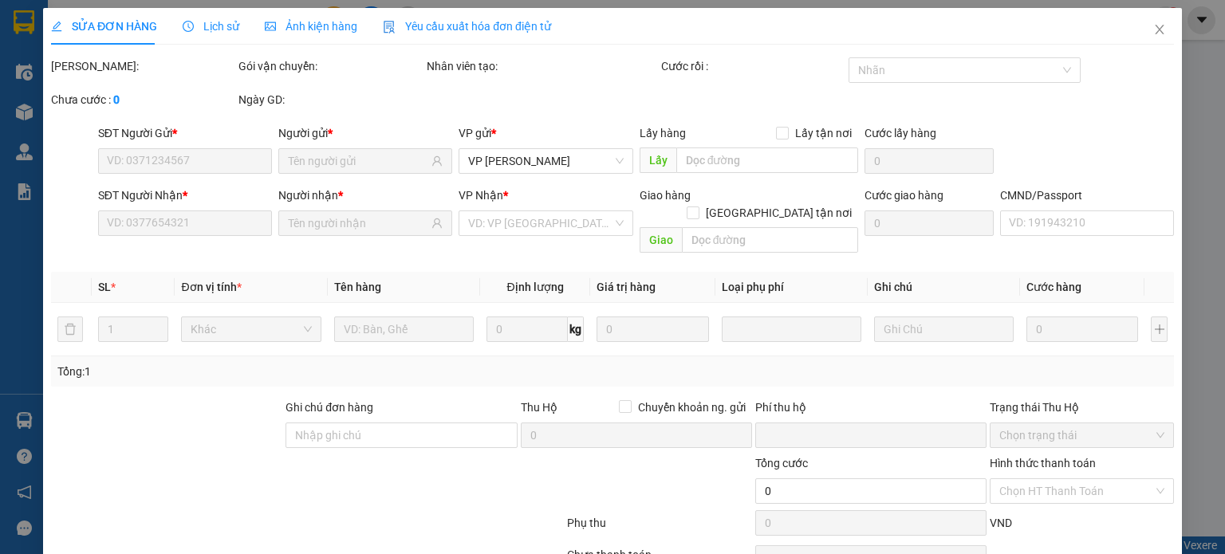
type input "0989209727"
type input "CTY AD"
type input "0982155157"
type input "[PERSON_NAME]"
type input "0"
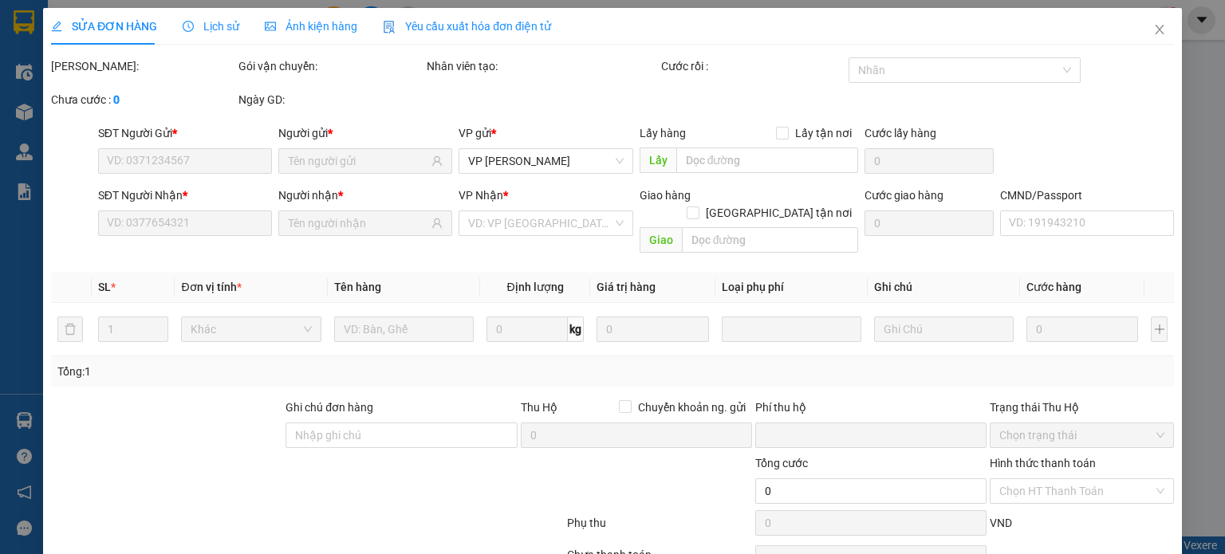
type input "40.000"
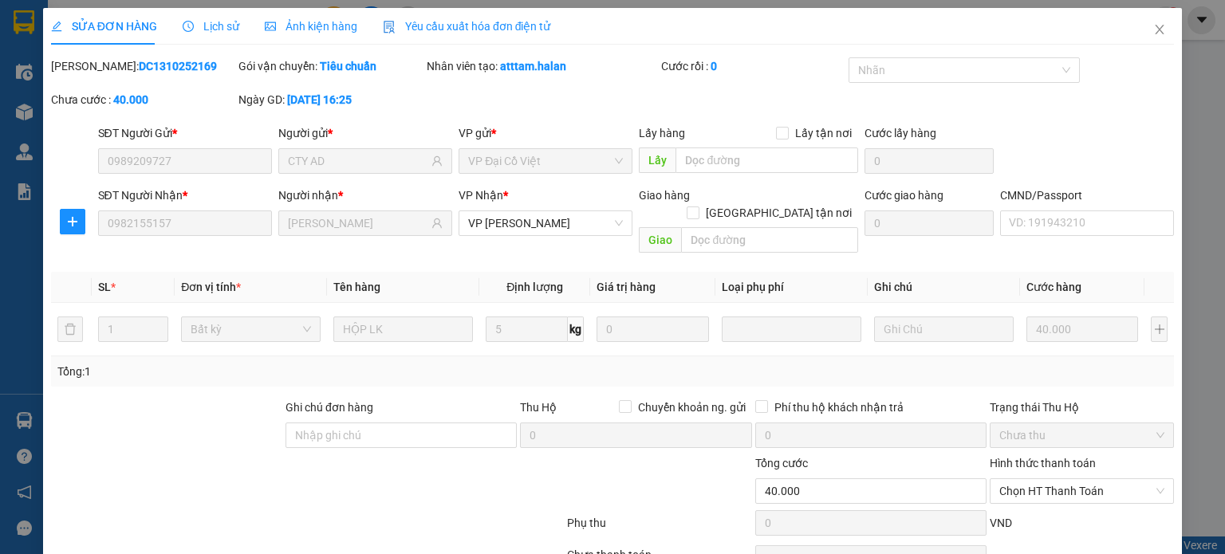
scroll to position [64, 0]
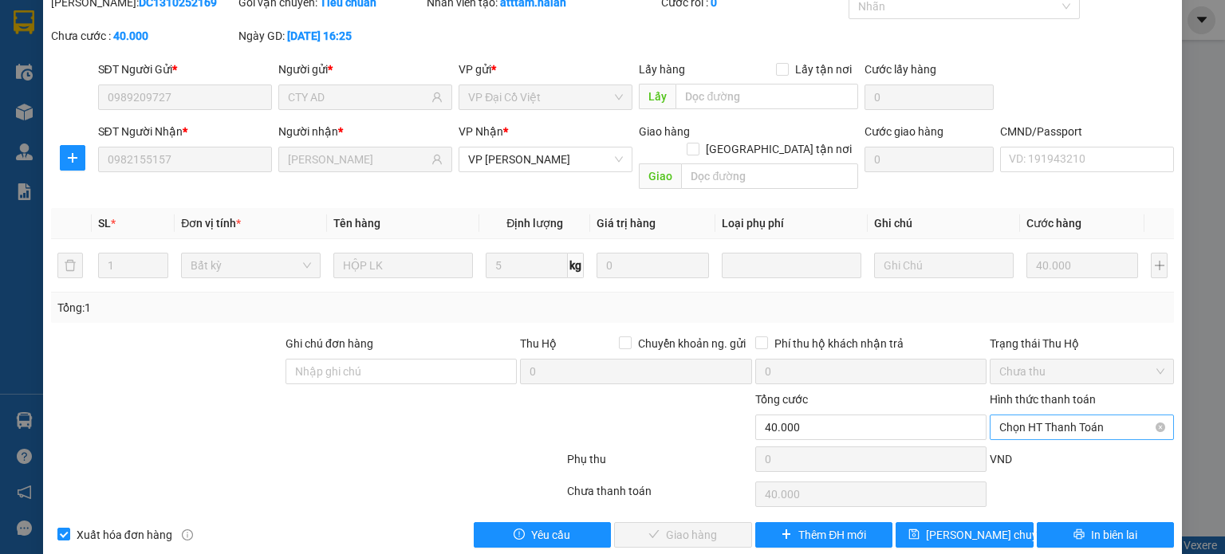
click at [1052, 416] on span "Chọn HT Thanh Toán" at bounding box center [1082, 428] width 165 height 24
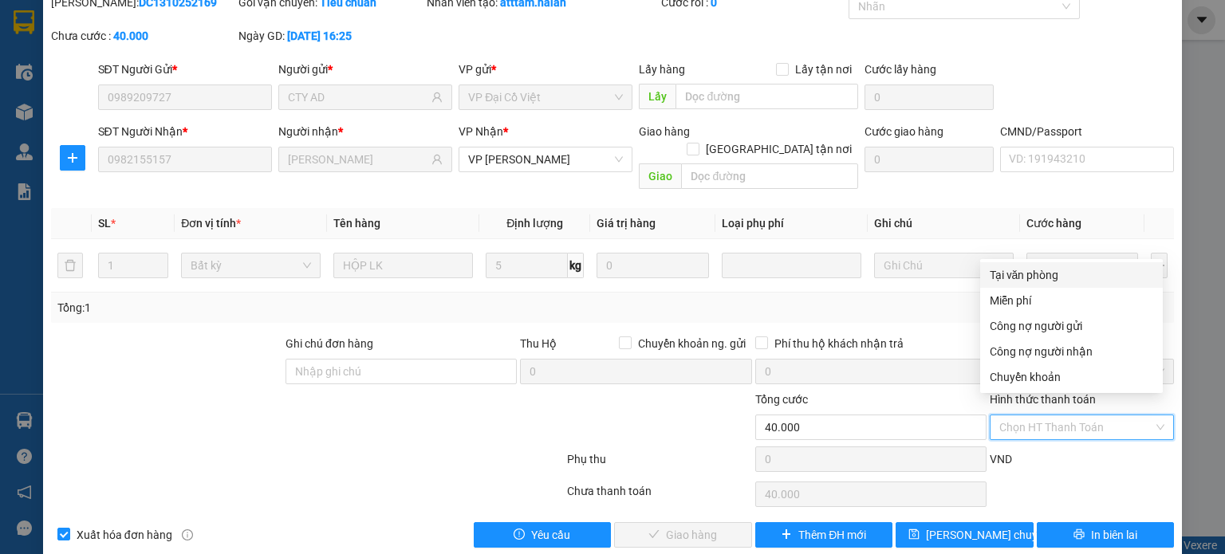
click at [1024, 271] on div "Tại văn phòng" at bounding box center [1072, 275] width 164 height 18
type input "0"
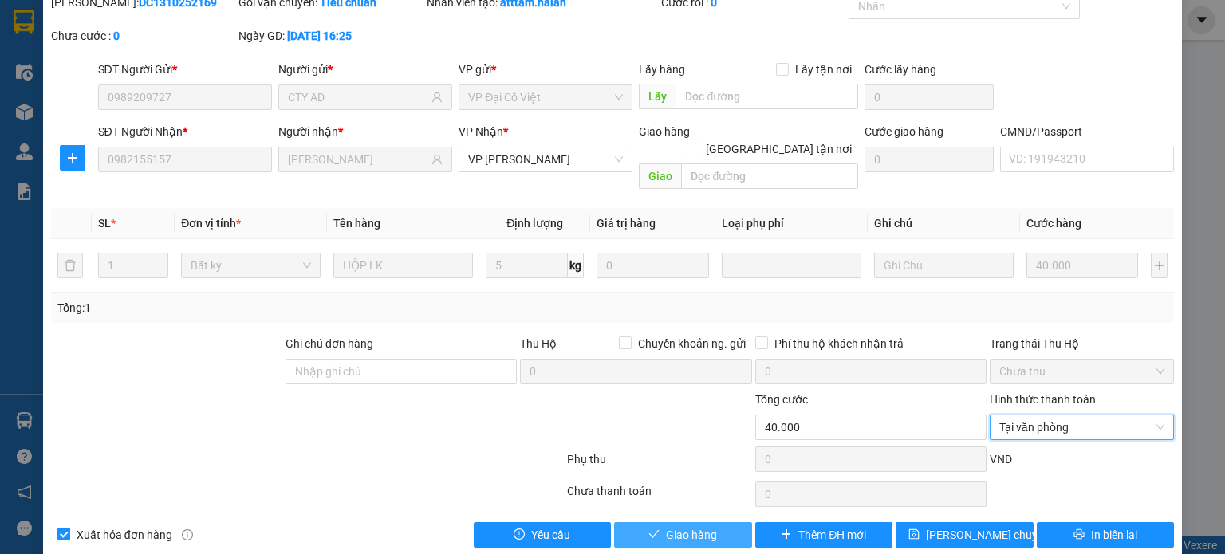
click at [692, 526] on span "Giao hàng" at bounding box center [691, 535] width 51 height 18
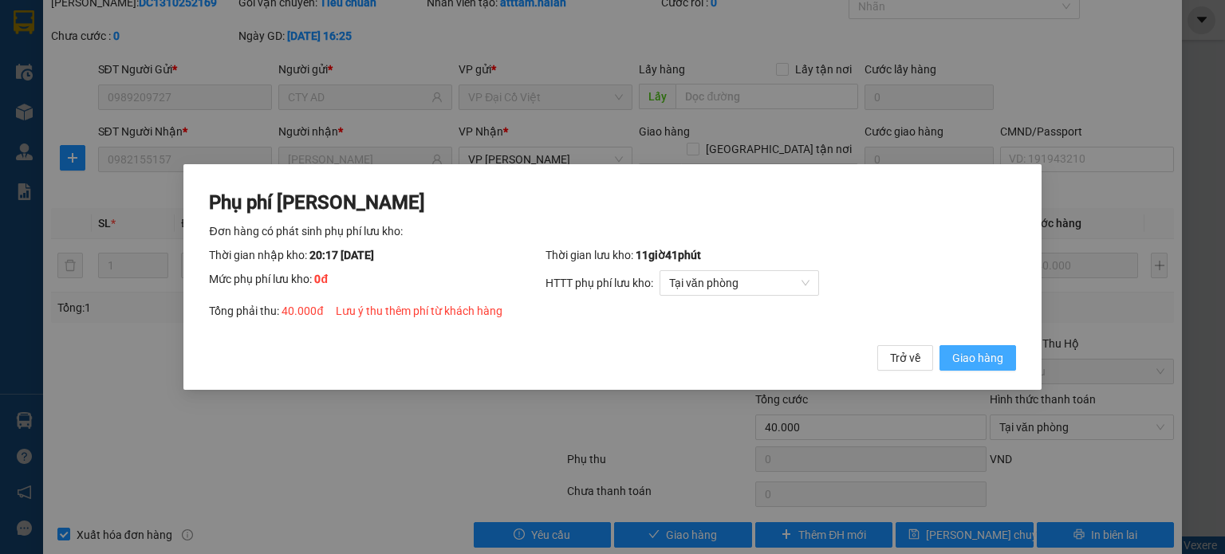
click at [960, 355] on span "Giao hàng" at bounding box center [977, 358] width 51 height 18
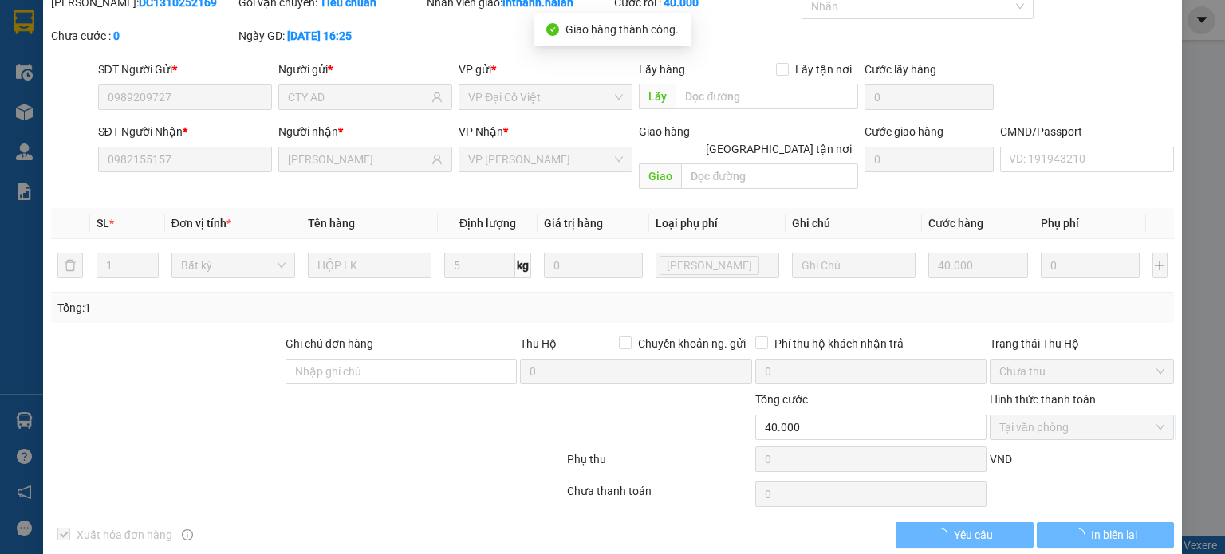
scroll to position [0, 0]
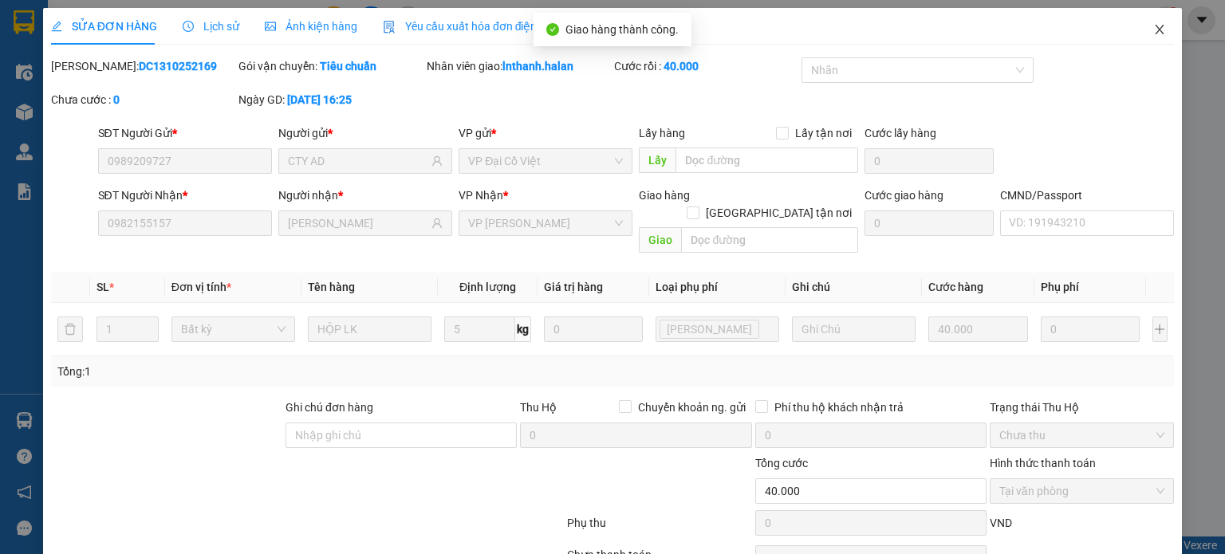
click at [1153, 30] on icon "close" at bounding box center [1159, 29] width 13 height 13
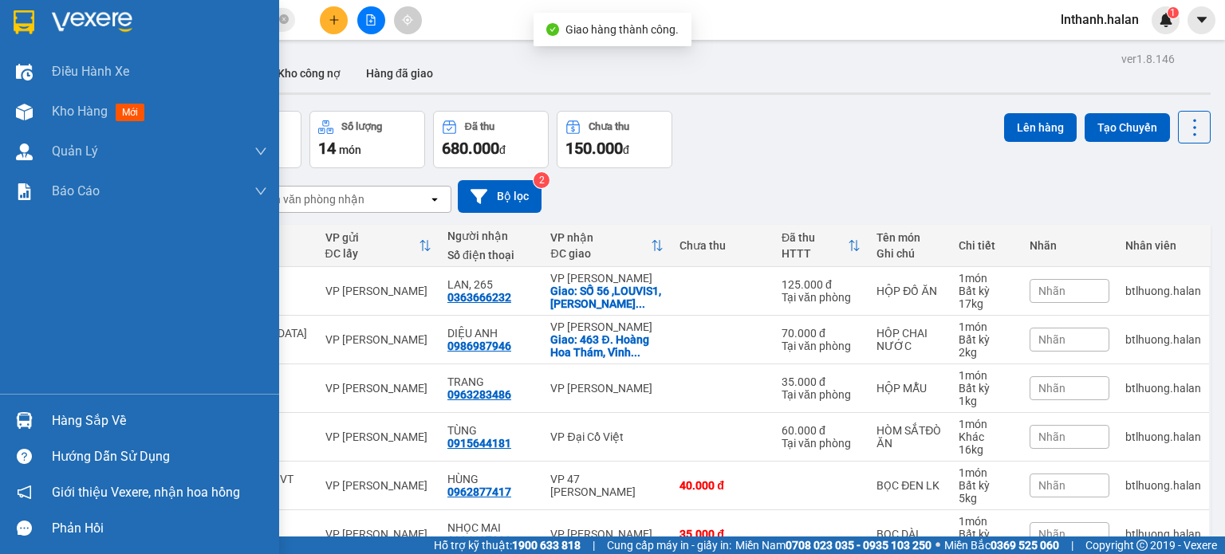
click at [30, 418] on img at bounding box center [24, 420] width 17 height 17
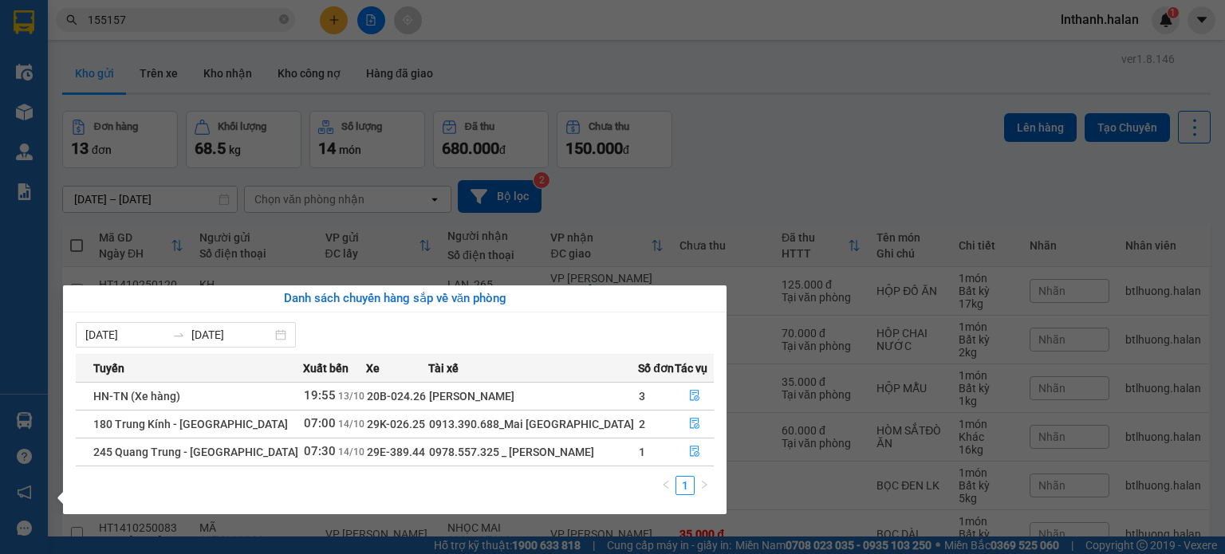
click at [0, 381] on div "Điều hành xe Kho hàng mới Quản Lý Quản lý chuyến Quản lý kiểm kho Báo cáo 12. T…" at bounding box center [24, 277] width 48 height 554
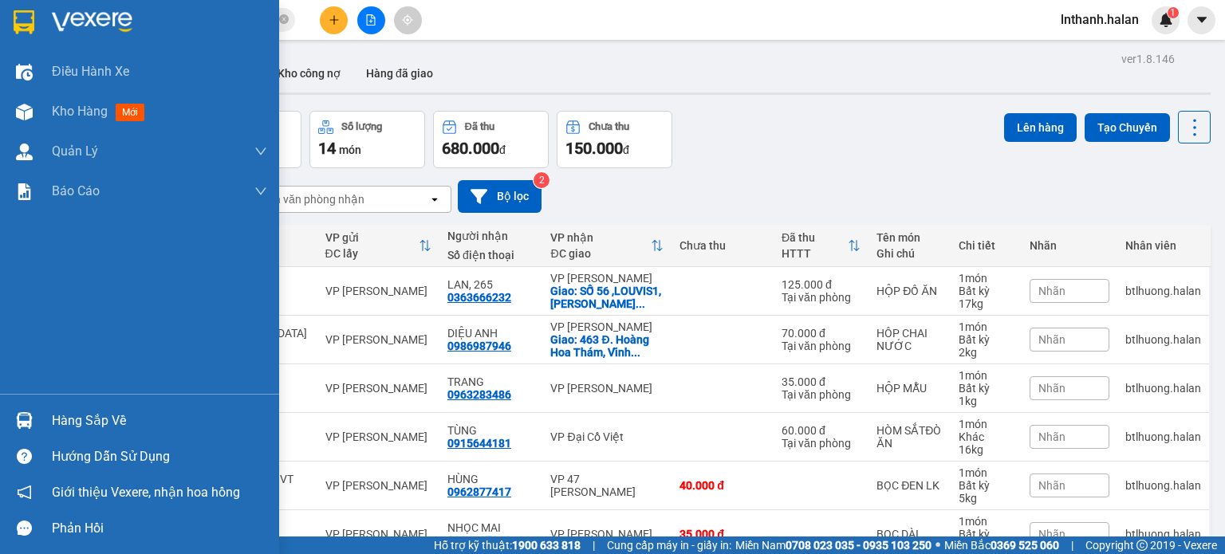
click at [68, 420] on div "Hàng sắp về" at bounding box center [159, 421] width 215 height 24
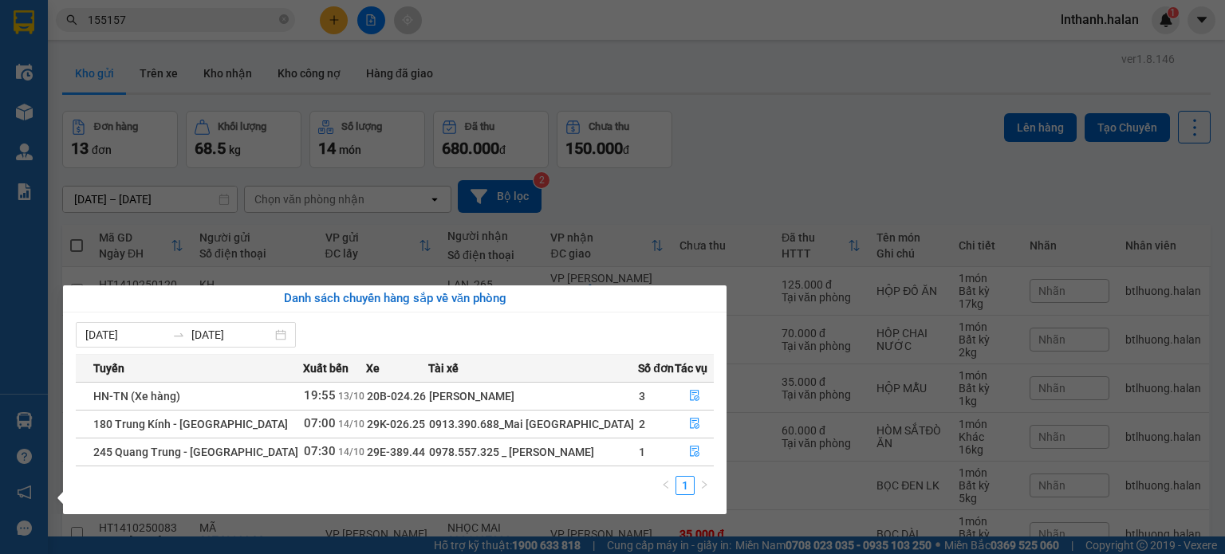
click at [820, 142] on section "Kết quả tìm kiếm ( 1480 ) Bộ lọc Thuộc VP này Mã ĐH Trạng thái Món hàng Thu hộ …" at bounding box center [612, 277] width 1225 height 554
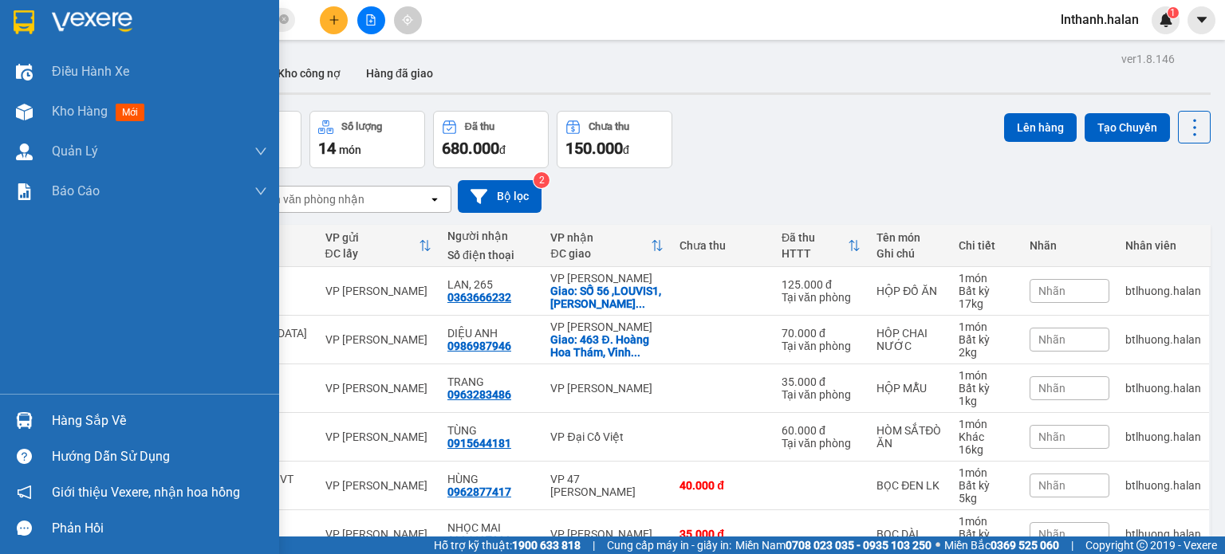
click at [41, 412] on div "Hàng sắp về" at bounding box center [139, 421] width 279 height 36
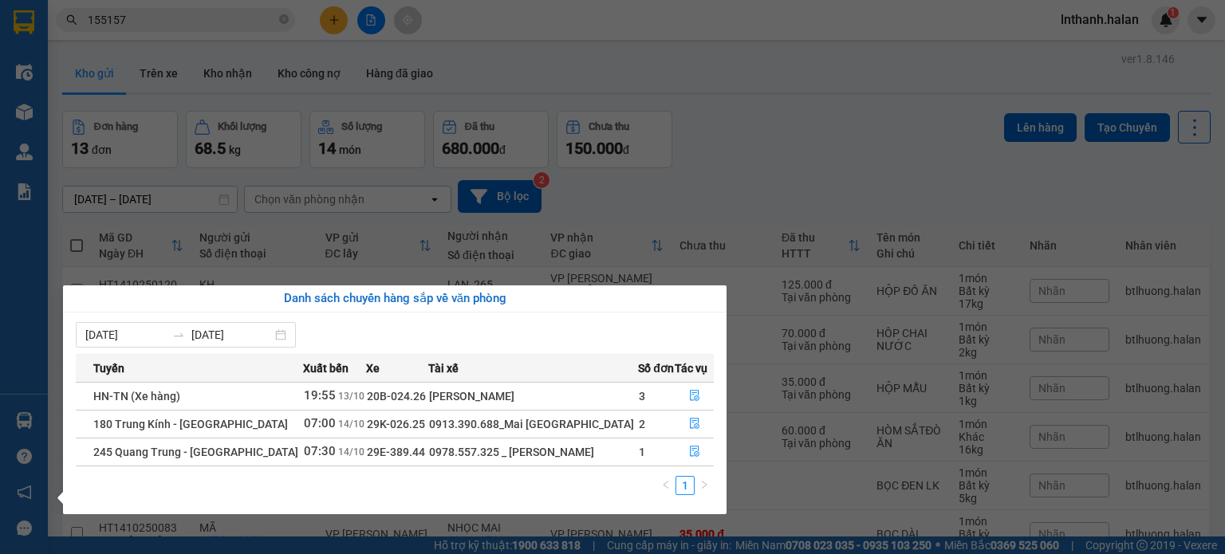
click at [804, 137] on section "Kết quả tìm kiếm ( 1480 ) Bộ lọc Thuộc VP này Mã ĐH Trạng thái Món hàng Thu hộ …" at bounding box center [612, 277] width 1225 height 554
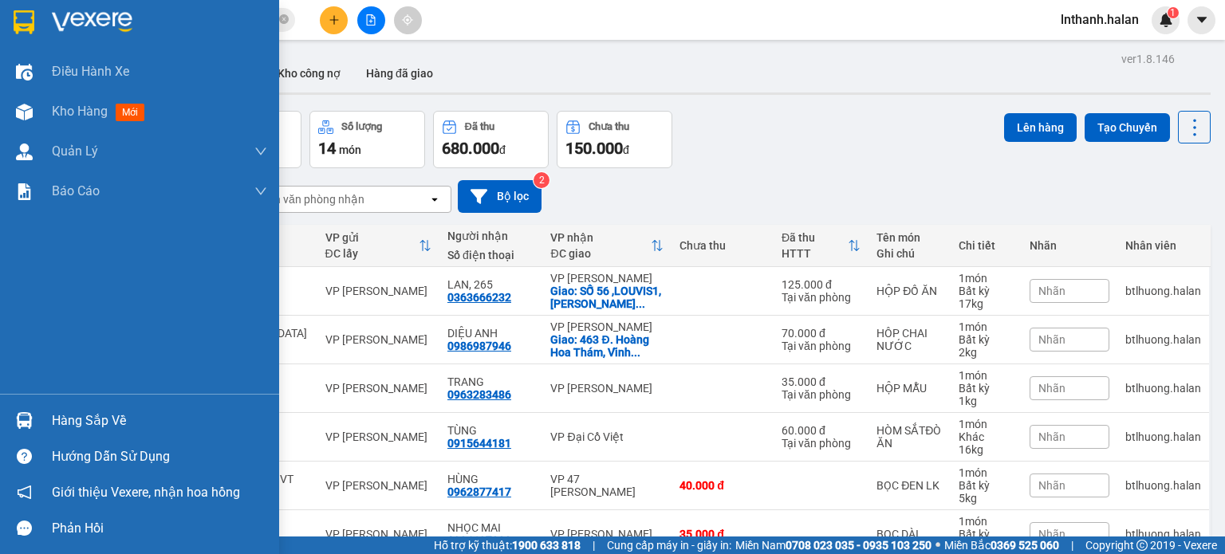
click at [53, 423] on div "Hàng sắp về" at bounding box center [159, 421] width 215 height 24
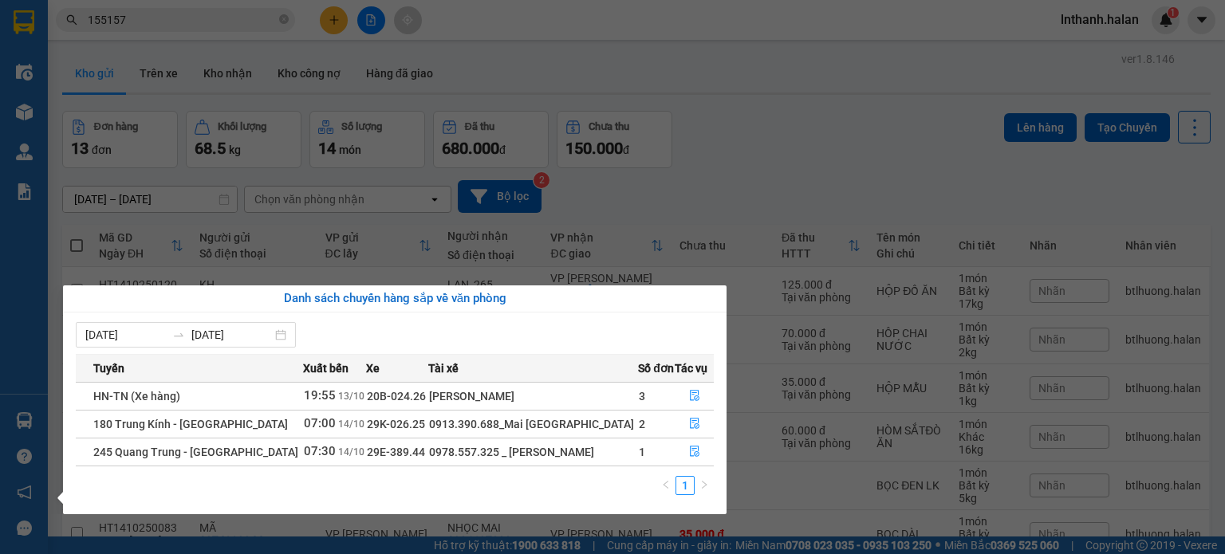
drag, startPoint x: 1031, startPoint y: 191, endPoint x: 1161, endPoint y: 156, distance: 135.5
click at [1035, 191] on section "Kết quả tìm kiếm ( 1480 ) Bộ lọc Thuộc VP này Mã ĐH Trạng thái Món hàng Thu hộ …" at bounding box center [612, 277] width 1225 height 554
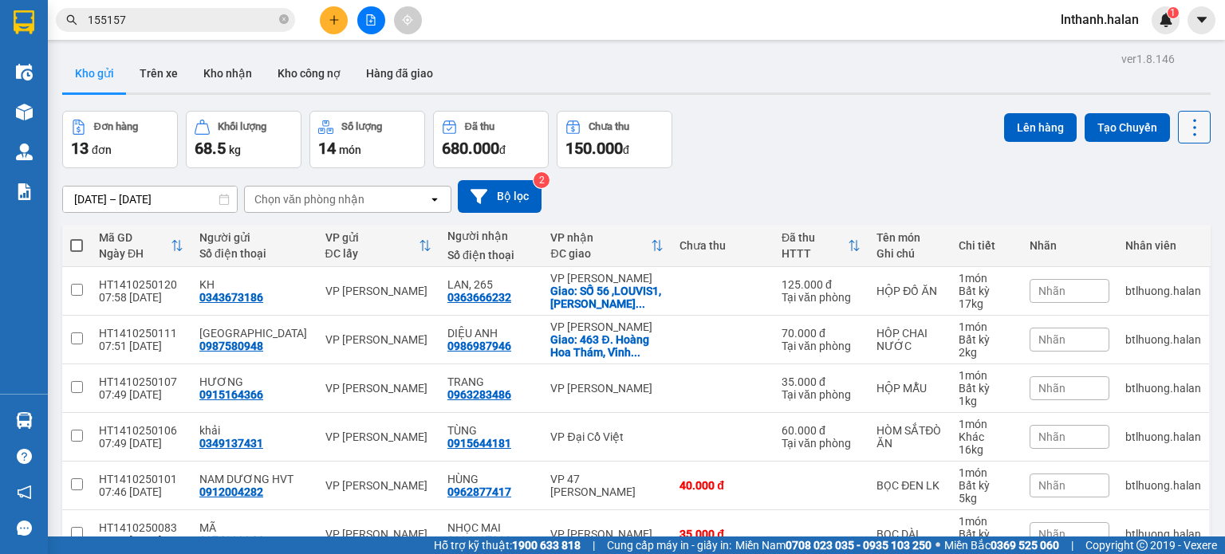
click at [1189, 132] on icon at bounding box center [1195, 127] width 22 height 22
click at [1146, 226] on span "Làm mới" at bounding box center [1160, 227] width 44 height 16
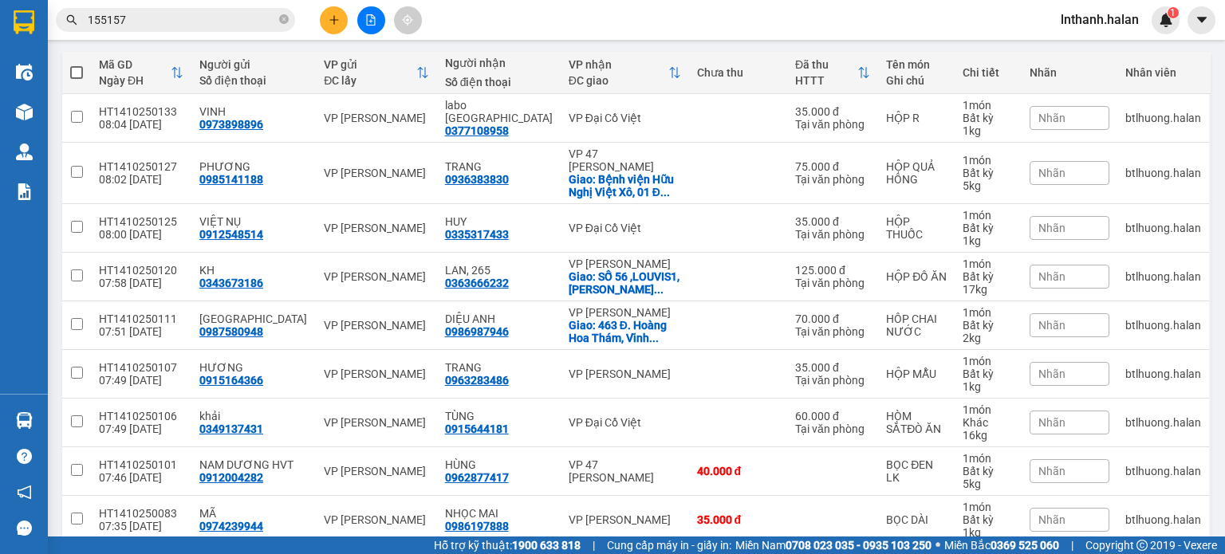
scroll to position [172, 0]
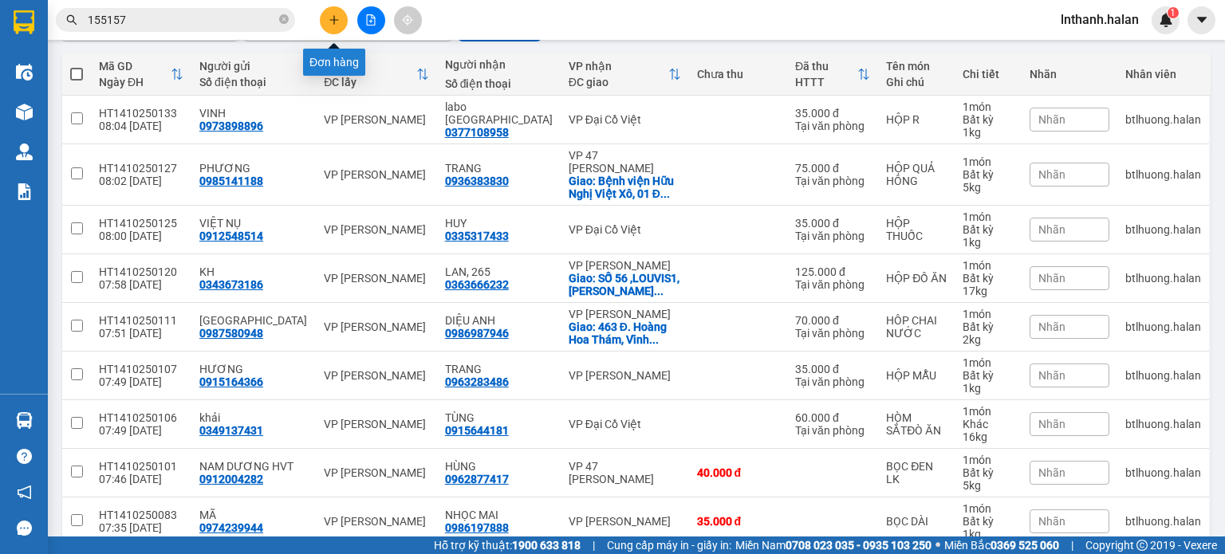
click at [341, 13] on button at bounding box center [334, 20] width 28 height 28
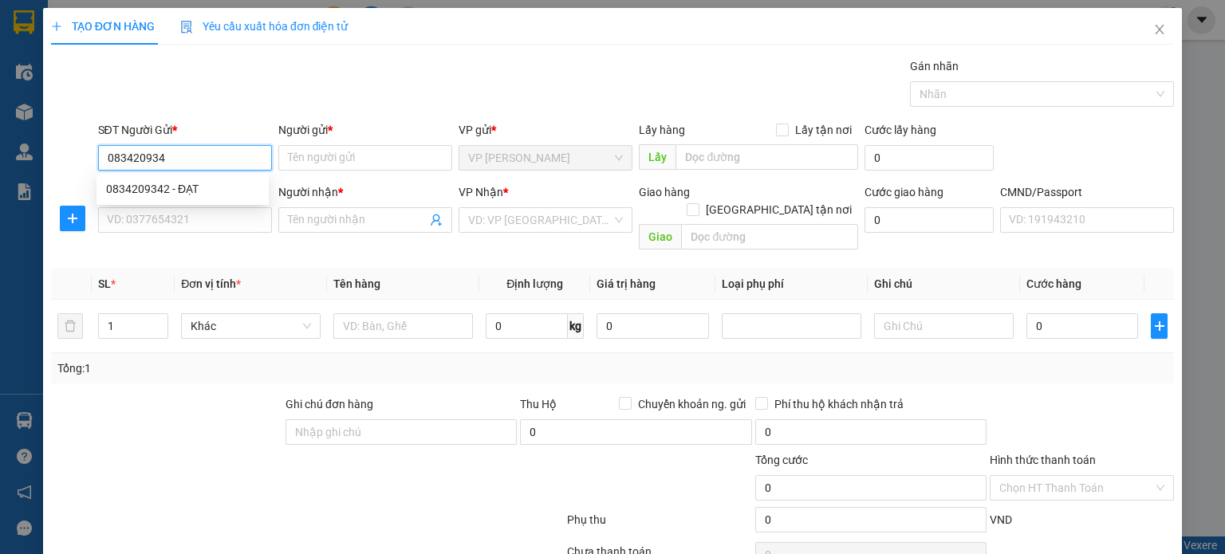
type input "0834209342"
click at [160, 187] on div "0834209342 - ĐẠT" at bounding box center [182, 189] width 153 height 18
type input "ĐẠT"
type input "0834209342"
click at [171, 219] on input "SĐT Người Nhận *" at bounding box center [185, 220] width 174 height 26
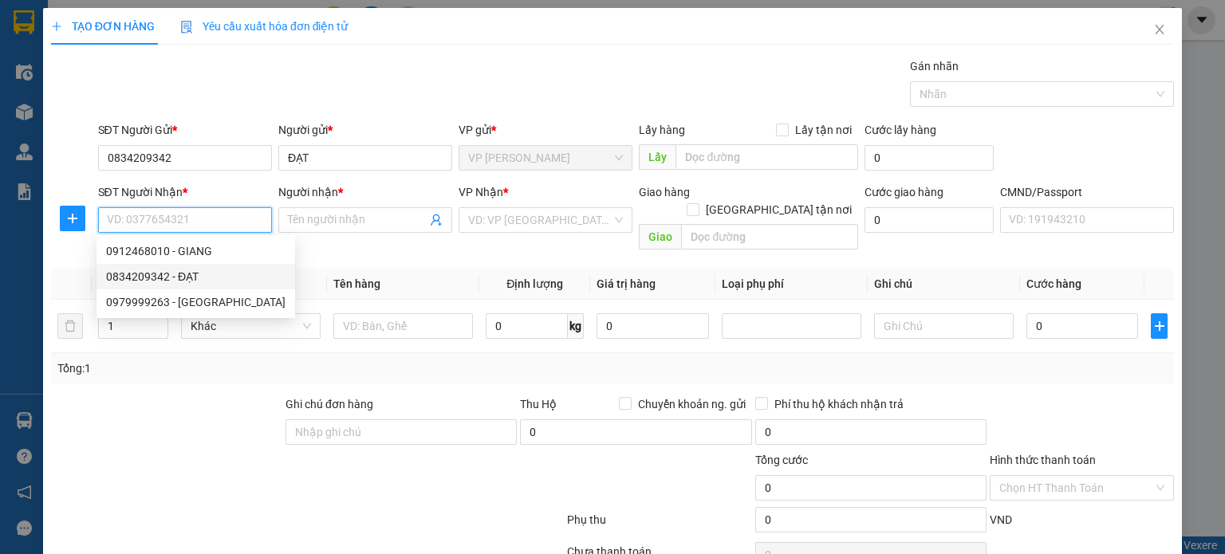
click at [193, 279] on div "0834209342 - ĐẠT" at bounding box center [195, 277] width 179 height 18
type input "0834209342"
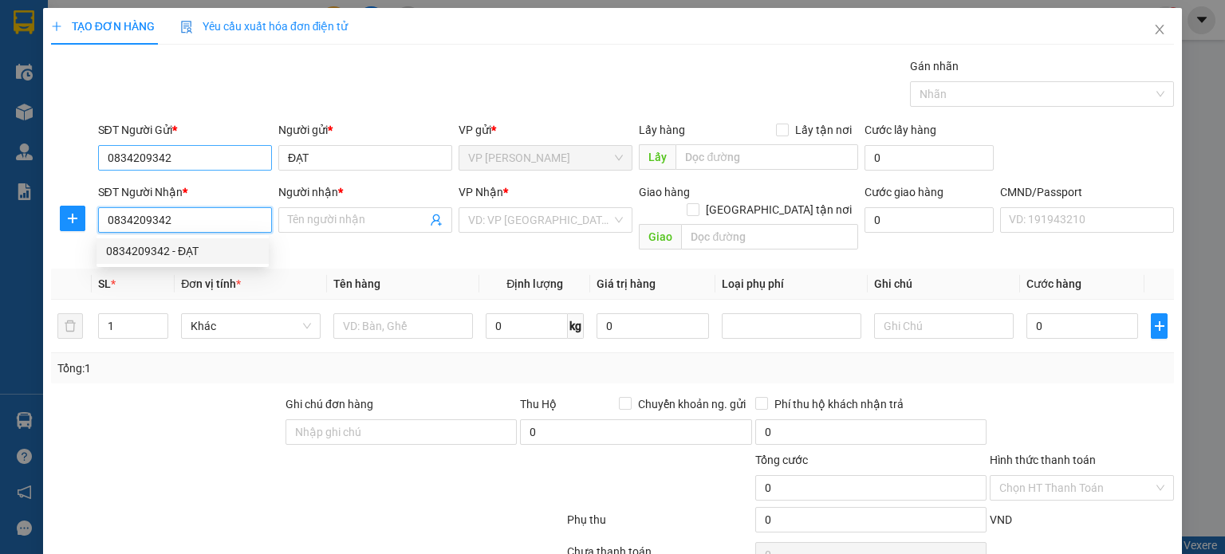
type input "ĐẠT"
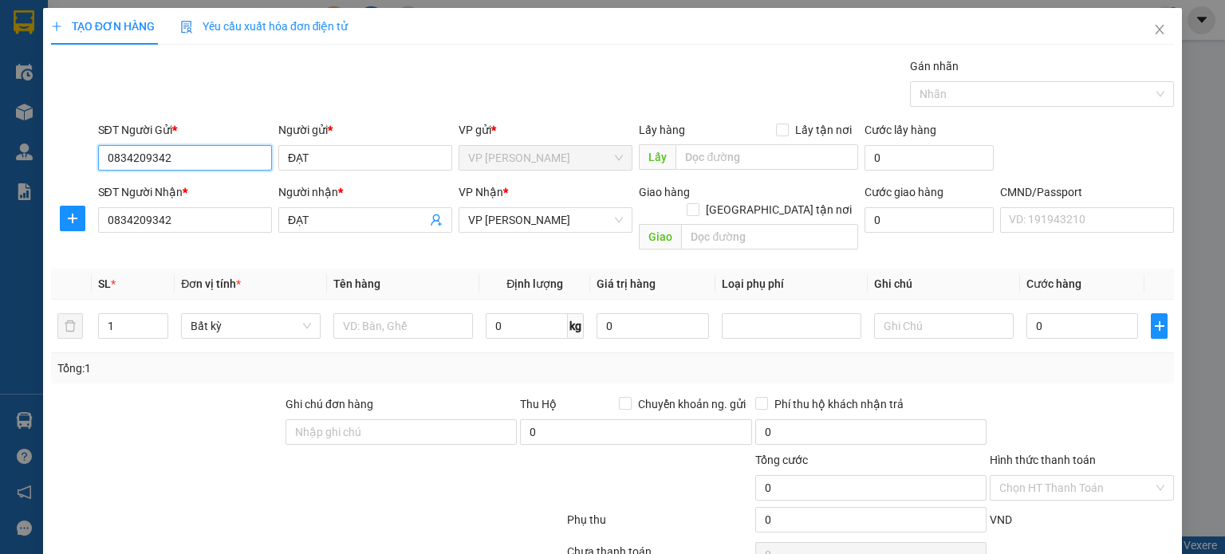
click at [214, 162] on input "0834209342" at bounding box center [185, 158] width 174 height 26
click at [218, 219] on div "0912468010 - GIANG" at bounding box center [182, 215] width 153 height 18
type input "0912468010"
type input "GIANG"
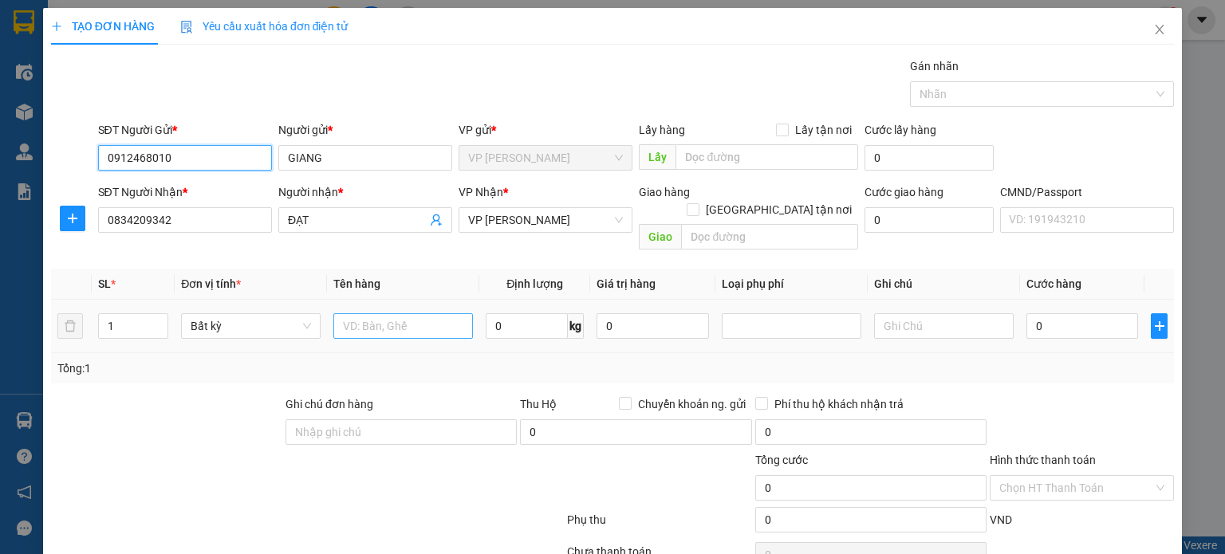
type input "0912468010"
click at [385, 317] on input "text" at bounding box center [403, 327] width 140 height 26
type input "h"
type input "HỘP DT"
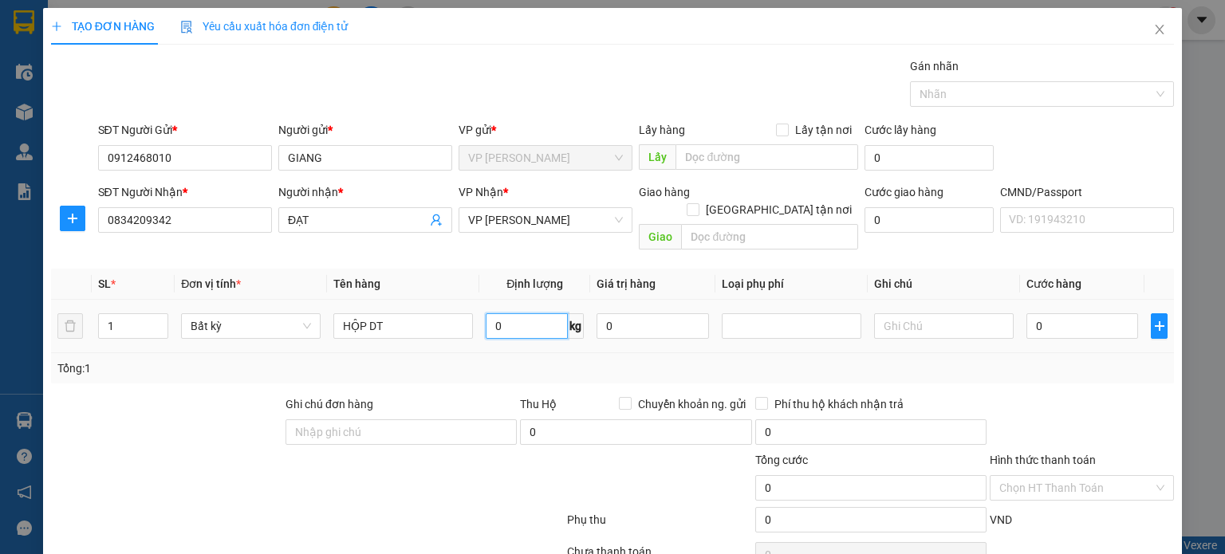
click at [519, 314] on input "0" at bounding box center [527, 327] width 82 height 26
type input "1"
click at [554, 360] on div "Tổng: 1" at bounding box center [612, 369] width 1110 height 18
type input "35.000"
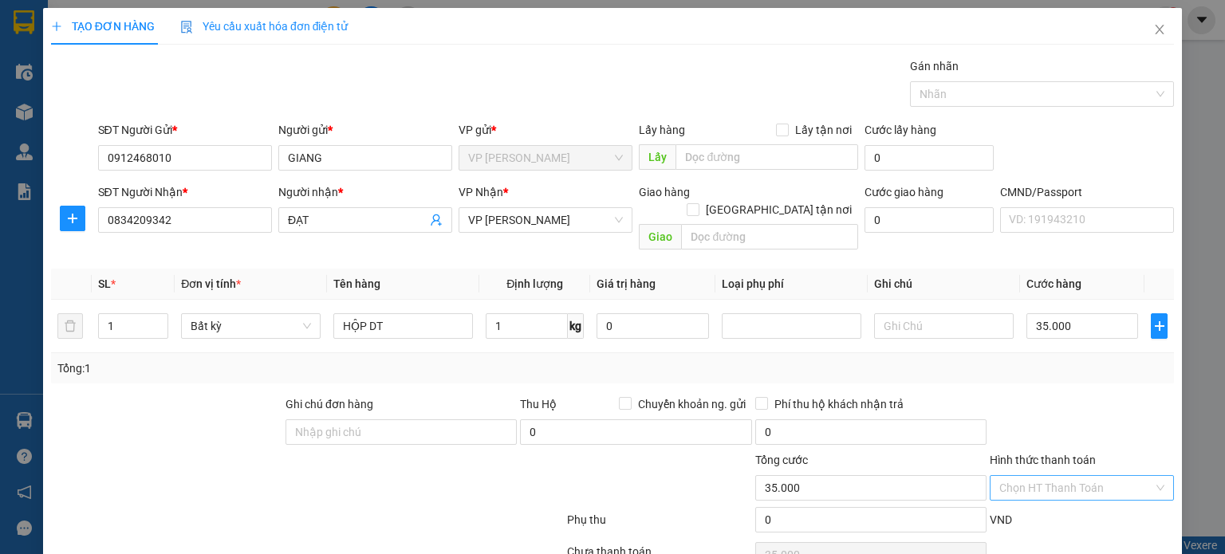
click at [1047, 476] on input "Hình thức thanh toán" at bounding box center [1077, 488] width 154 height 24
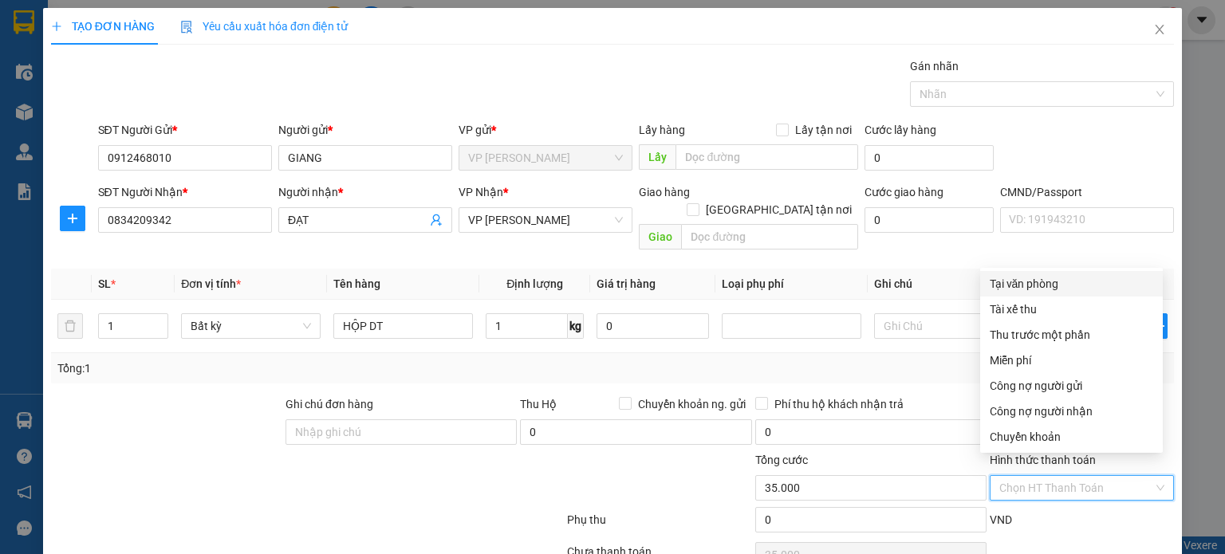
click at [1053, 292] on div "Tại văn phòng" at bounding box center [1072, 284] width 164 height 18
type input "0"
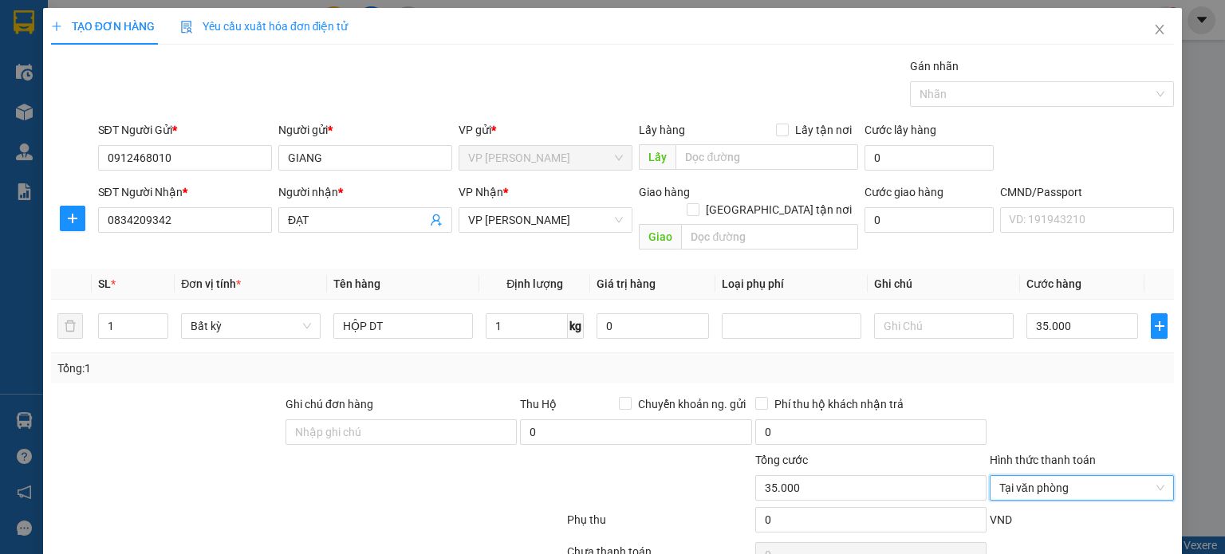
scroll to position [65, 0]
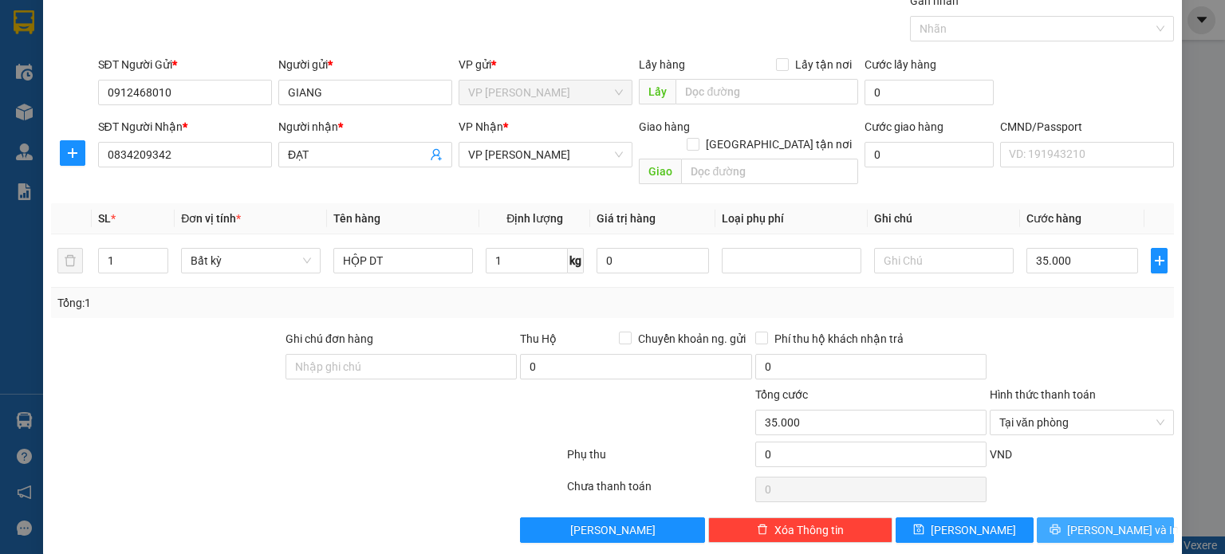
click at [1114, 522] on span "Lưu và In" at bounding box center [1123, 531] width 112 height 18
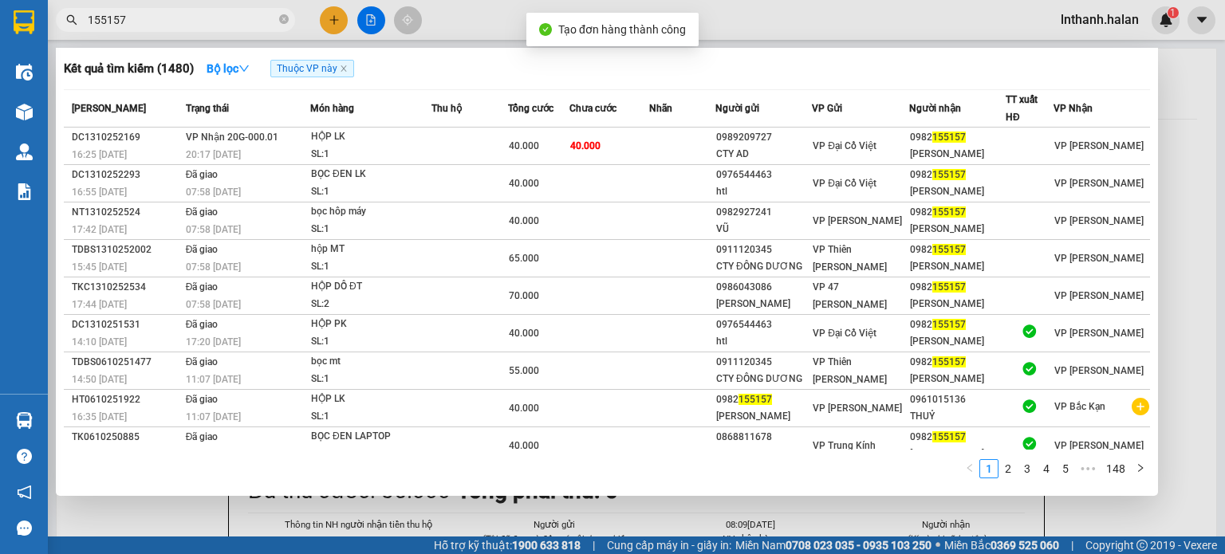
click at [137, 27] on input "155157" at bounding box center [182, 20] width 188 height 18
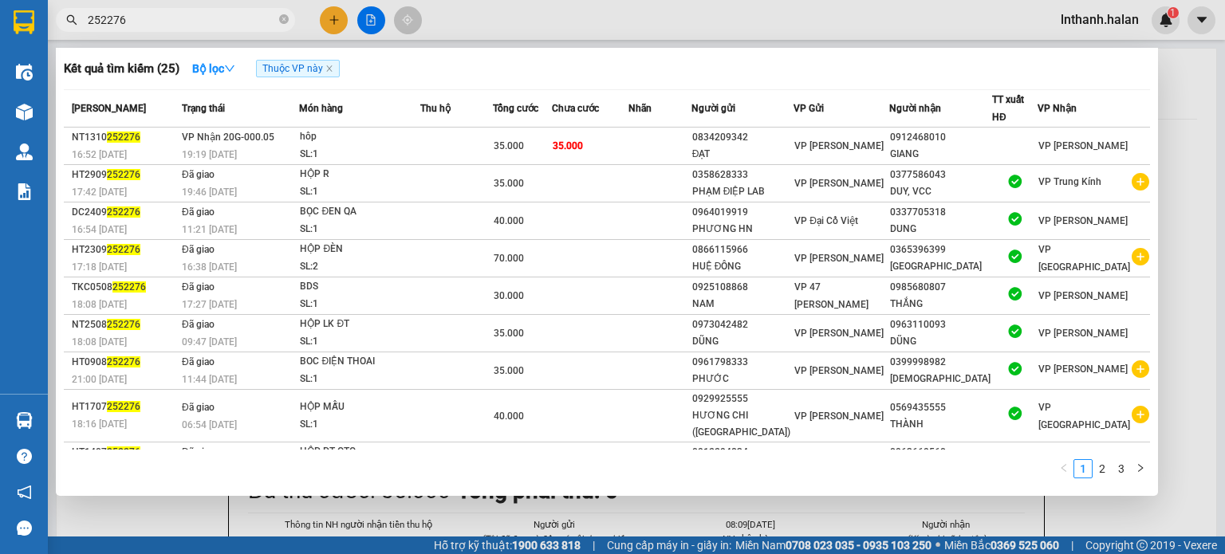
click at [223, 20] on input "252276" at bounding box center [182, 20] width 188 height 18
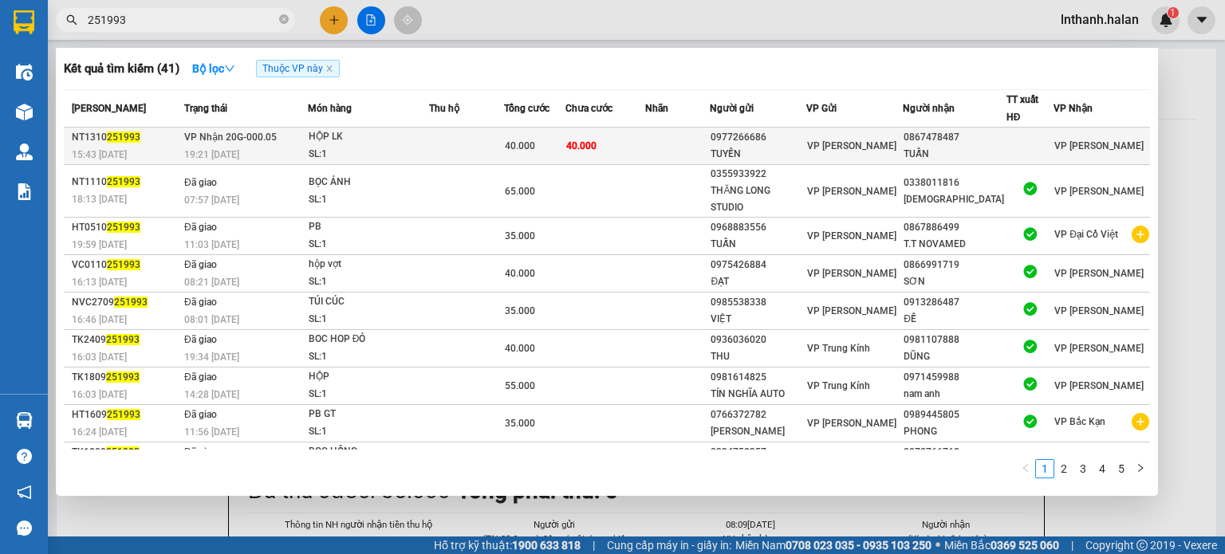
type input "251993"
click at [329, 143] on div "HỘP LK" at bounding box center [369, 137] width 120 height 18
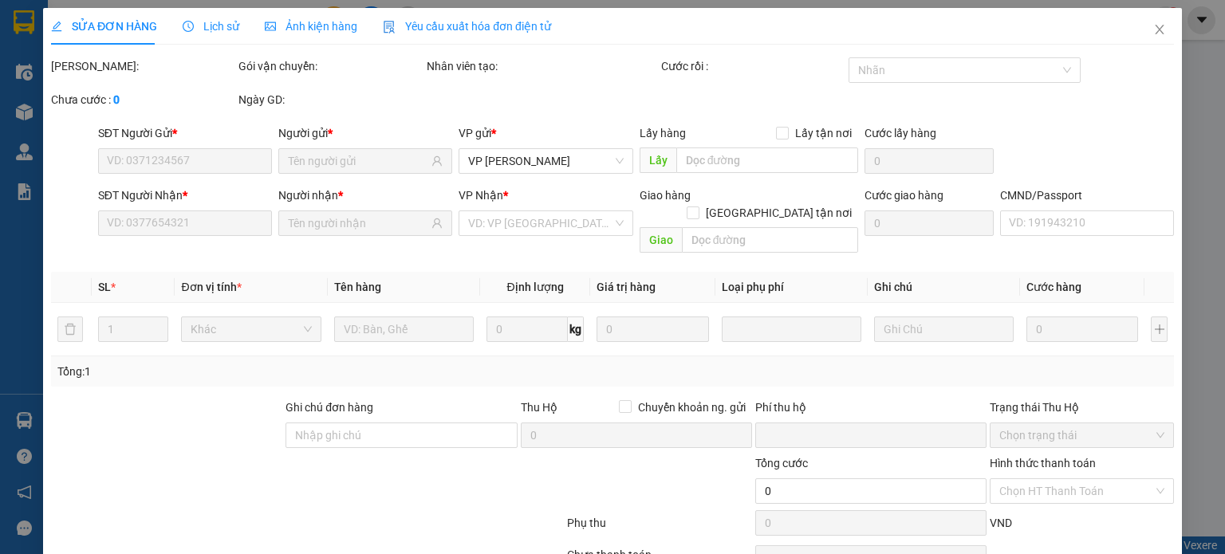
type input "0977266686"
type input "TUYỀN"
type input "0867478487"
type input "TUẤN"
type input "0"
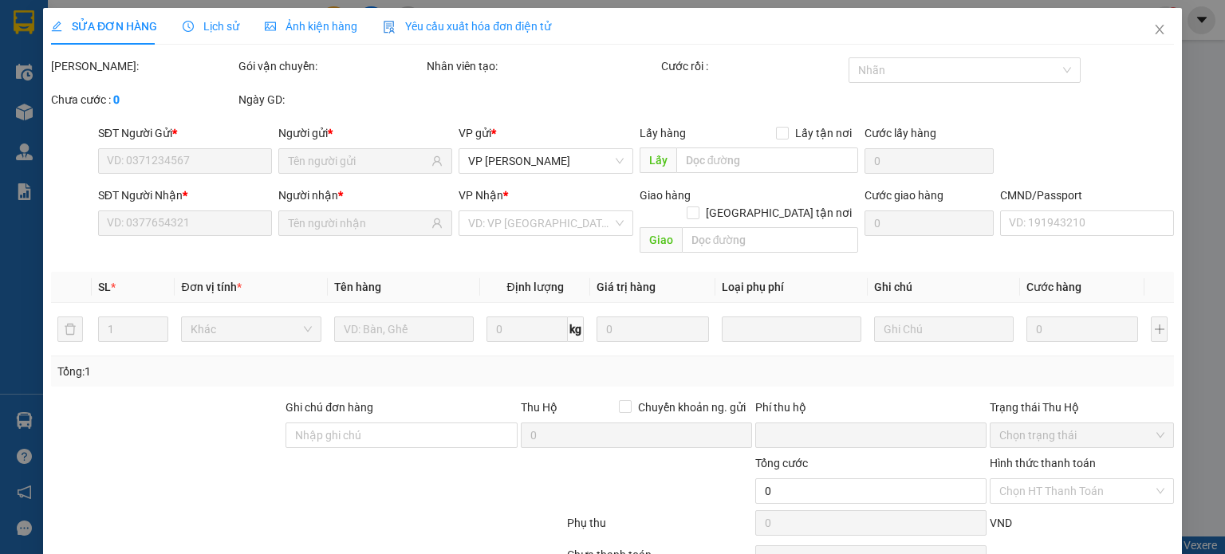
type input "40.000"
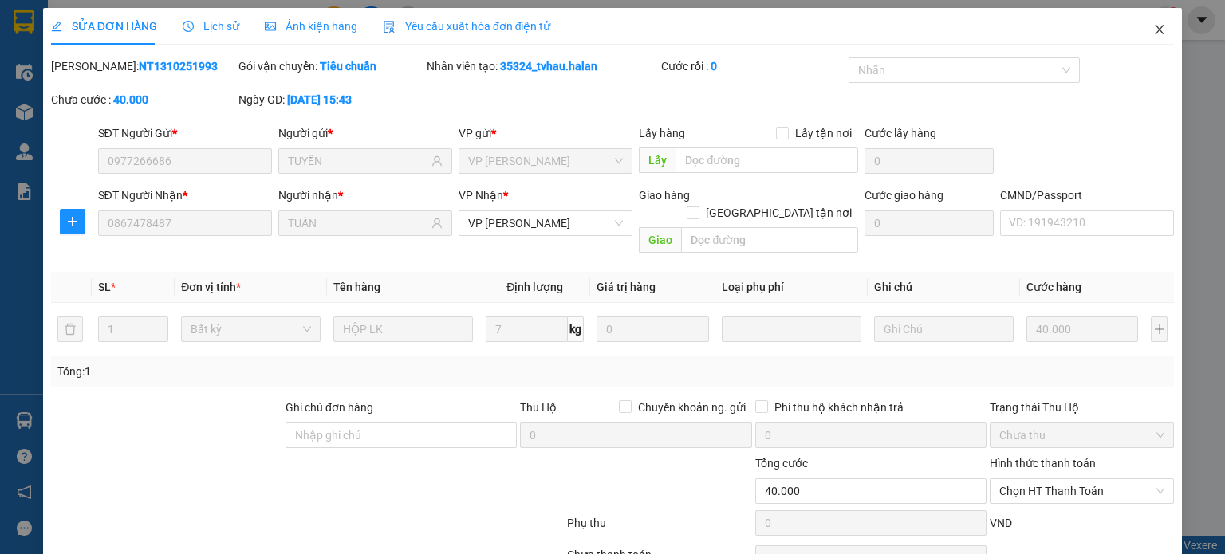
click at [1157, 22] on span "Close" at bounding box center [1160, 30] width 45 height 45
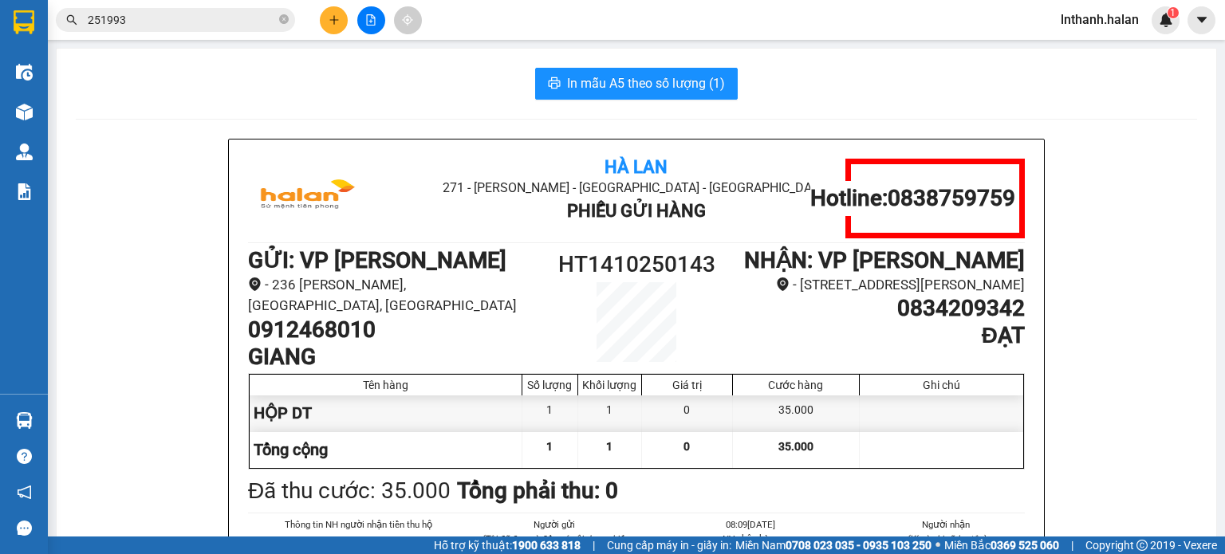
click at [133, 17] on input "251993" at bounding box center [182, 20] width 188 height 18
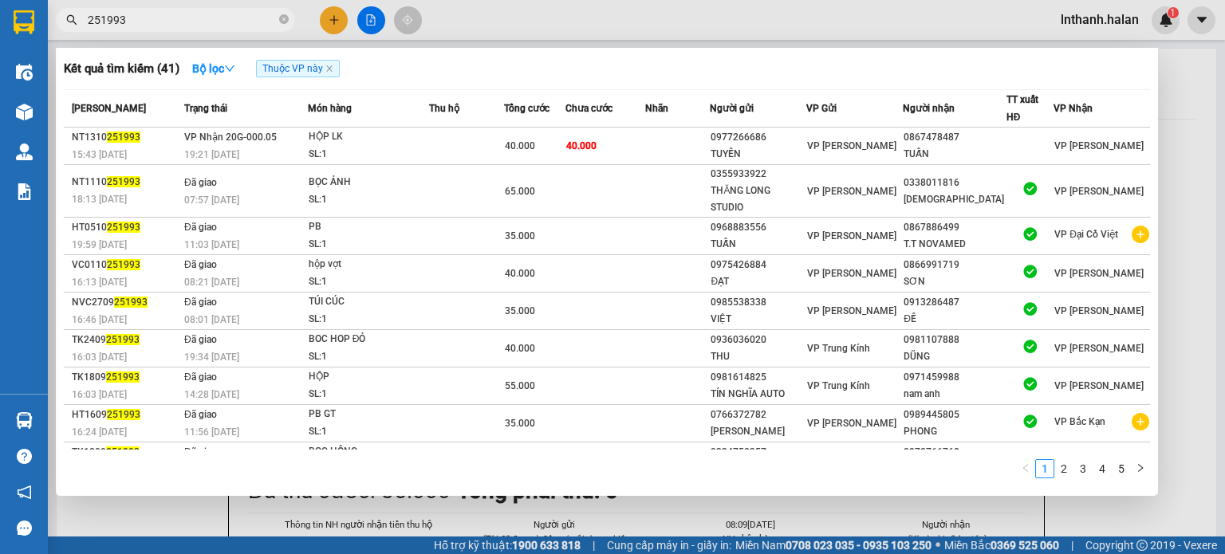
click at [133, 17] on input "251993" at bounding box center [182, 20] width 188 height 18
paste input "0867478487"
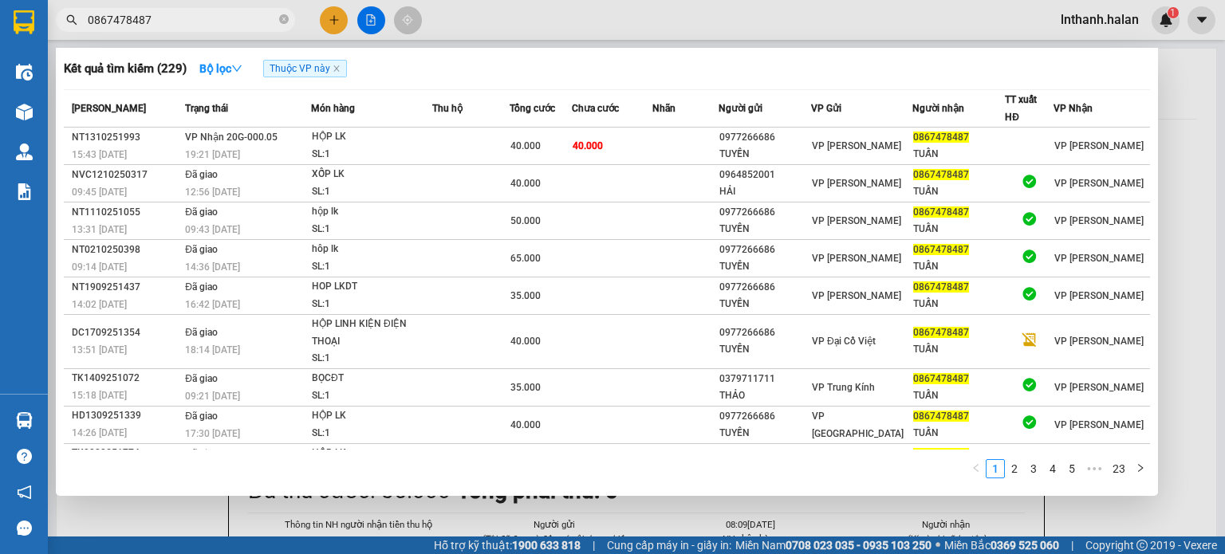
click at [1191, 223] on div at bounding box center [612, 277] width 1225 height 554
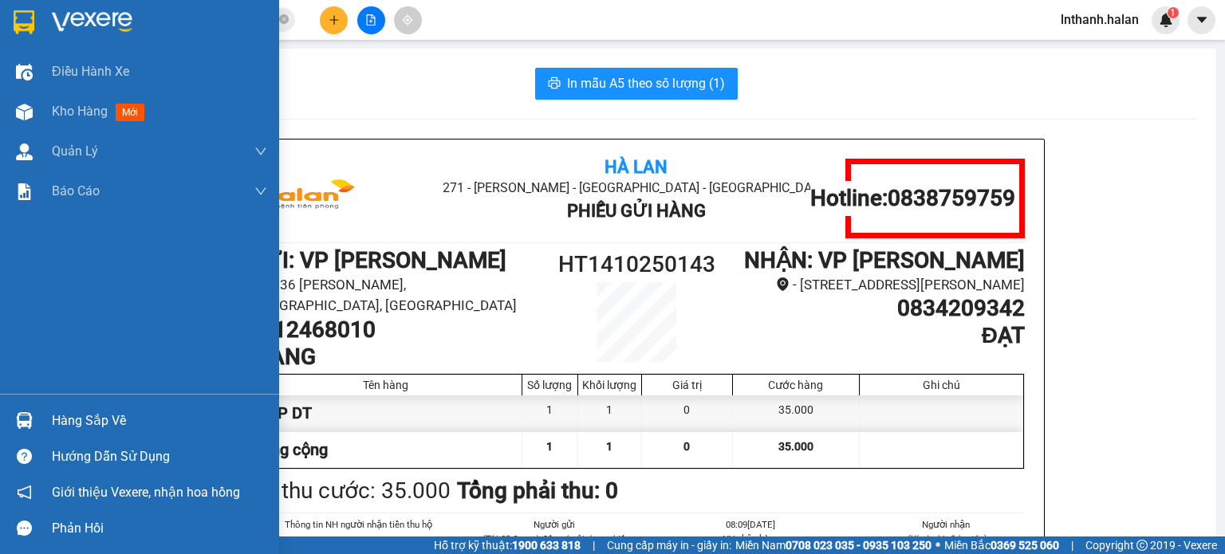
click at [104, 424] on div "Hàng sắp về" at bounding box center [159, 421] width 215 height 24
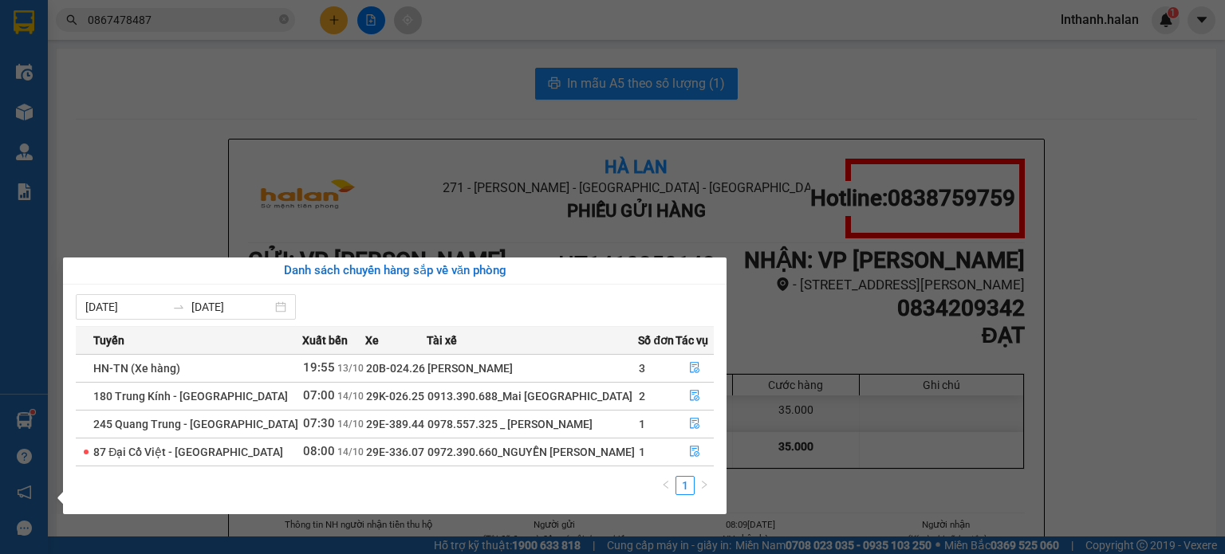
click at [873, 308] on section "Kết quả tìm kiếm ( 229 ) Bộ lọc Thuộc VP này Mã ĐH Trạng thái Món hàng Thu hộ T…" at bounding box center [612, 277] width 1225 height 554
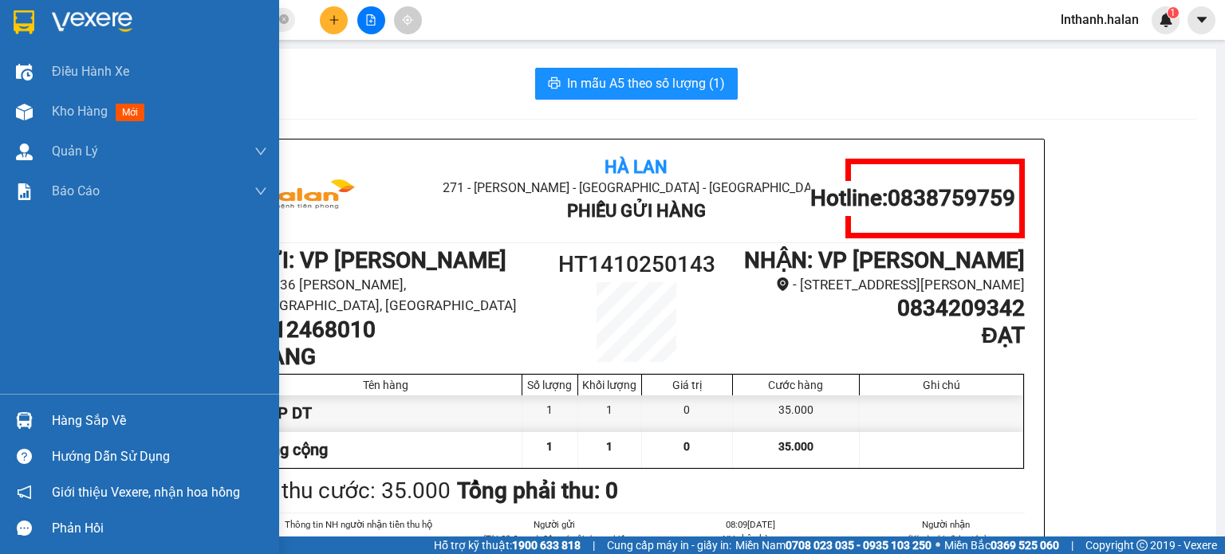
drag, startPoint x: 37, startPoint y: 420, endPoint x: 69, endPoint y: 372, distance: 57.5
click at [37, 420] on div at bounding box center [24, 421] width 28 height 28
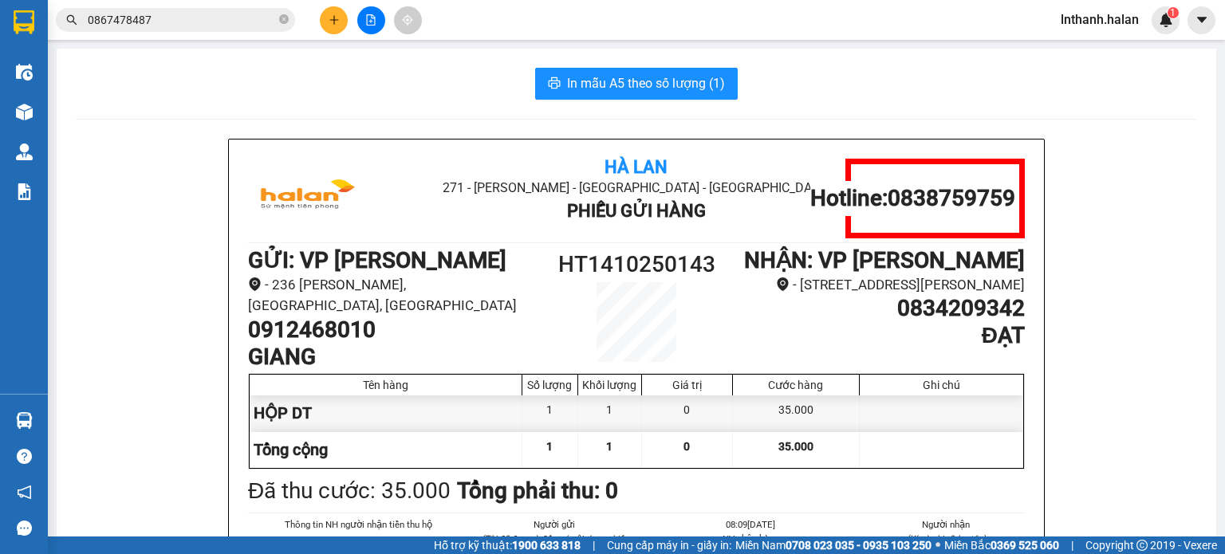
click at [838, 201] on section "Kết quả tìm kiếm ( 229 ) Bộ lọc Thuộc VP này Mã ĐH Trạng thái Món hàng Thu hộ T…" at bounding box center [612, 277] width 1225 height 554
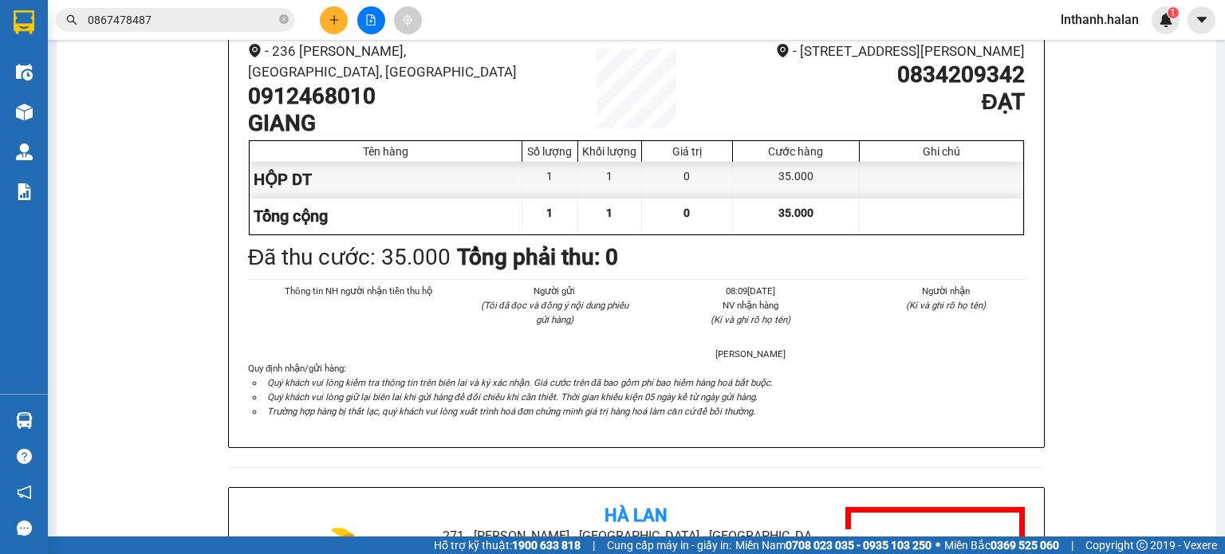
scroll to position [239, 0]
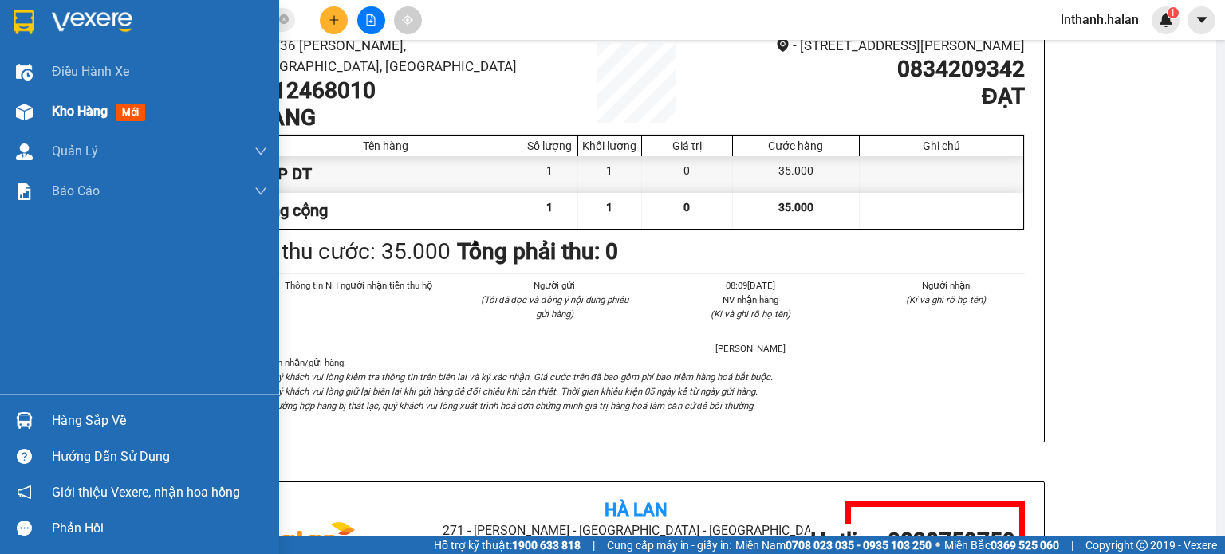
click at [116, 120] on div "Kho hàng mới" at bounding box center [102, 111] width 100 height 20
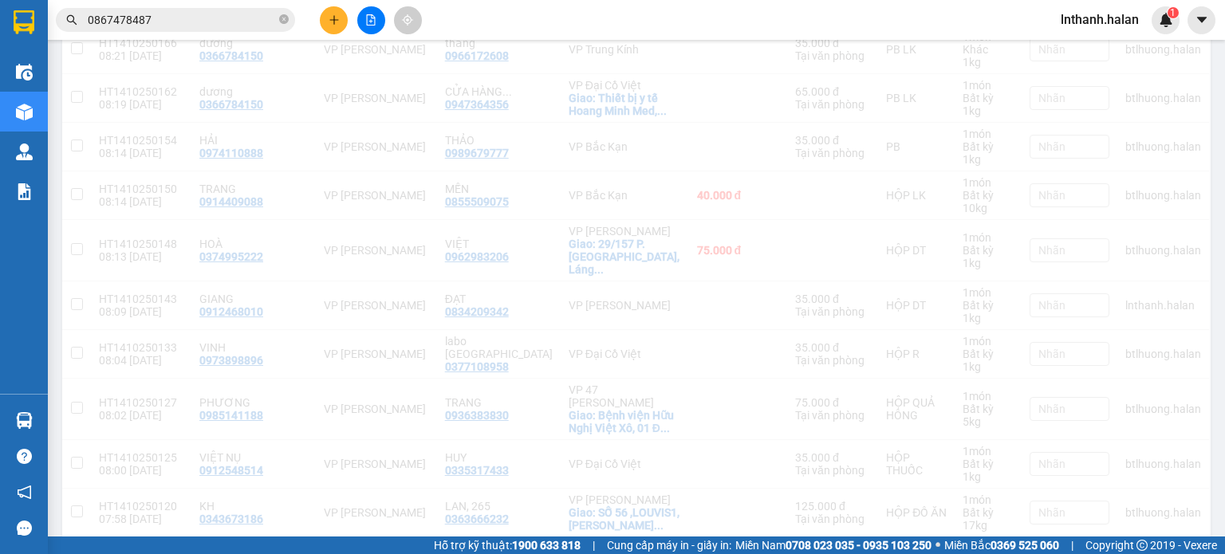
scroll to position [242, 0]
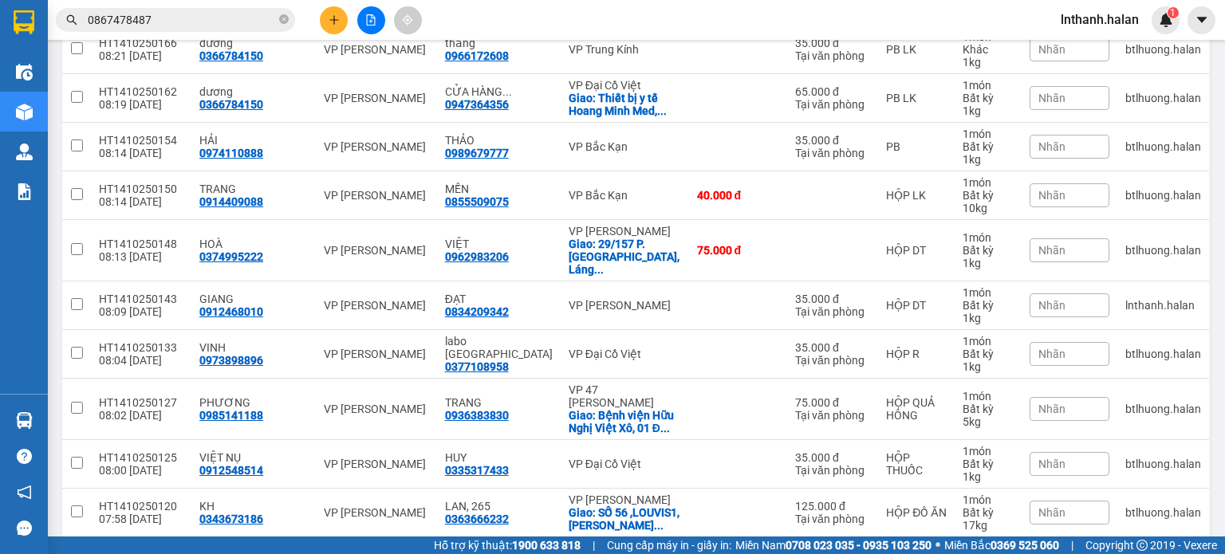
click at [245, 29] on span "0867478487" at bounding box center [175, 20] width 239 height 24
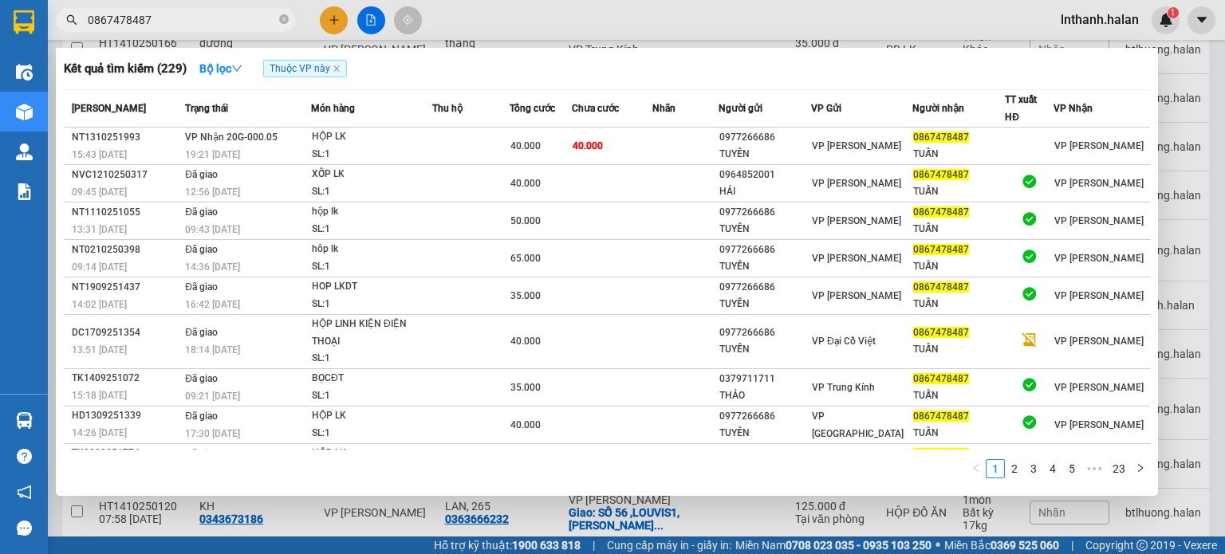
click at [245, 22] on input "0867478487" at bounding box center [182, 20] width 188 height 18
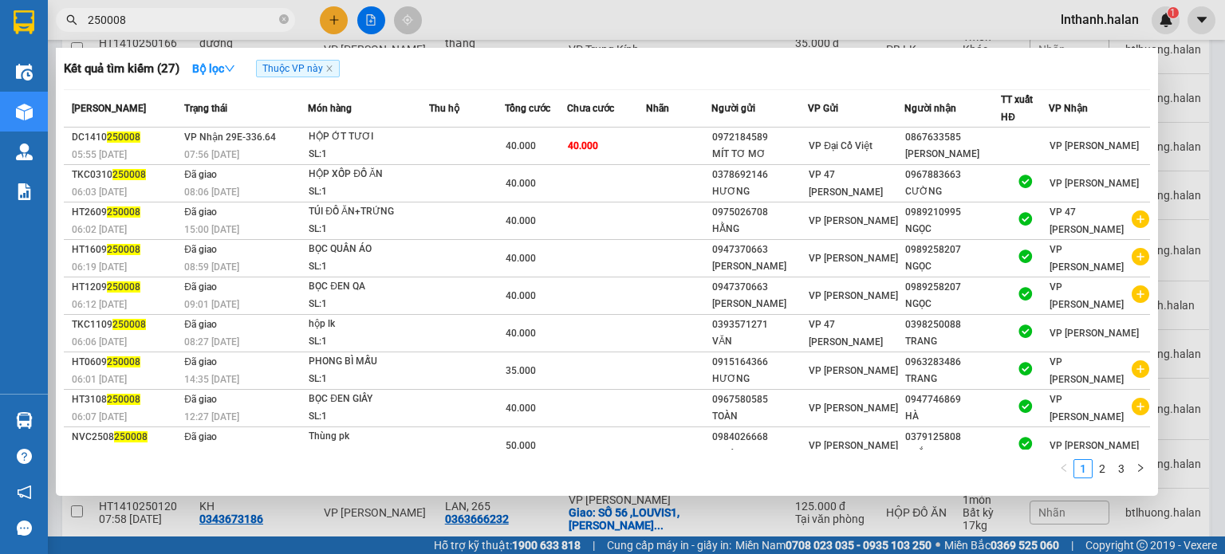
type input "250008"
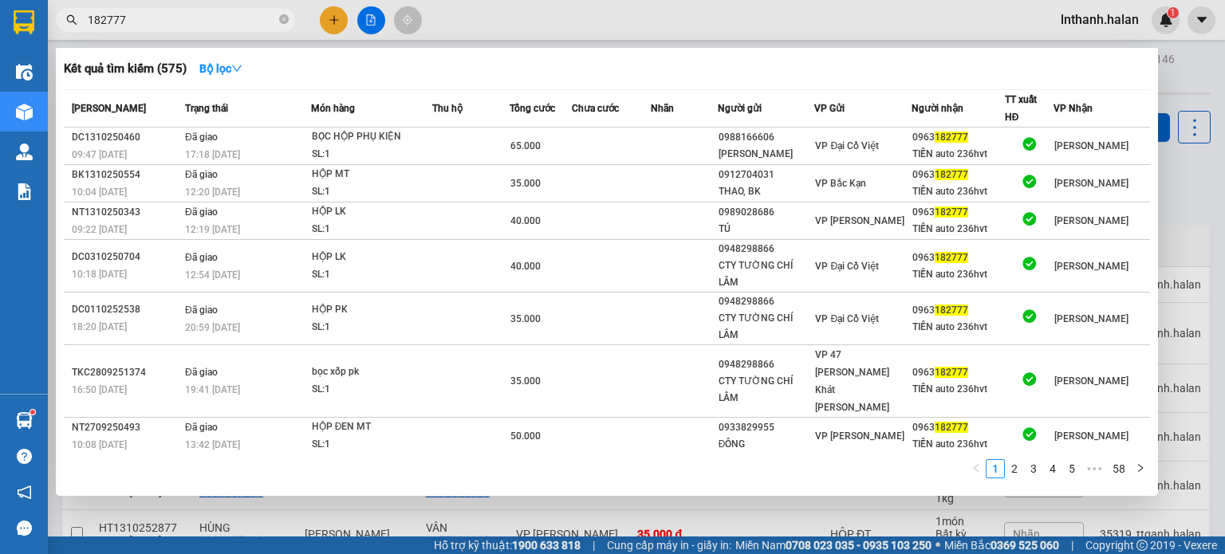
click at [217, 23] on input "182777" at bounding box center [182, 20] width 188 height 18
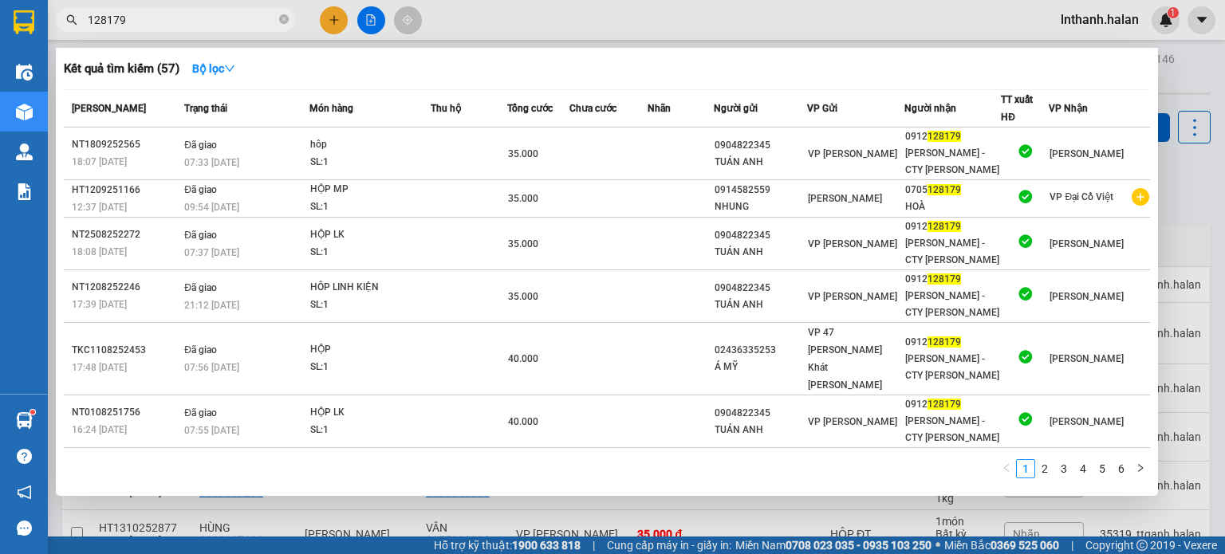
type input "128179"
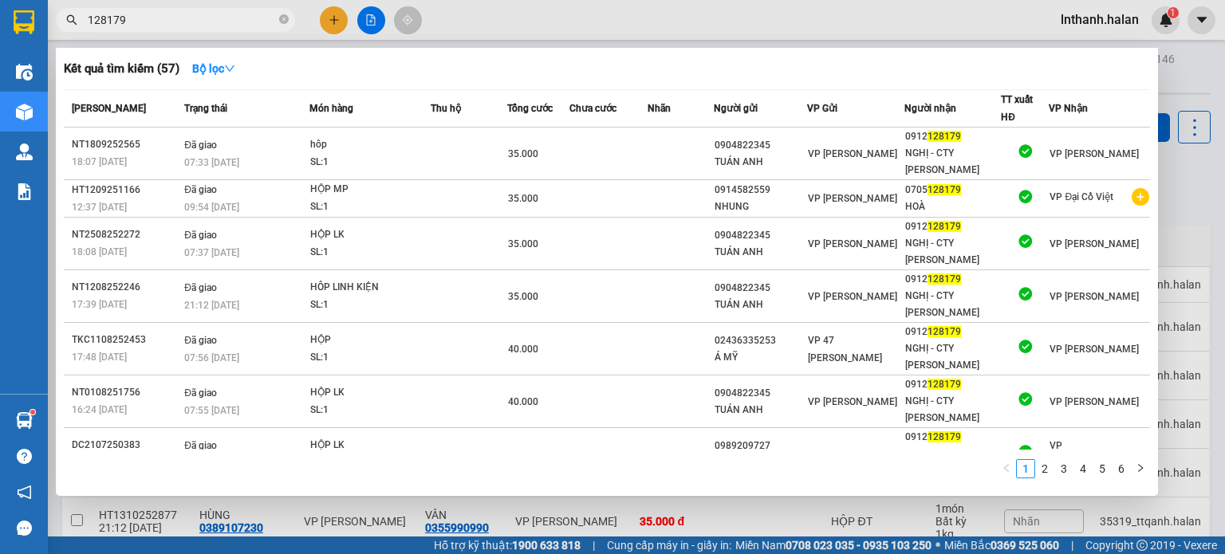
click at [488, 28] on div at bounding box center [612, 277] width 1225 height 554
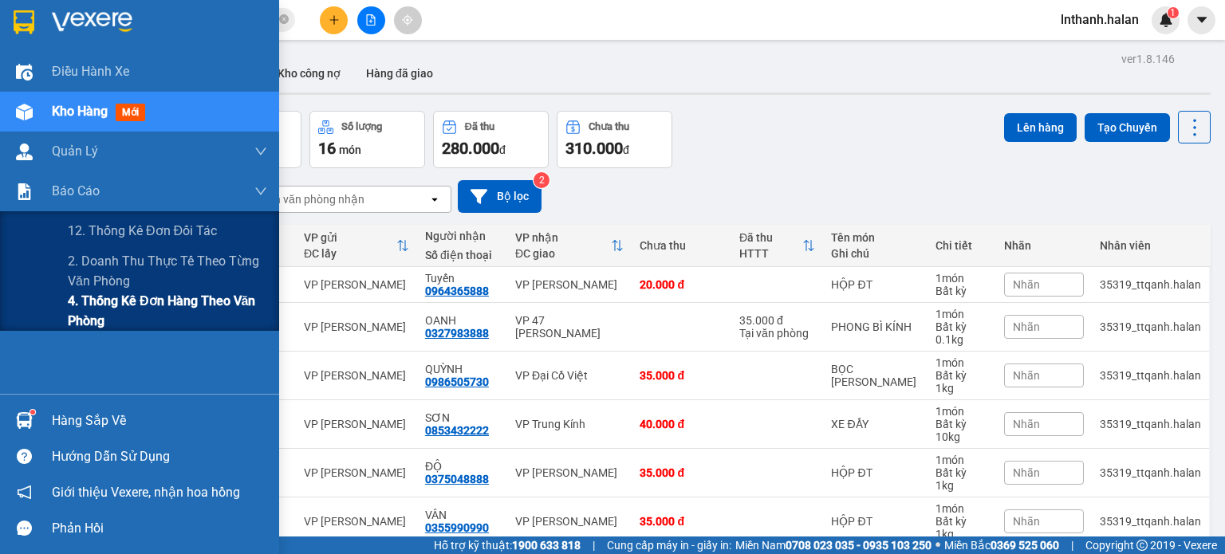
click at [105, 308] on span "4. Thống kê đơn hàng theo văn phòng" at bounding box center [167, 311] width 199 height 40
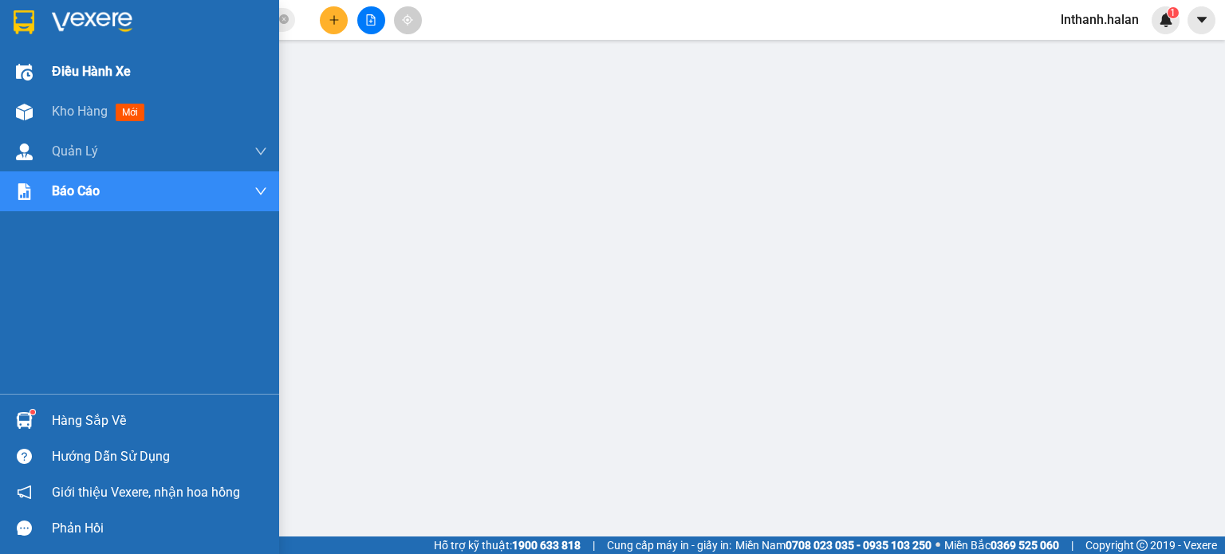
click at [84, 71] on span "Điều hành xe" at bounding box center [91, 71] width 79 height 20
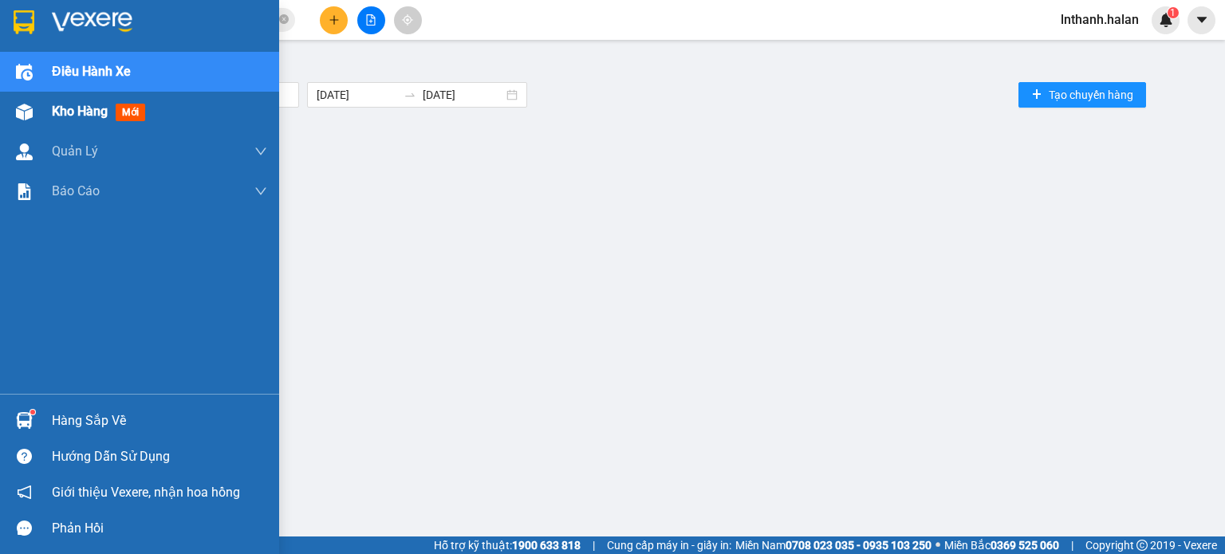
click at [83, 110] on span "Kho hàng" at bounding box center [80, 111] width 56 height 15
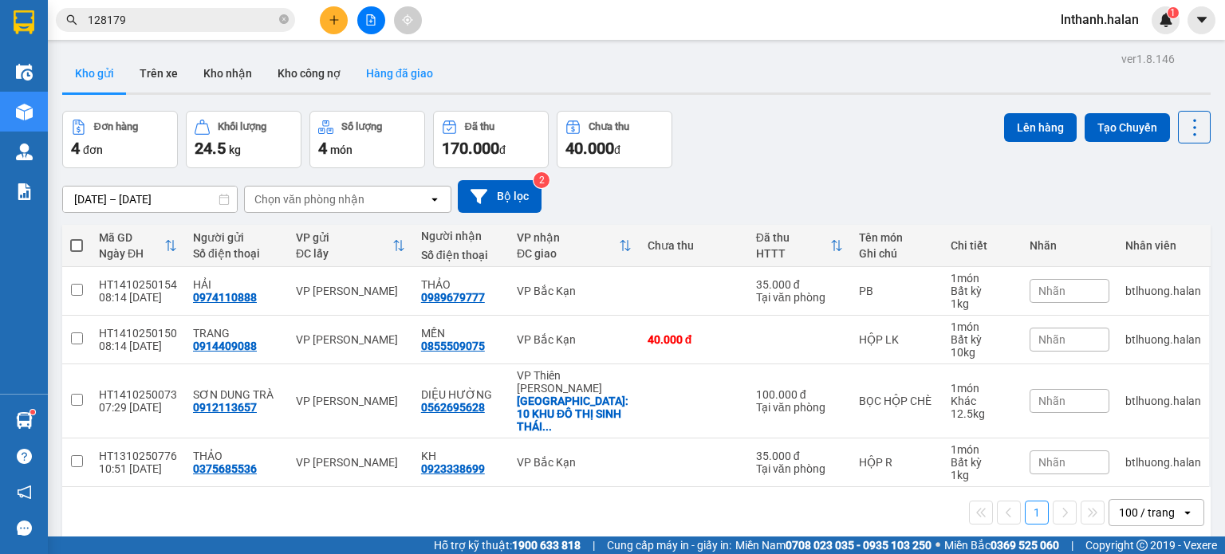
click at [381, 67] on button "Hàng đã giao" at bounding box center [399, 73] width 93 height 38
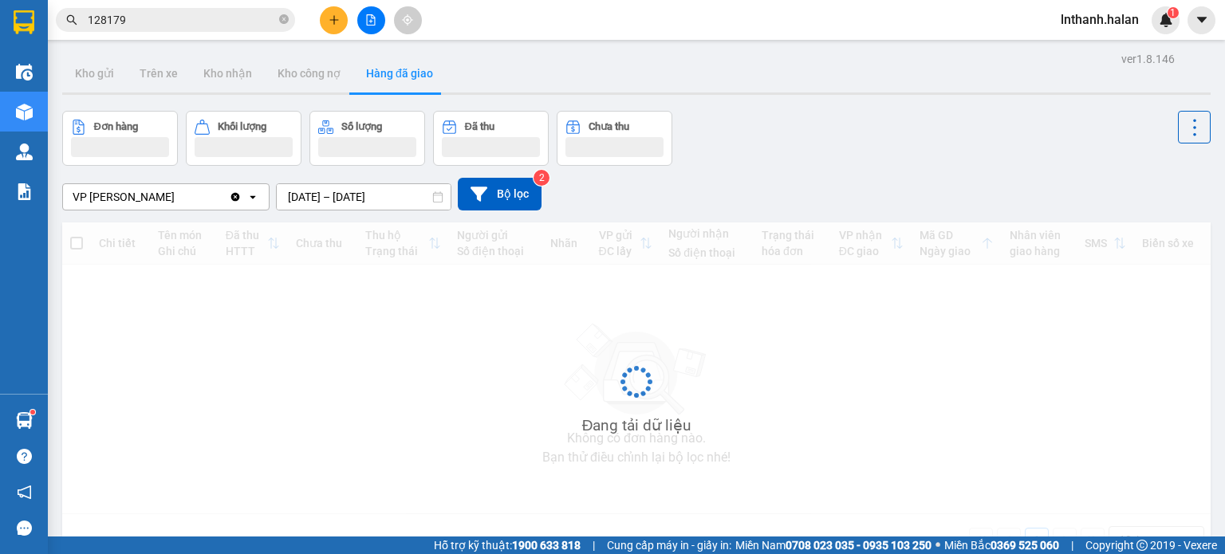
click at [392, 194] on input "[DATE] – [DATE]" at bounding box center [364, 197] width 174 height 26
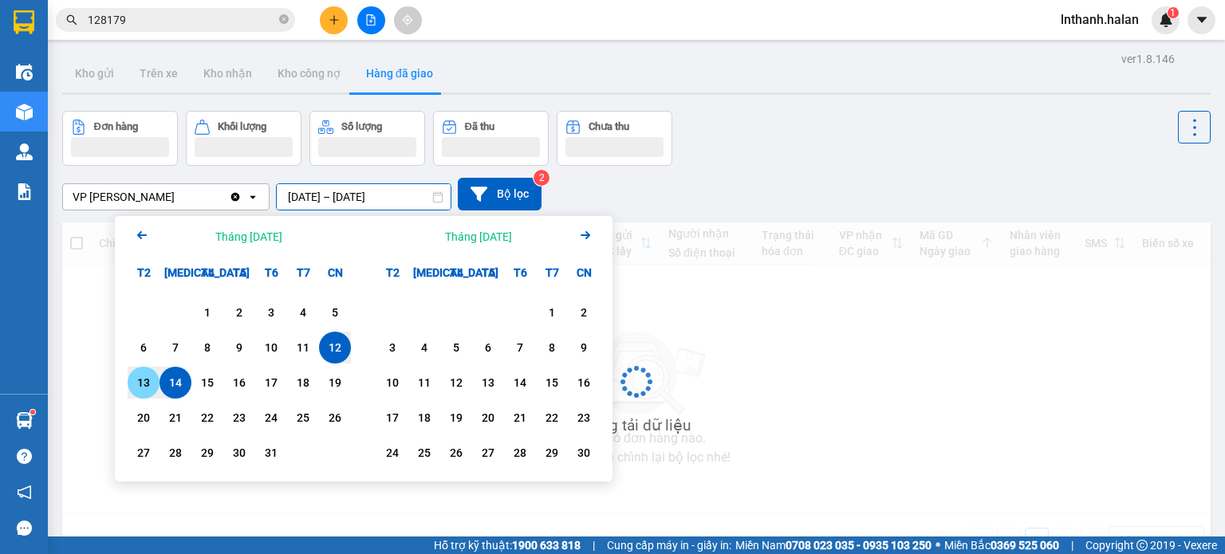
click at [146, 387] on div "13" at bounding box center [143, 382] width 22 height 19
type input "[DATE] – [DATE]"
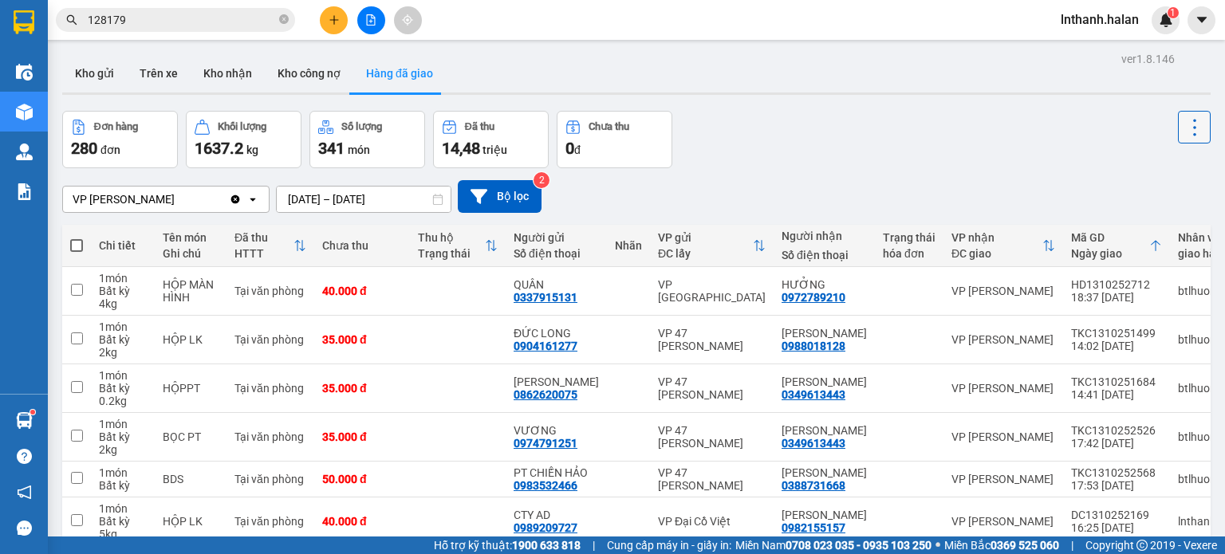
click at [1188, 124] on icon at bounding box center [1195, 127] width 22 height 22
click at [1158, 175] on span "Làm mới" at bounding box center [1160, 170] width 44 height 16
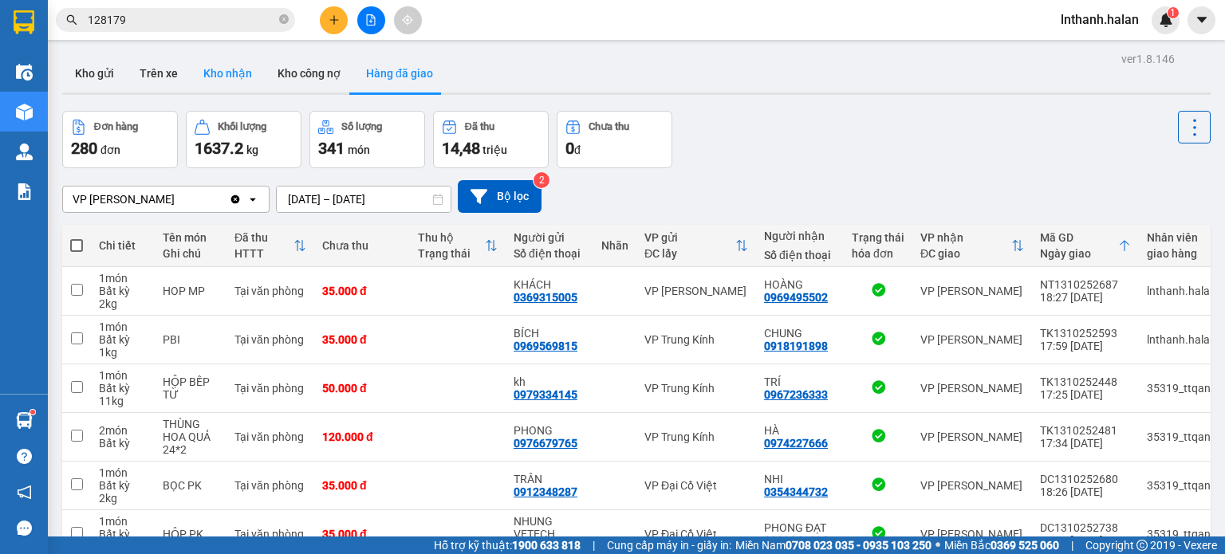
click at [235, 78] on button "Kho nhận" at bounding box center [228, 73] width 74 height 38
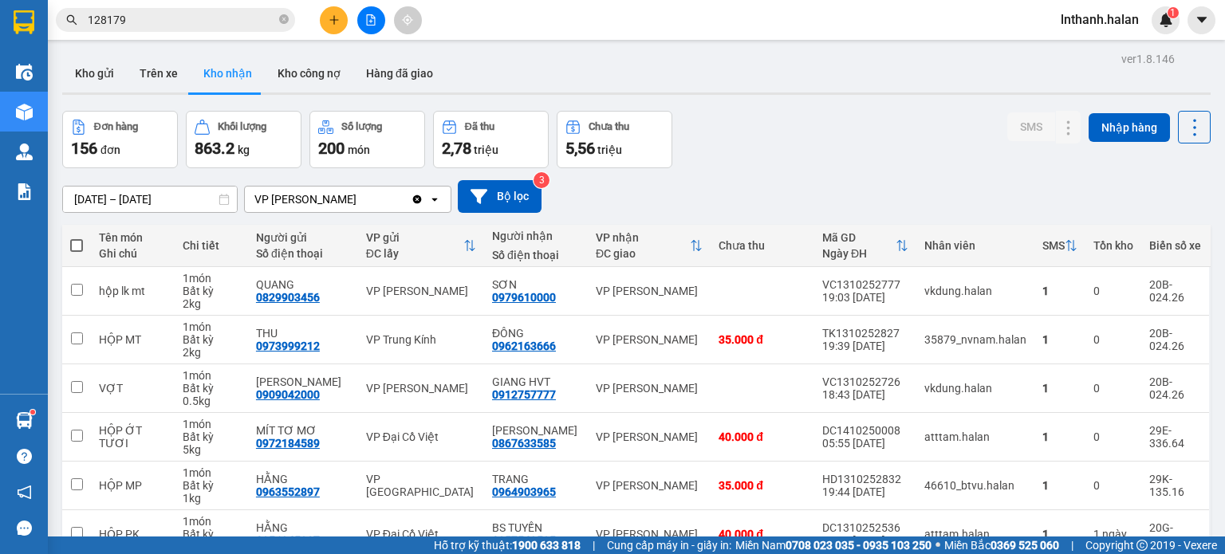
click at [190, 192] on input "[DATE] – [DATE]" at bounding box center [150, 200] width 174 height 26
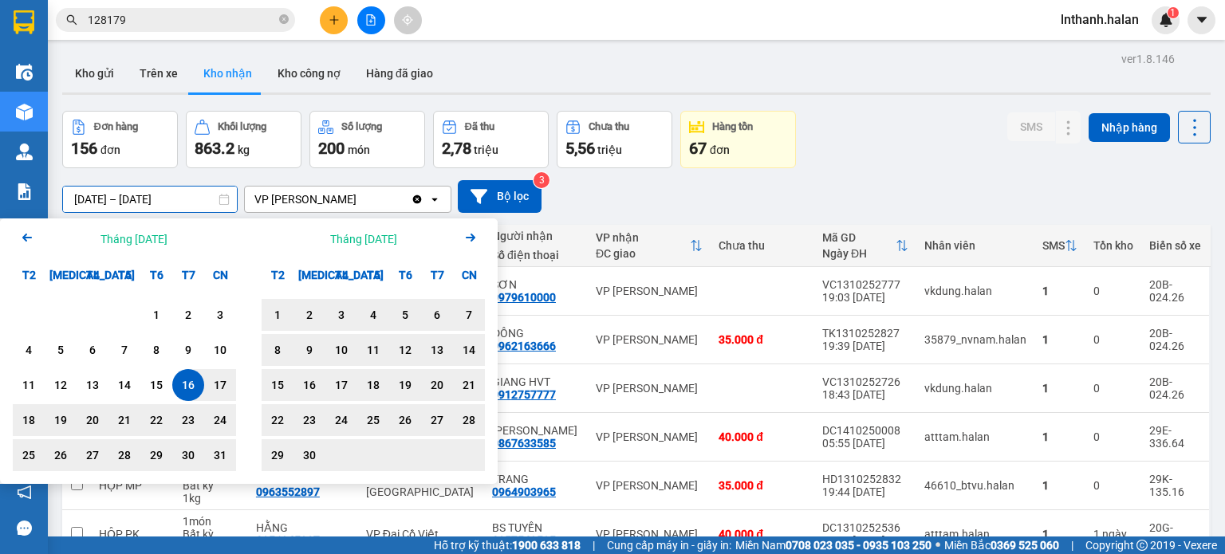
click at [470, 237] on icon "Next month." at bounding box center [471, 238] width 10 height 8
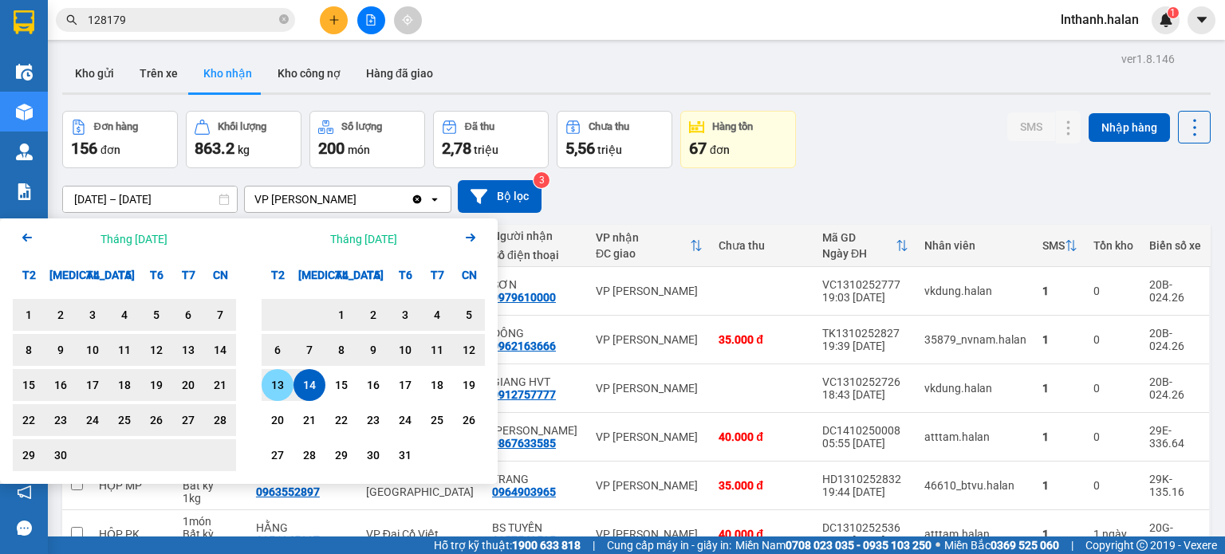
click at [274, 384] on div "13" at bounding box center [277, 385] width 22 height 19
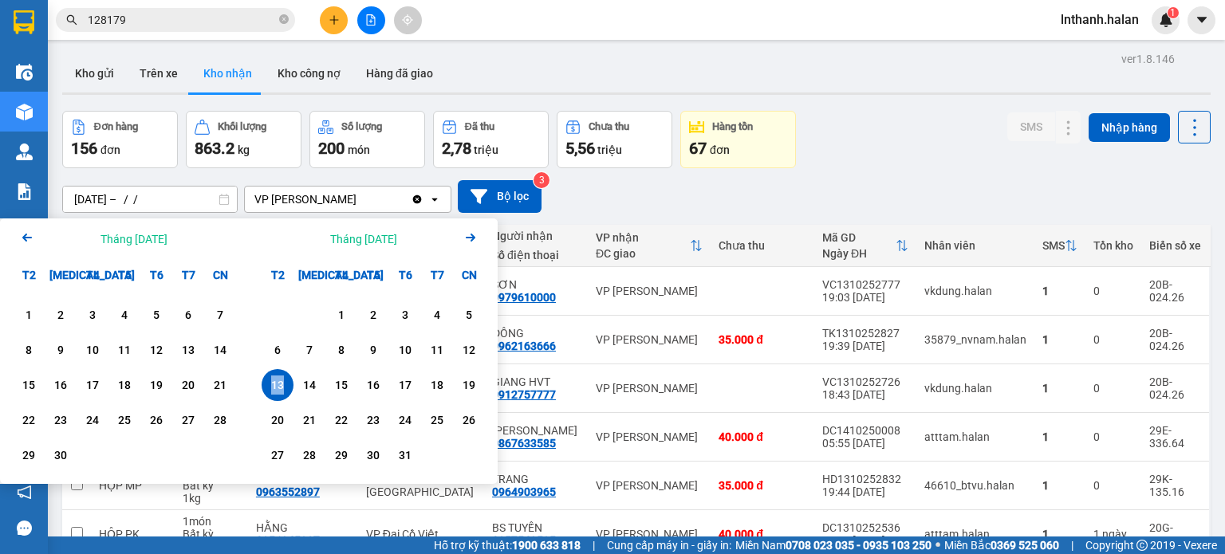
click at [274, 384] on div "13" at bounding box center [277, 385] width 22 height 19
type input "[DATE] – [DATE]"
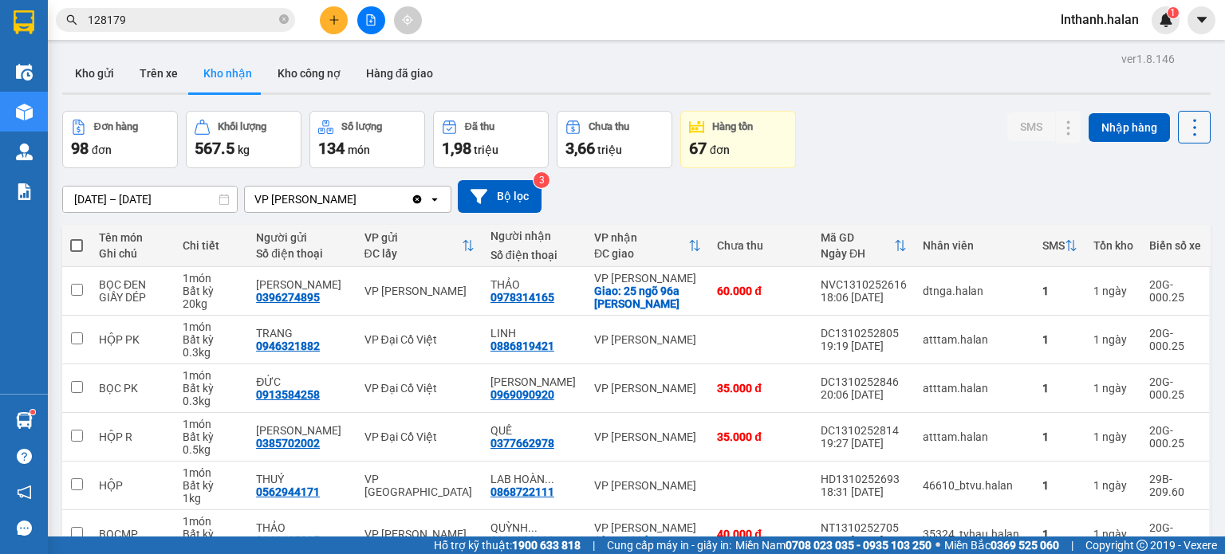
click at [1191, 132] on icon at bounding box center [1195, 127] width 22 height 22
click at [1177, 193] on span "Làm mới" at bounding box center [1160, 199] width 44 height 16
click at [96, 67] on button "Kho gửi" at bounding box center [94, 73] width 65 height 38
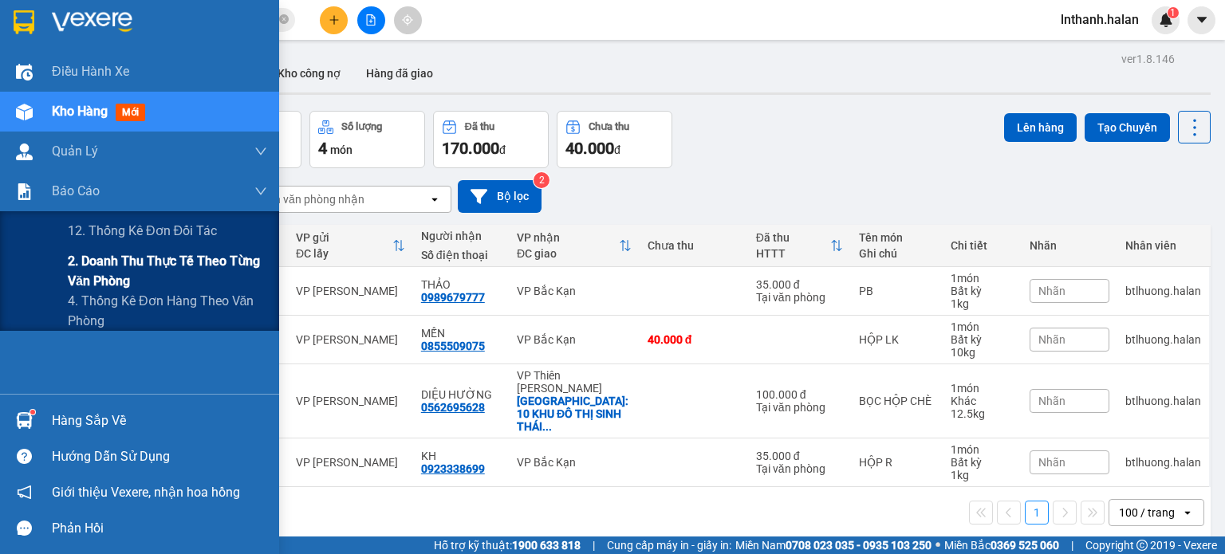
click at [99, 265] on span "2. Doanh thu thực tế theo từng văn phòng" at bounding box center [167, 271] width 199 height 40
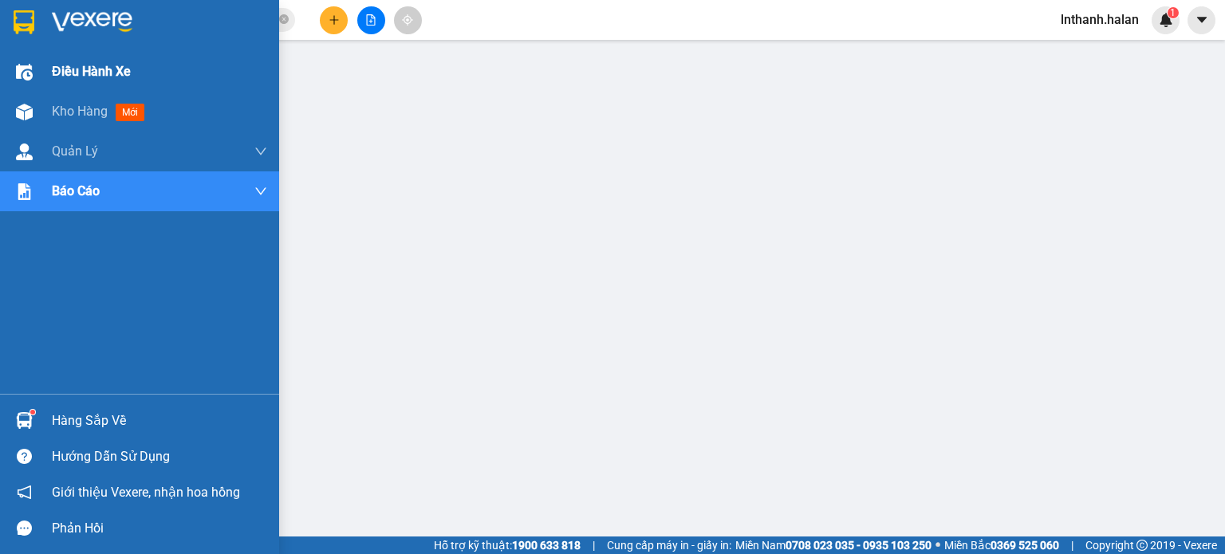
click at [73, 73] on span "Điều hành xe" at bounding box center [91, 71] width 79 height 20
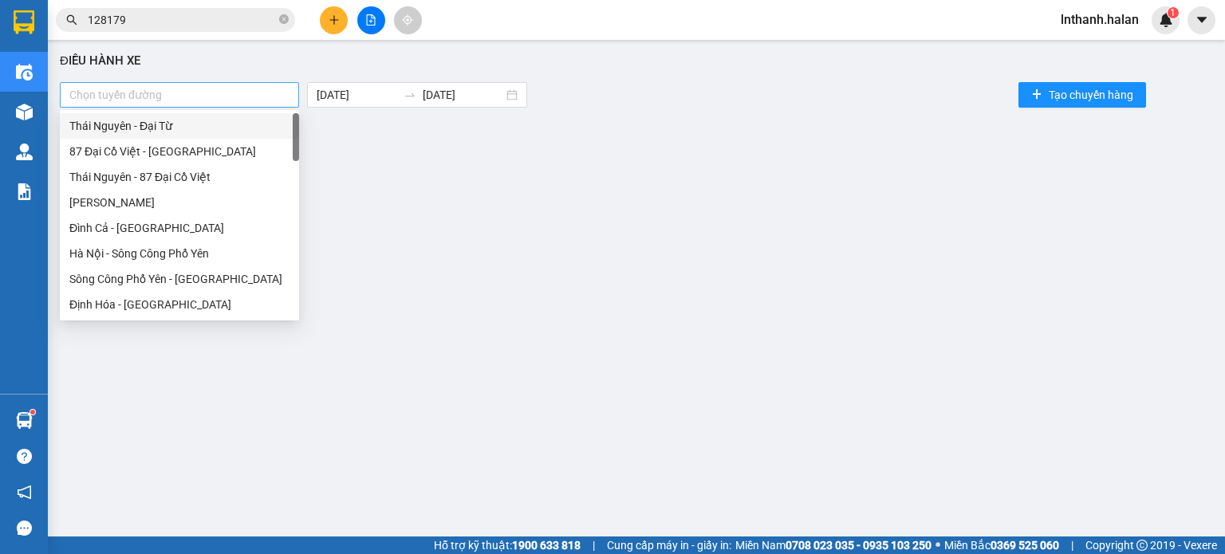
click at [175, 87] on div at bounding box center [179, 94] width 231 height 19
type input "tu"
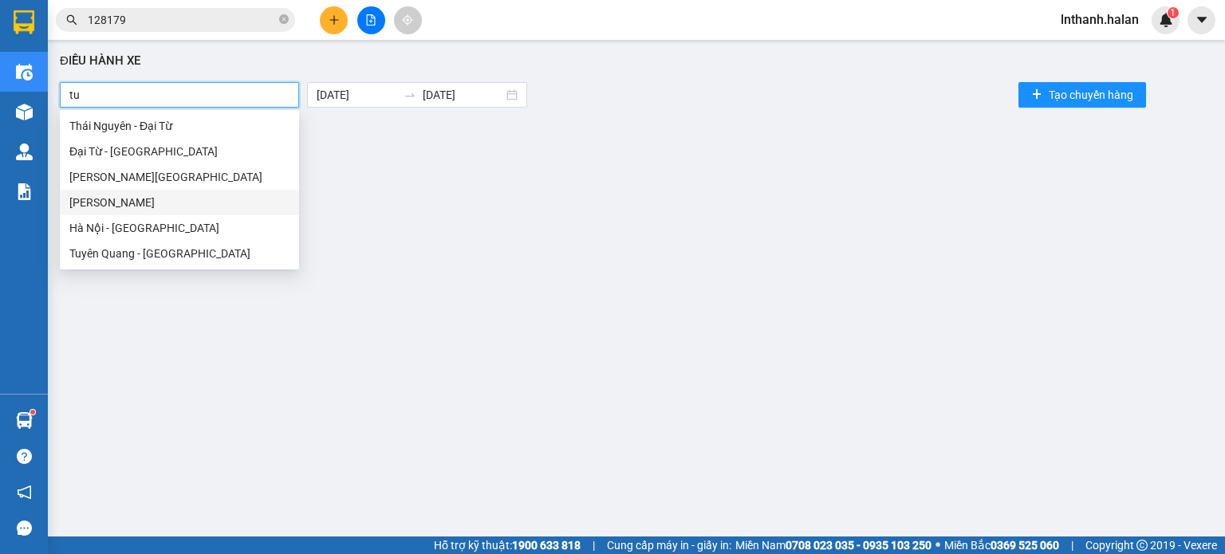
click at [160, 203] on div "[PERSON_NAME]" at bounding box center [179, 203] width 220 height 18
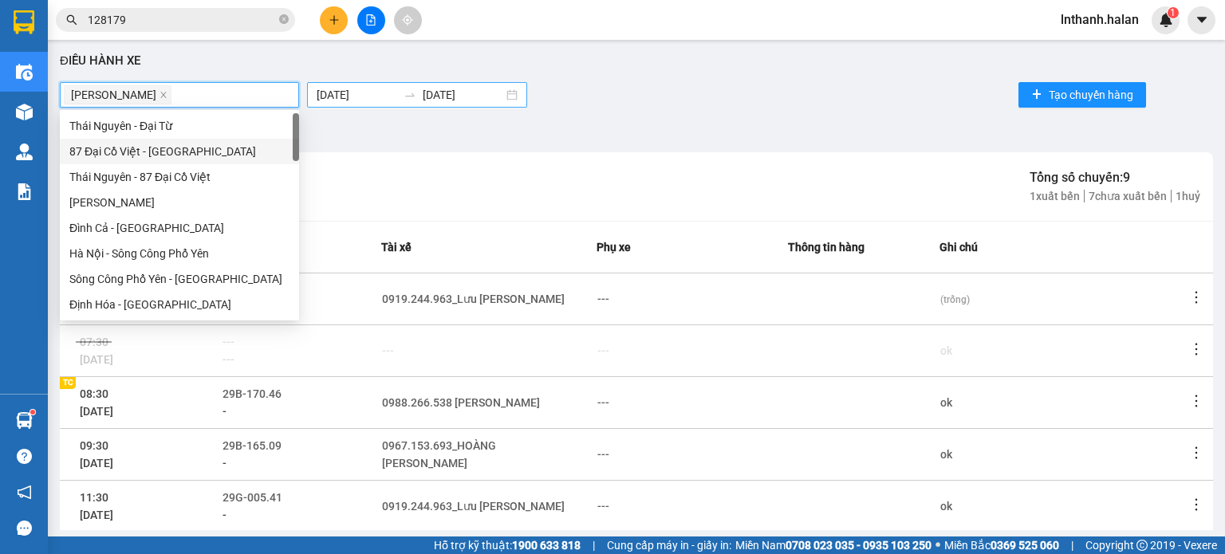
click at [361, 88] on input "[DATE]" at bounding box center [357, 95] width 81 height 18
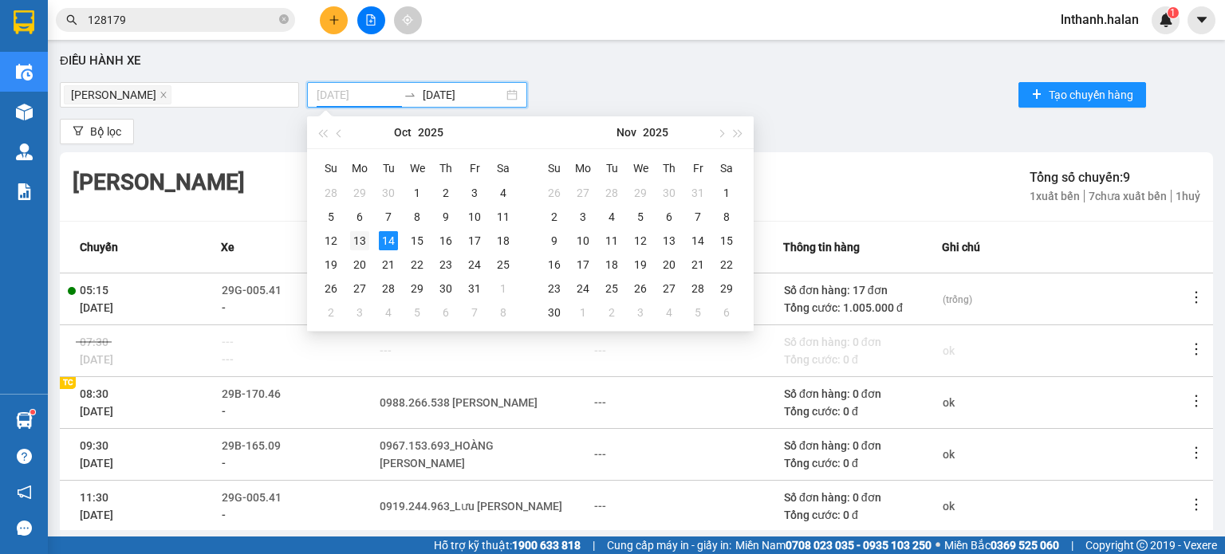
type input "[DATE]"
click at [354, 242] on div "13" at bounding box center [359, 240] width 19 height 19
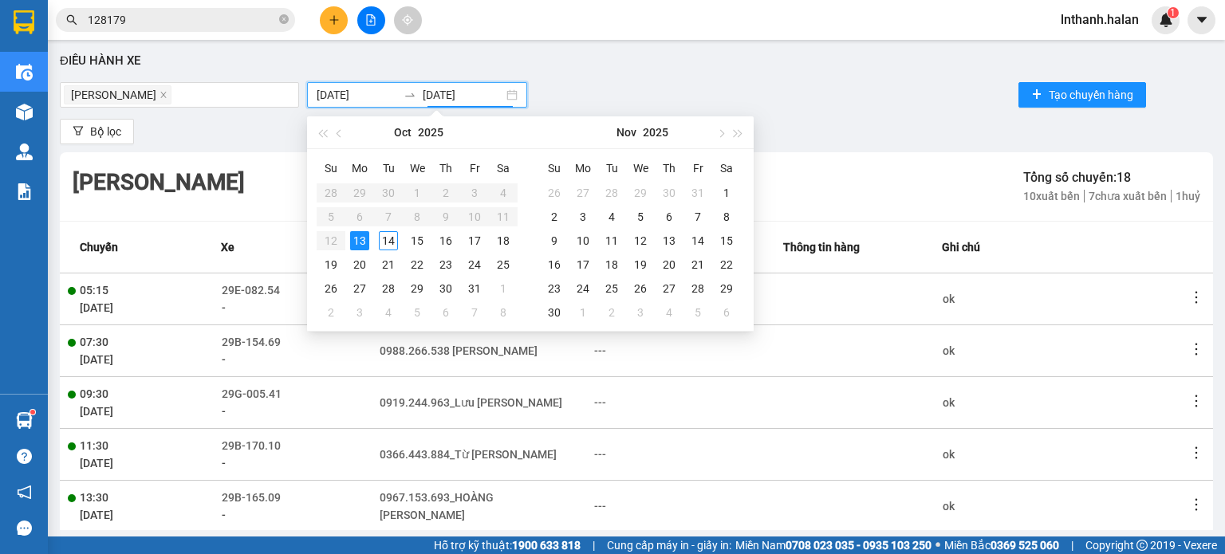
type input "[DATE]"
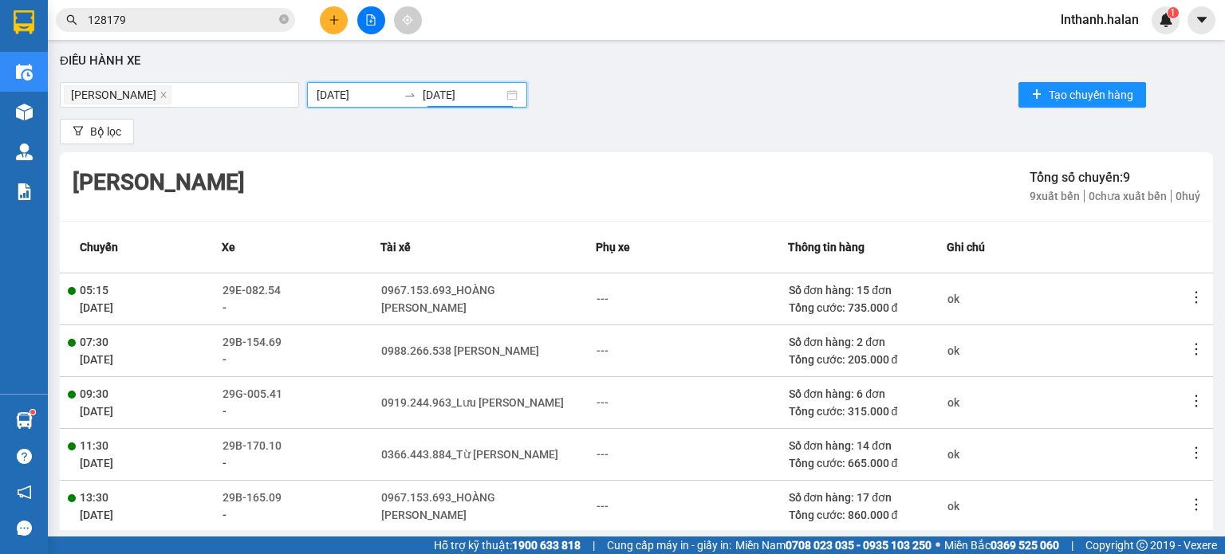
click at [890, 108] on div "Thái Nguyên - [GEOGRAPHIC_DATA] [DATE] [DATE] Tạo chuyến hàng" at bounding box center [636, 95] width 1153 height 32
drag, startPoint x: 1173, startPoint y: 298, endPoint x: 1174, endPoint y: 287, distance: 11.2
click at [1189, 299] on icon "more" at bounding box center [1197, 298] width 16 height 16
click at [1142, 327] on span "Xem phơi" at bounding box center [1142, 327] width 47 height 13
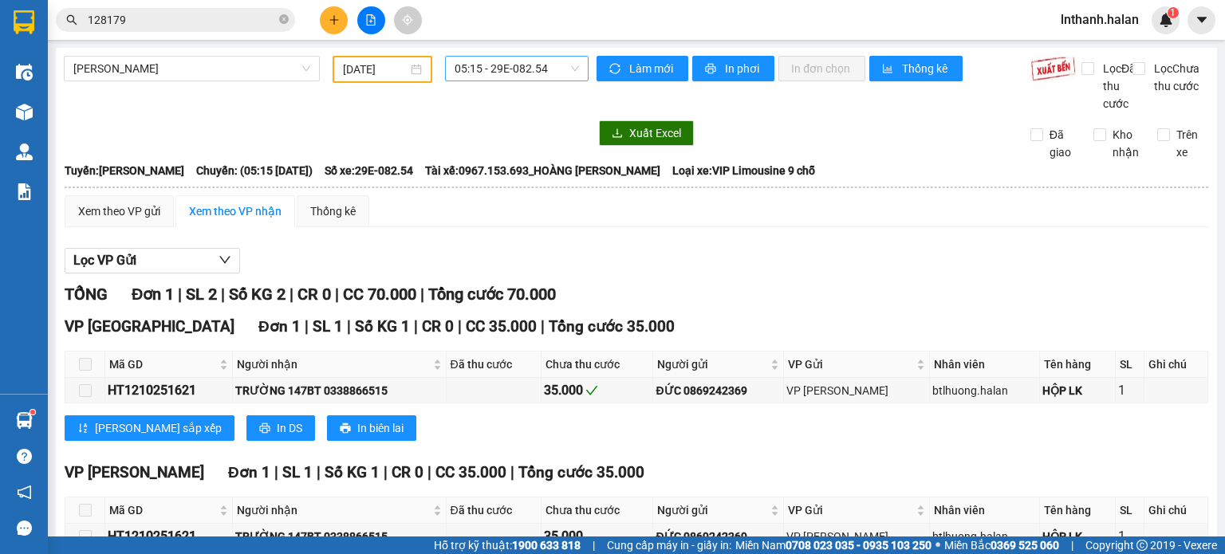
click at [481, 66] on span "05:15 - 29E-082.54" at bounding box center [517, 69] width 125 height 24
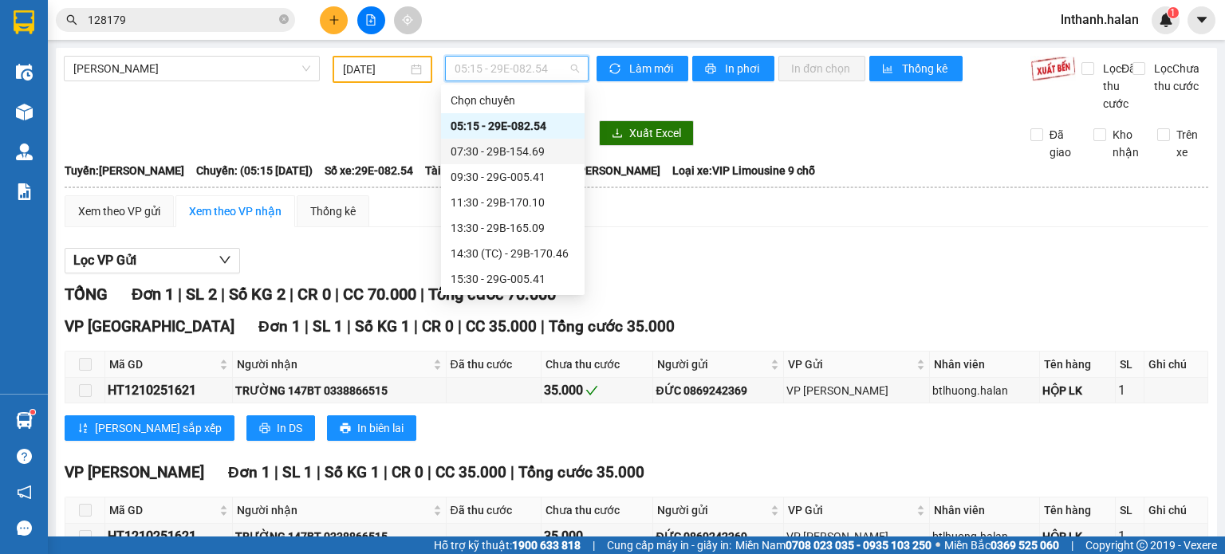
click at [501, 152] on div "07:30 - 29B-154.69" at bounding box center [513, 152] width 124 height 18
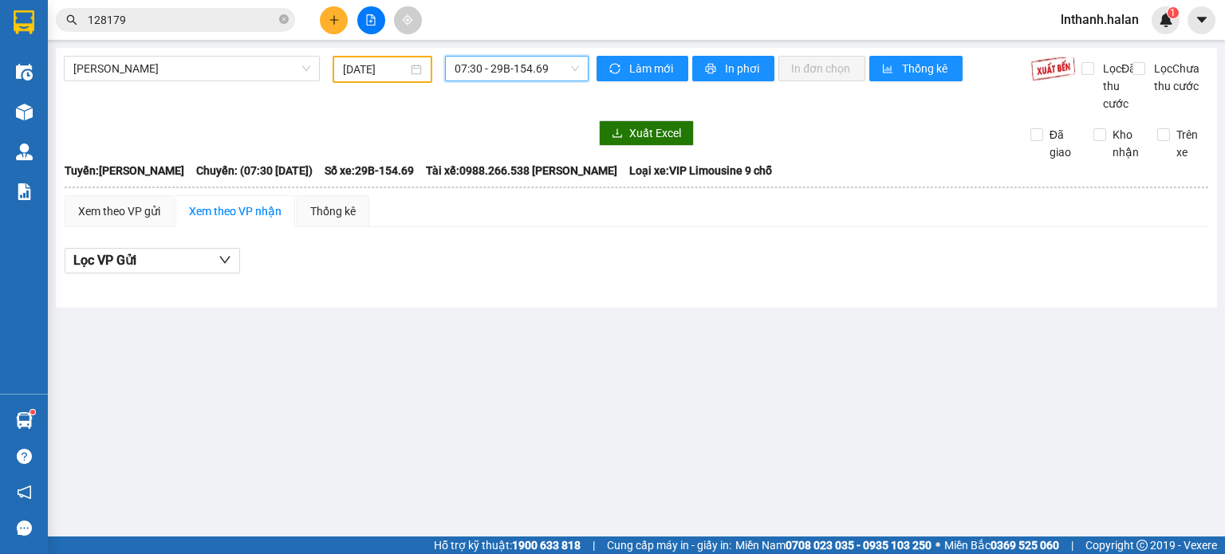
click at [507, 69] on span "07:30 - 29B-154.69" at bounding box center [517, 69] width 125 height 24
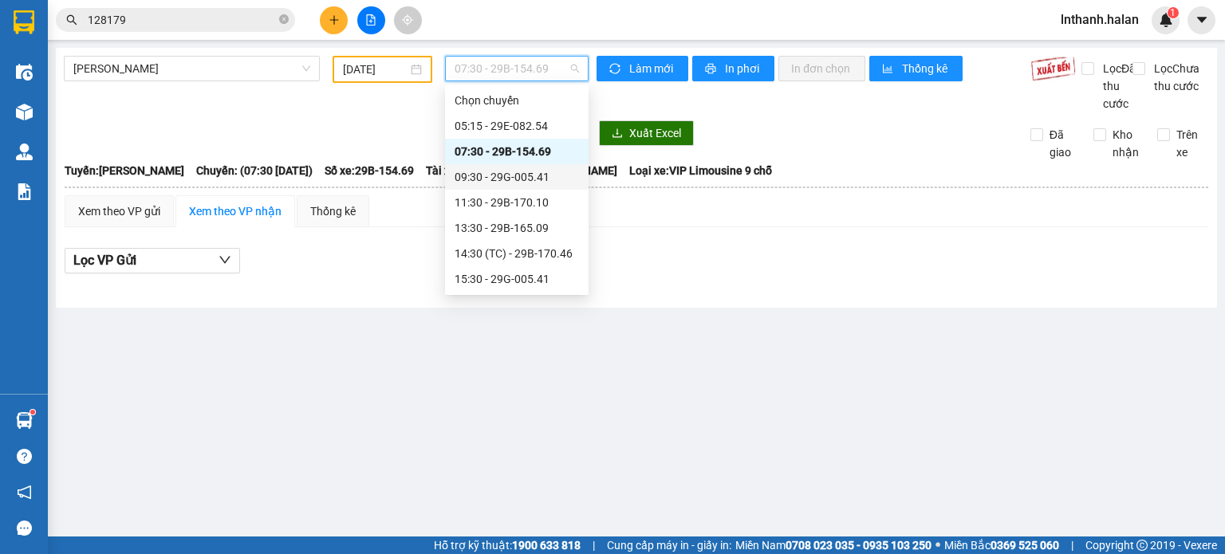
click at [523, 177] on div "09:30 - 29G-005.41" at bounding box center [517, 177] width 124 height 18
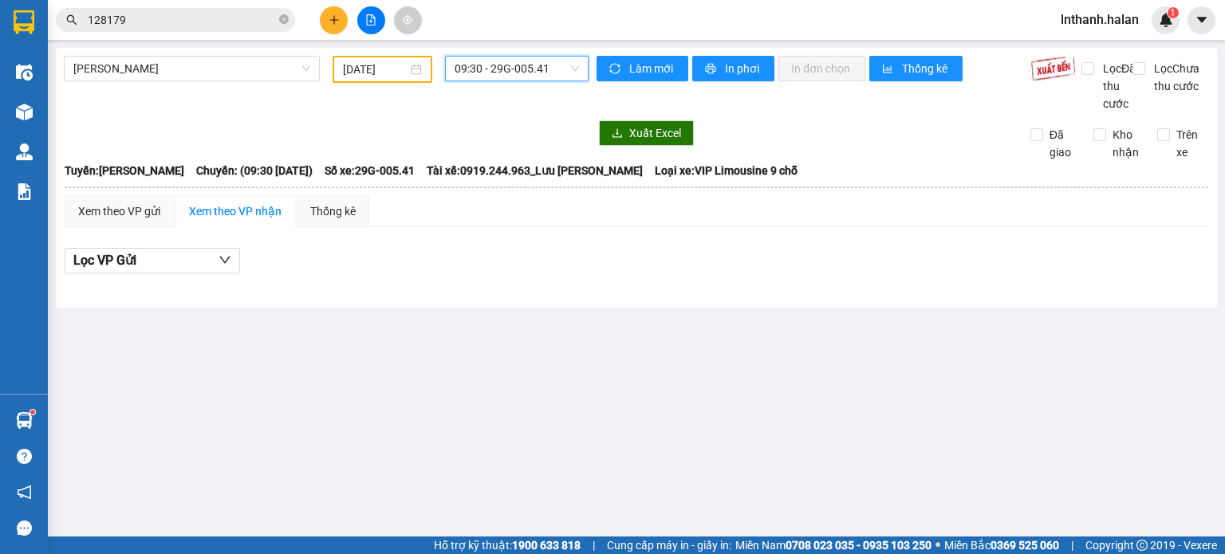
drag, startPoint x: 520, startPoint y: 75, endPoint x: 520, endPoint y: 99, distance: 23.9
click at [520, 76] on span "09:30 - 29G-005.41" at bounding box center [517, 69] width 125 height 24
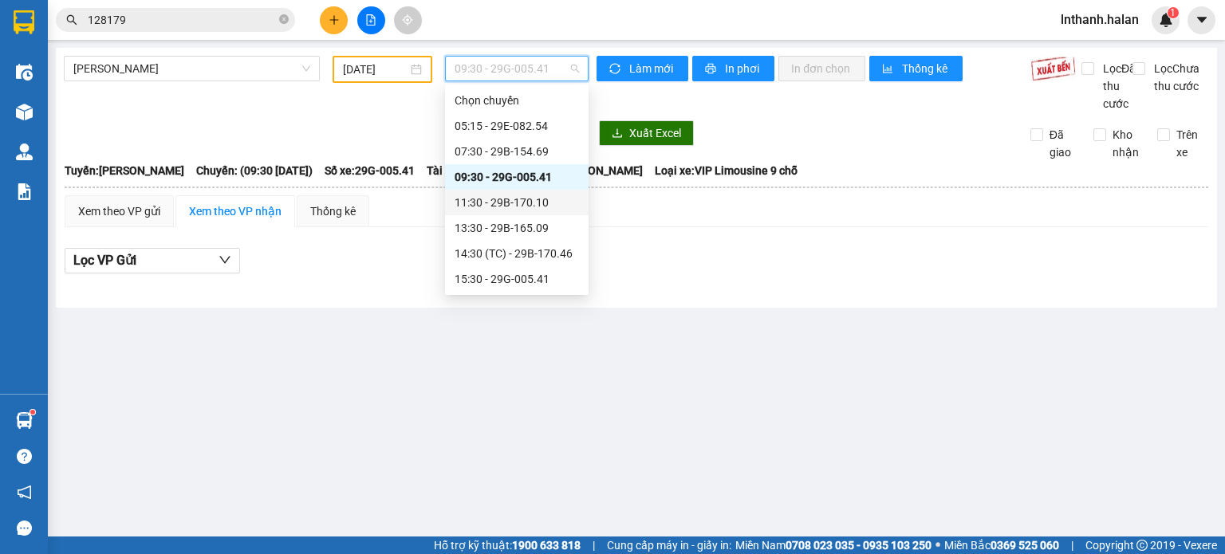
click at [526, 207] on div "11:30 - 29B-170.10" at bounding box center [517, 203] width 124 height 18
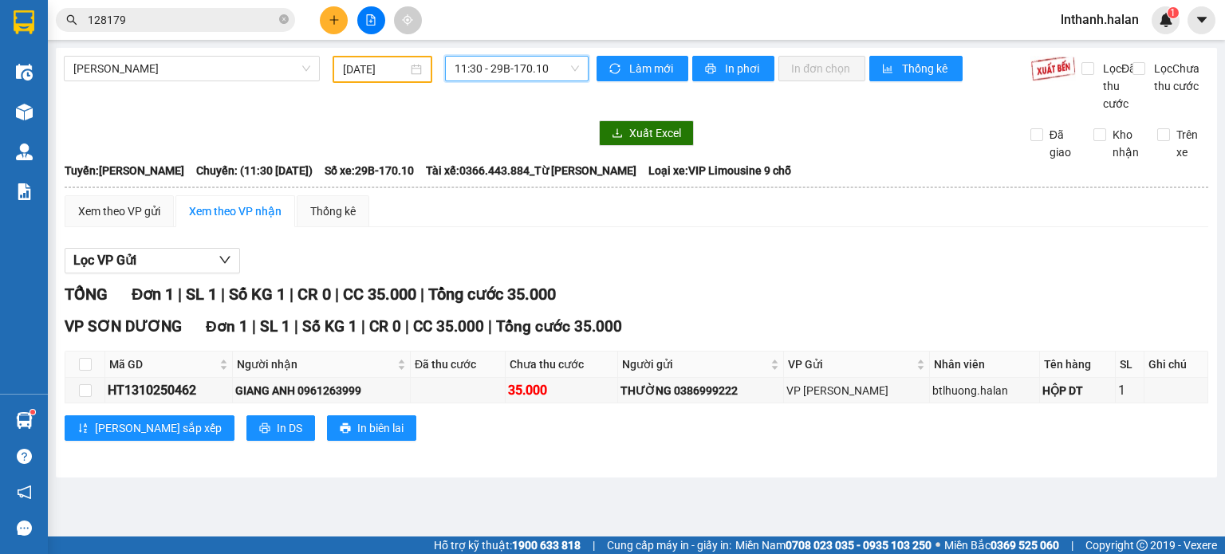
click at [514, 69] on span "11:30 - 29B-170.10" at bounding box center [517, 69] width 125 height 24
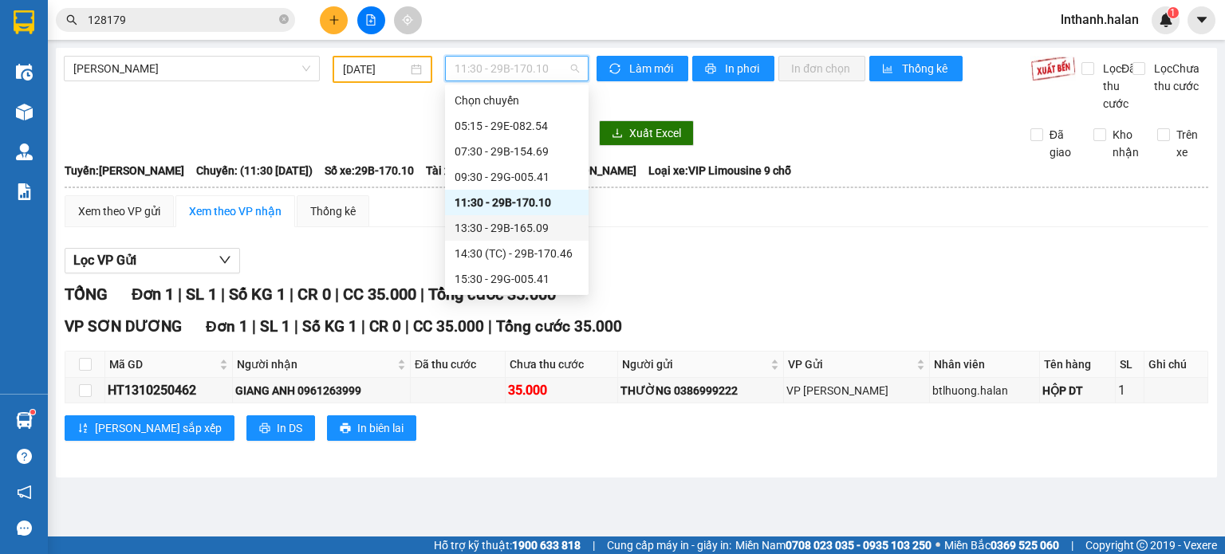
click at [518, 226] on div "13:30 - 29B-165.09" at bounding box center [517, 228] width 124 height 18
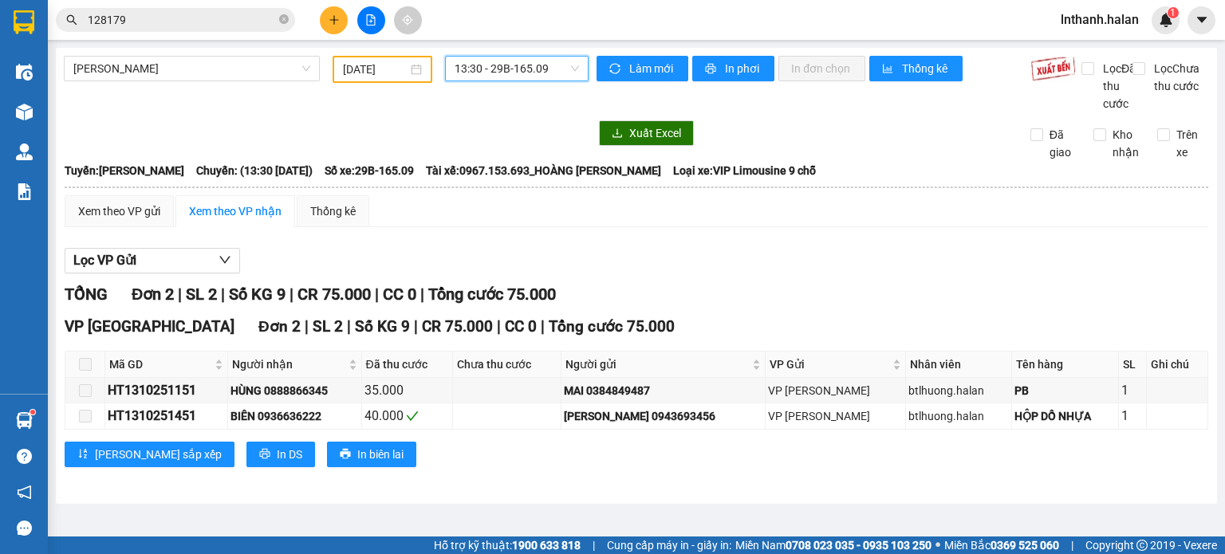
click at [528, 73] on span "13:30 - 29B-165.09" at bounding box center [517, 69] width 125 height 24
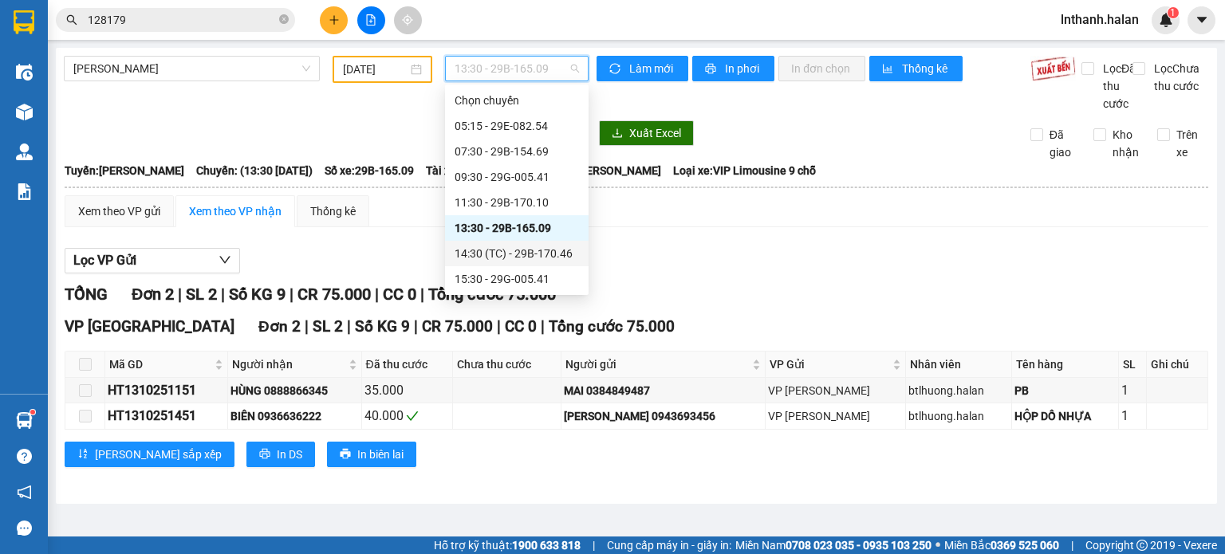
click at [519, 254] on div "14:30 (TC) - 29B-170.46" at bounding box center [517, 254] width 124 height 18
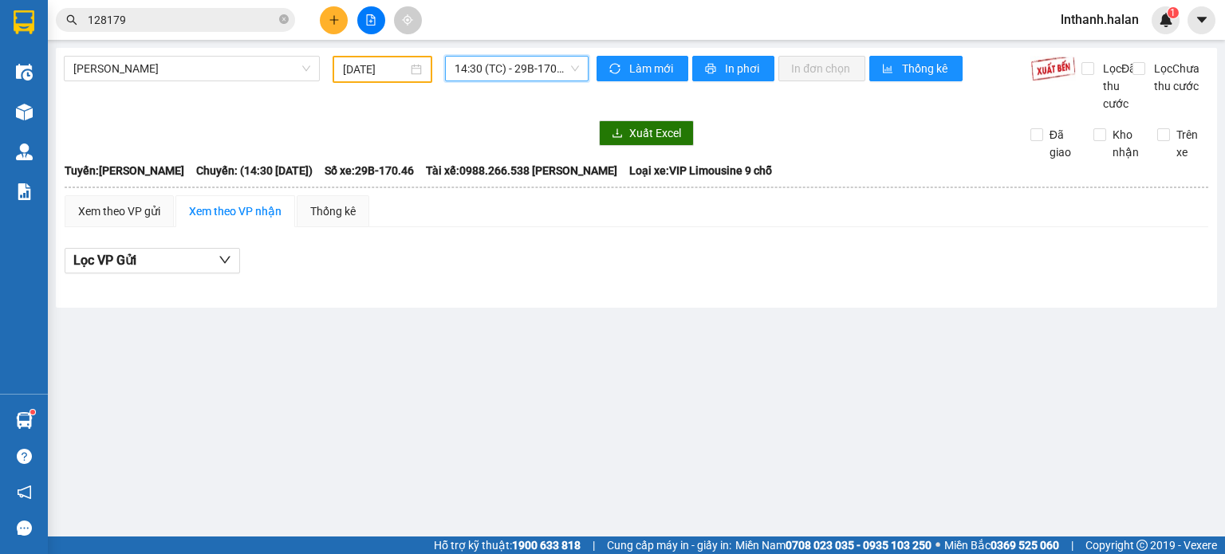
click at [524, 67] on span "14:30 (TC) - 29B-170.46" at bounding box center [517, 69] width 125 height 24
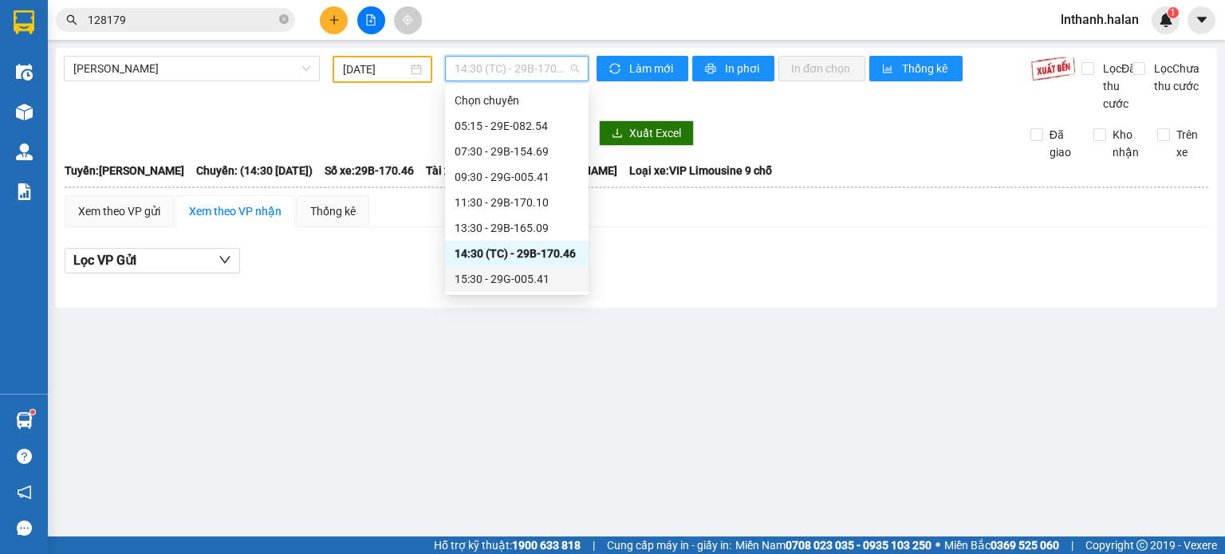
click at [526, 279] on div "15:30 - 29G-005.41" at bounding box center [517, 279] width 124 height 18
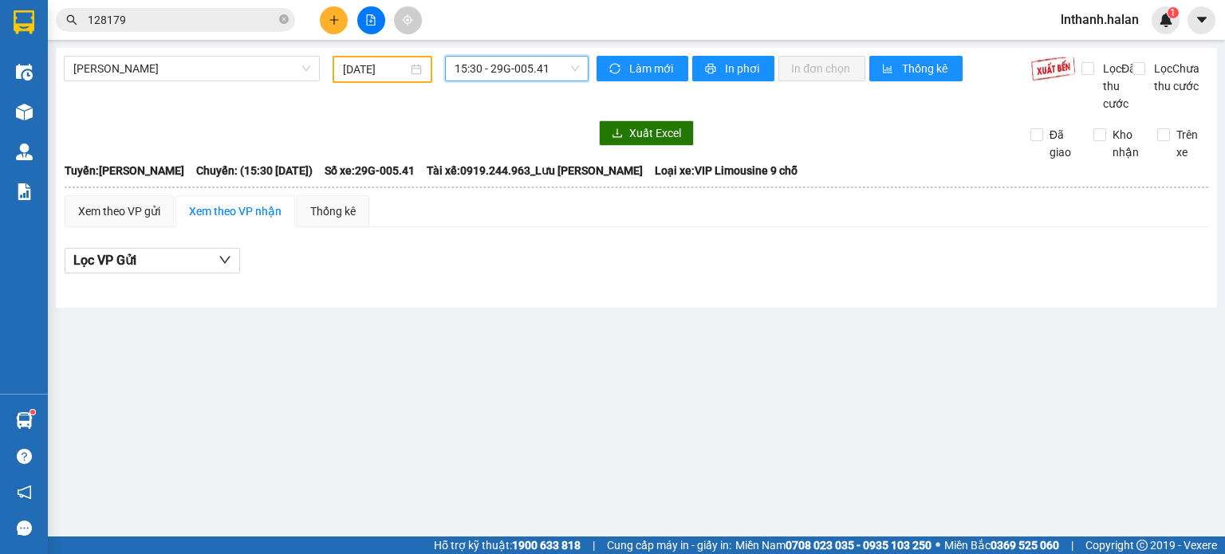
click at [510, 72] on span "15:30 - 29G-005.41" at bounding box center [517, 69] width 125 height 24
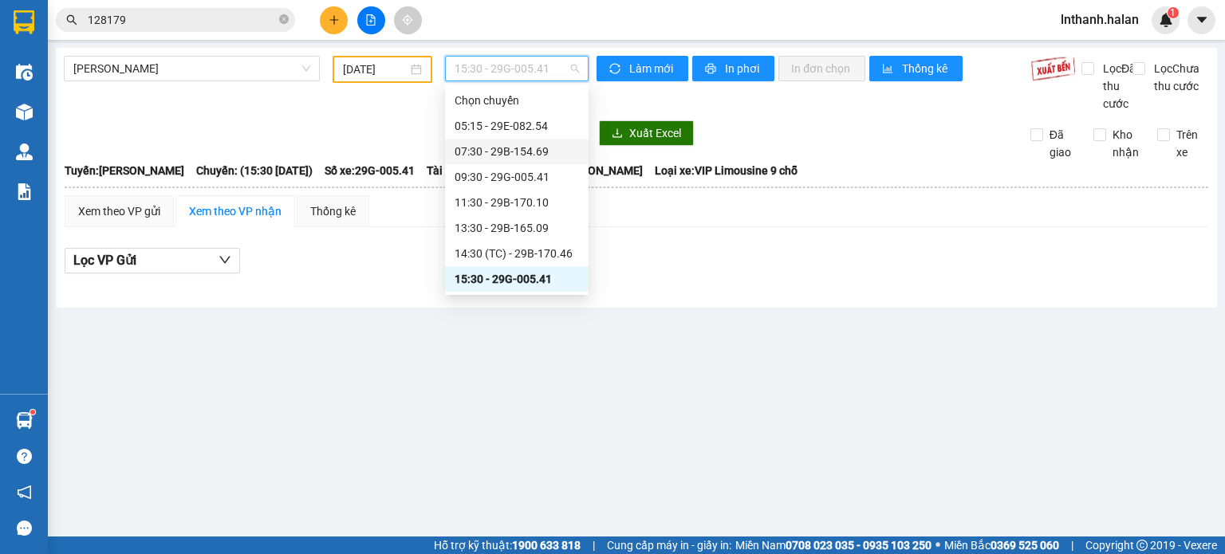
scroll to position [51, 0]
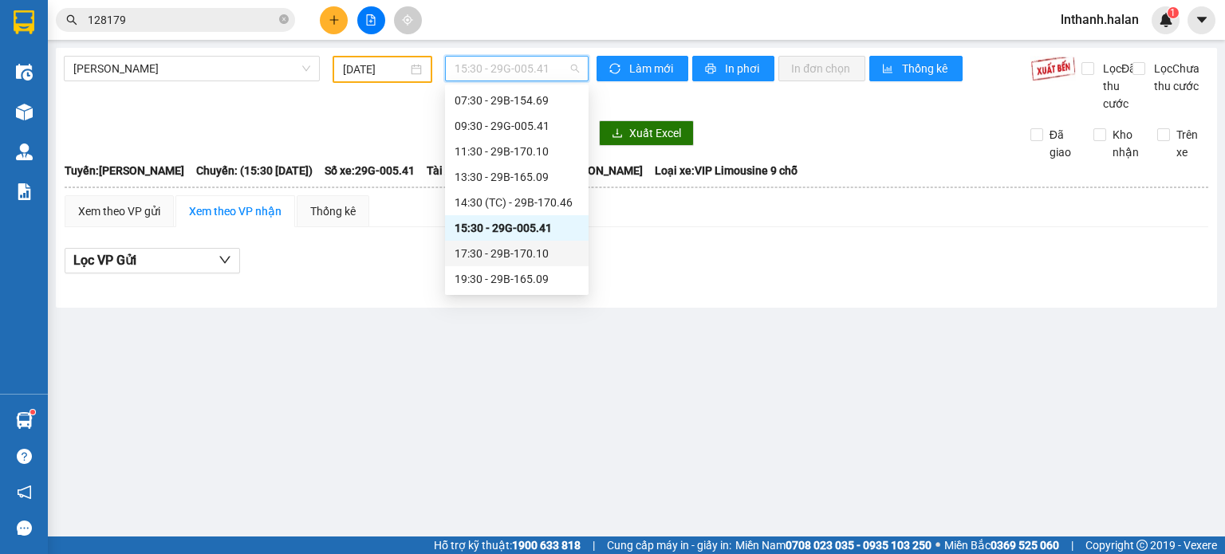
click at [530, 248] on div "17:30 - 29B-170.10" at bounding box center [517, 254] width 124 height 18
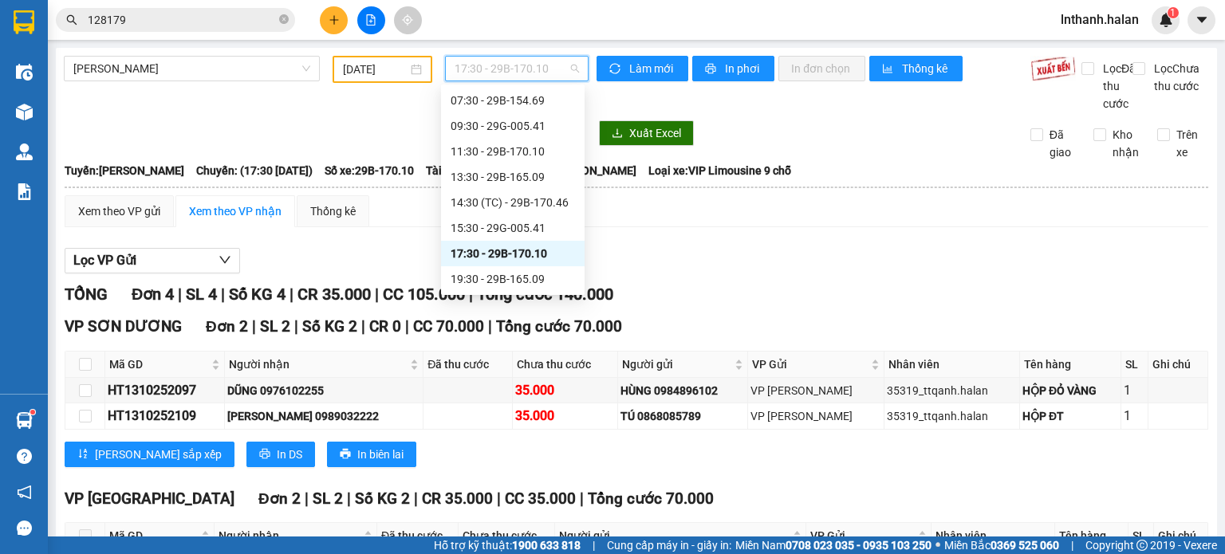
click at [485, 67] on span "17:30 - 29B-170.10" at bounding box center [517, 69] width 125 height 24
click at [522, 282] on div "19:30 - 29B-165.09" at bounding box center [513, 279] width 124 height 18
